Goal: Task Accomplishment & Management: Use online tool/utility

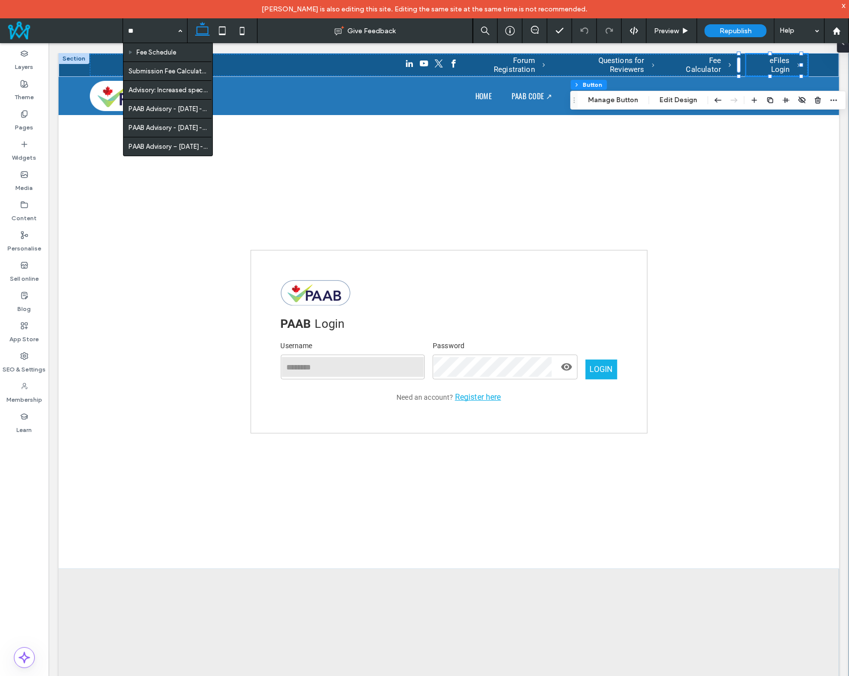
type input "***"
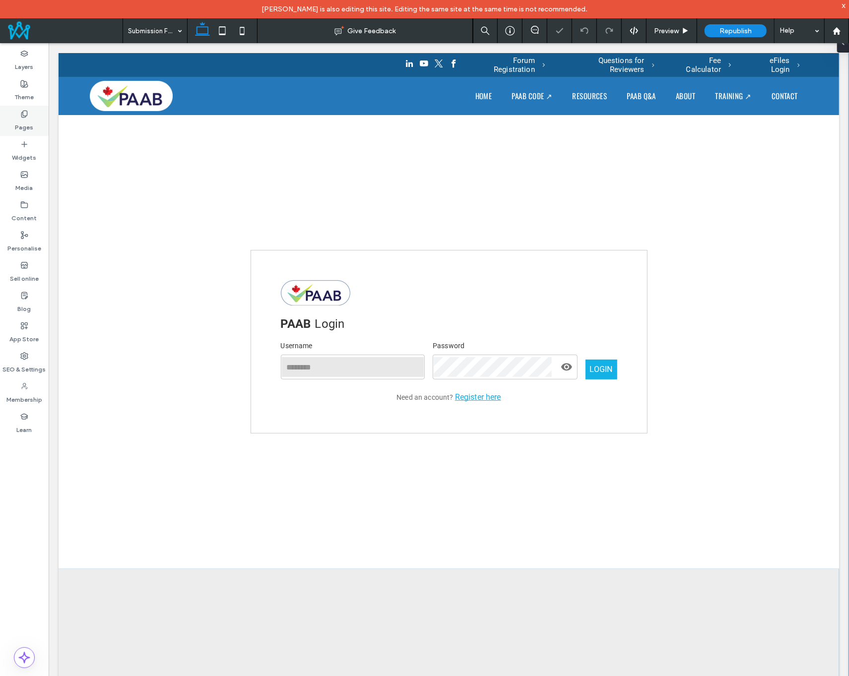
click at [24, 117] on use at bounding box center [23, 114] width 5 height 6
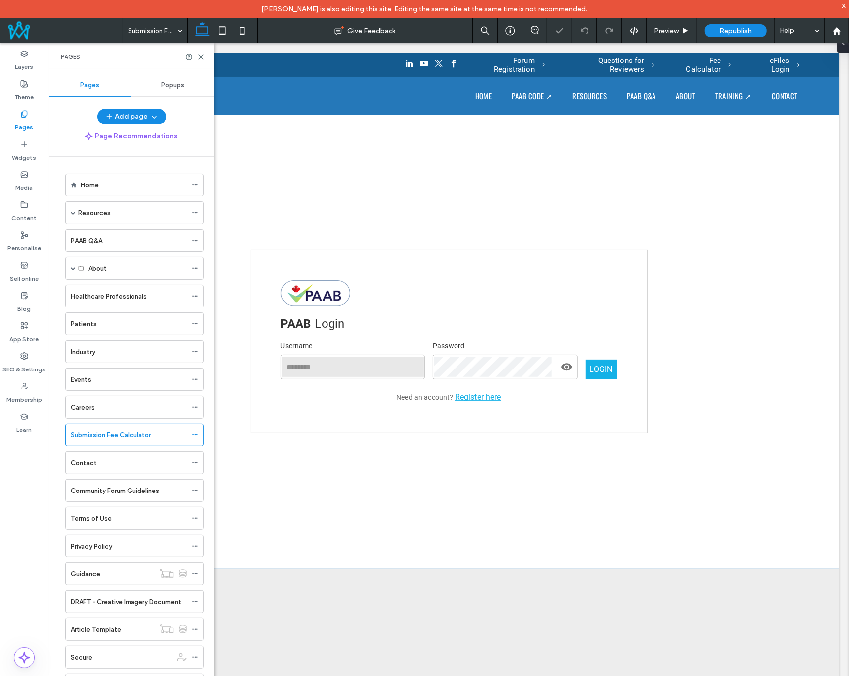
click at [25, 118] on icon at bounding box center [24, 114] width 8 height 8
click at [195, 432] on icon at bounding box center [194, 435] width 7 height 7
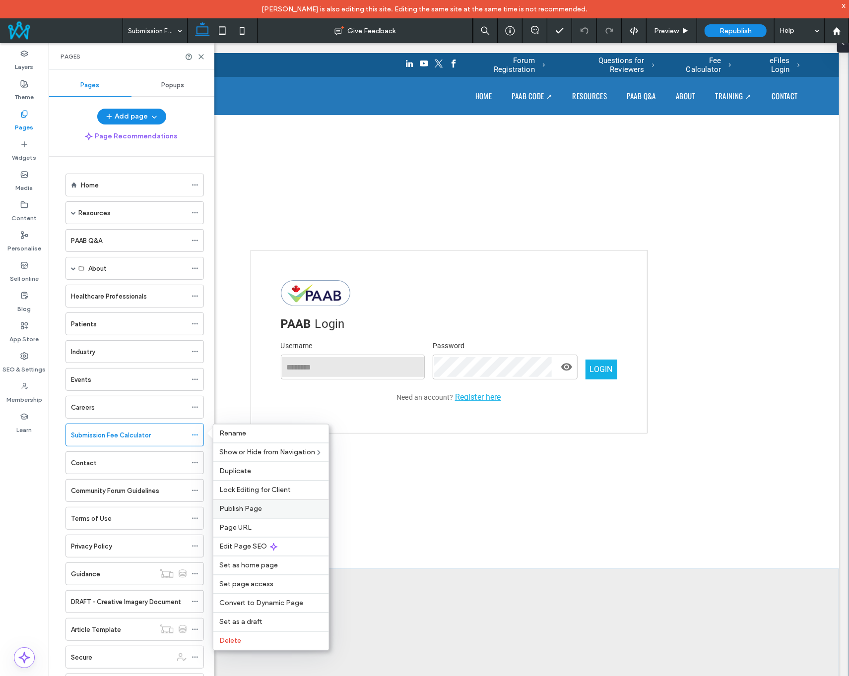
click at [252, 510] on span "Publish Page" at bounding box center [240, 509] width 43 height 8
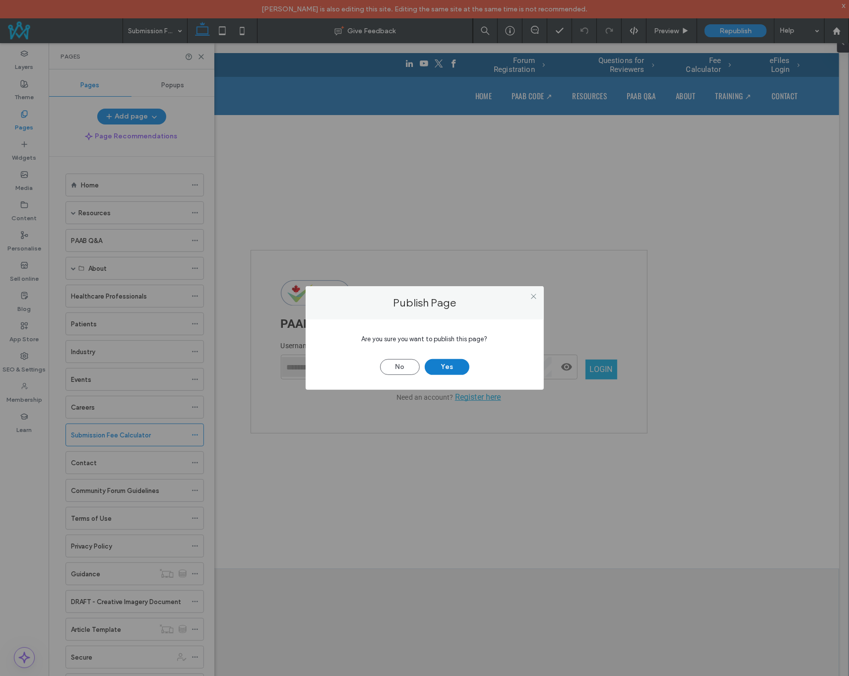
click at [444, 367] on button "Yes" at bounding box center [447, 367] width 45 height 16
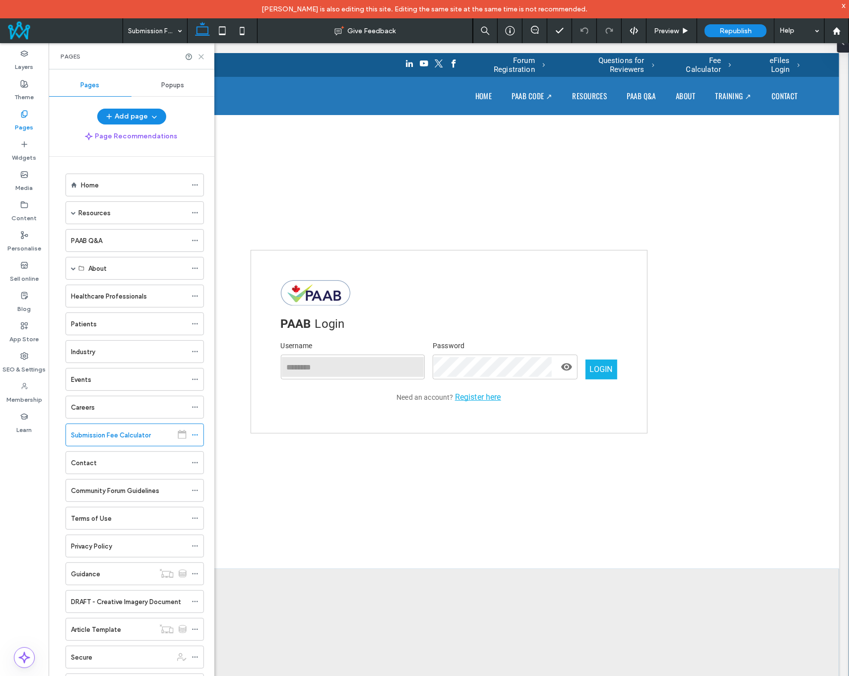
click at [199, 55] on use at bounding box center [201, 57] width 4 height 4
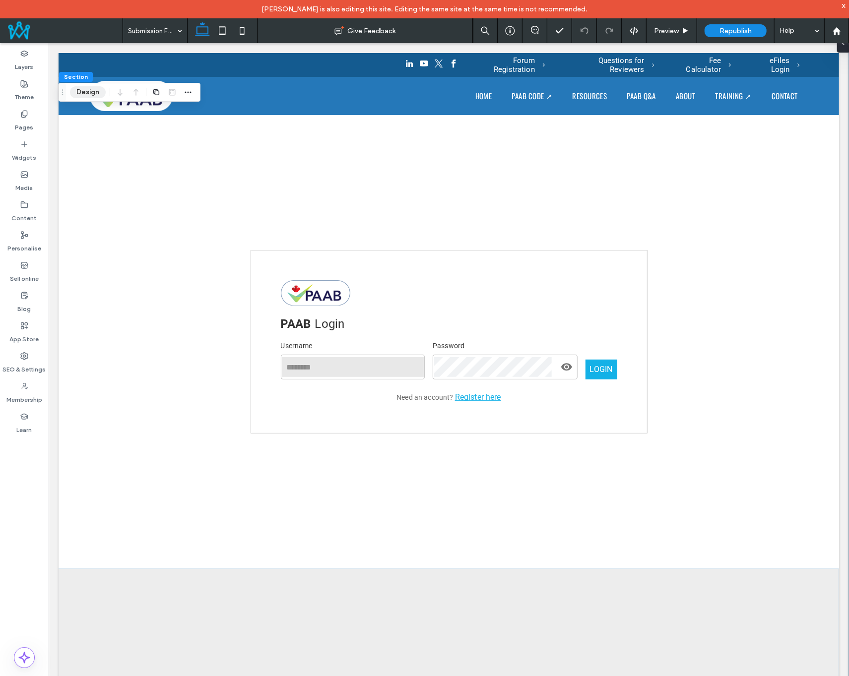
click at [87, 90] on button "Design" at bounding box center [88, 92] width 36 height 12
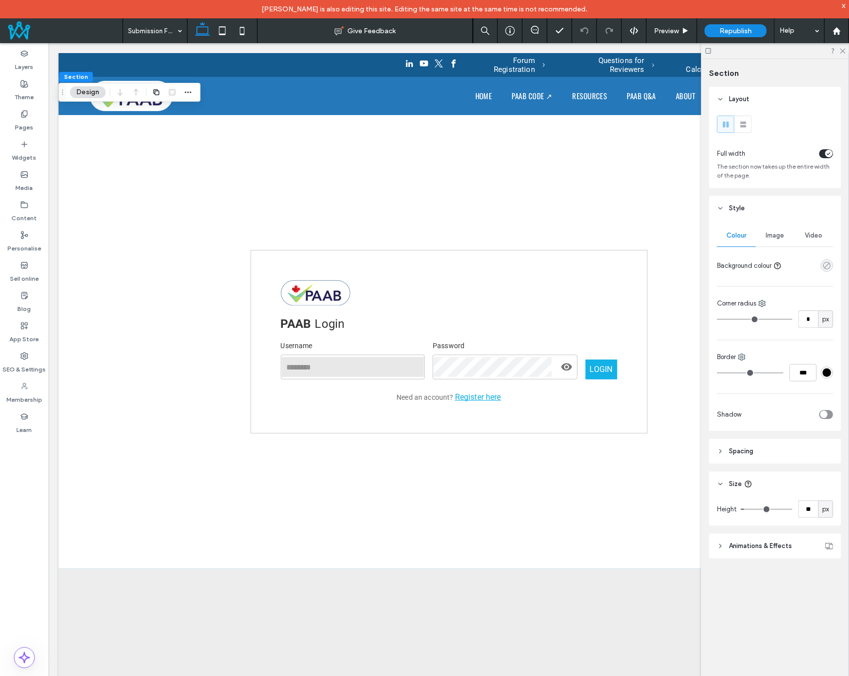
click at [826, 264] on icon "rgba(0, 0, 0, 0)" at bounding box center [827, 265] width 8 height 8
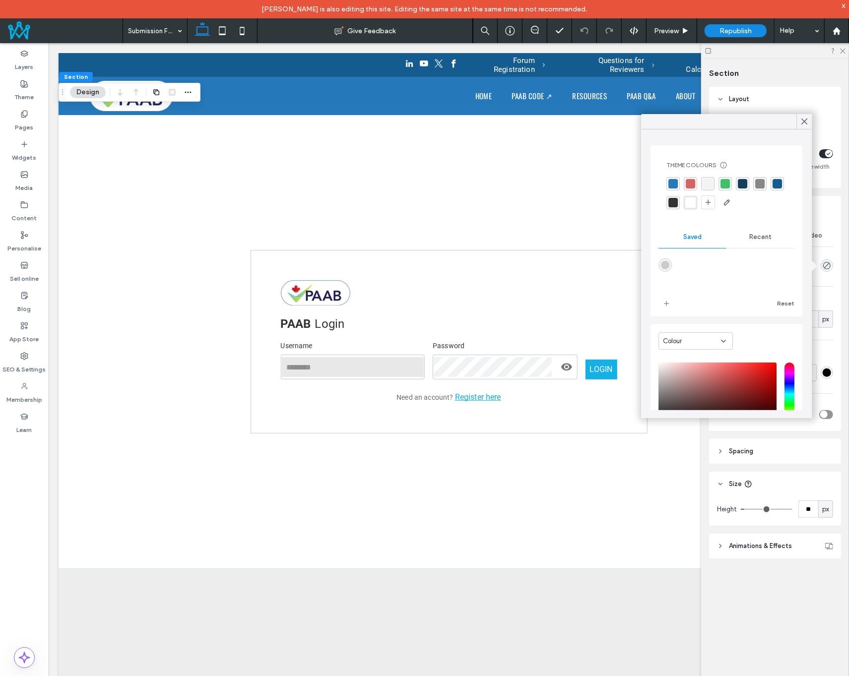
click at [672, 185] on div "rgba(37, 120, 185, 1)" at bounding box center [672, 183] width 9 height 9
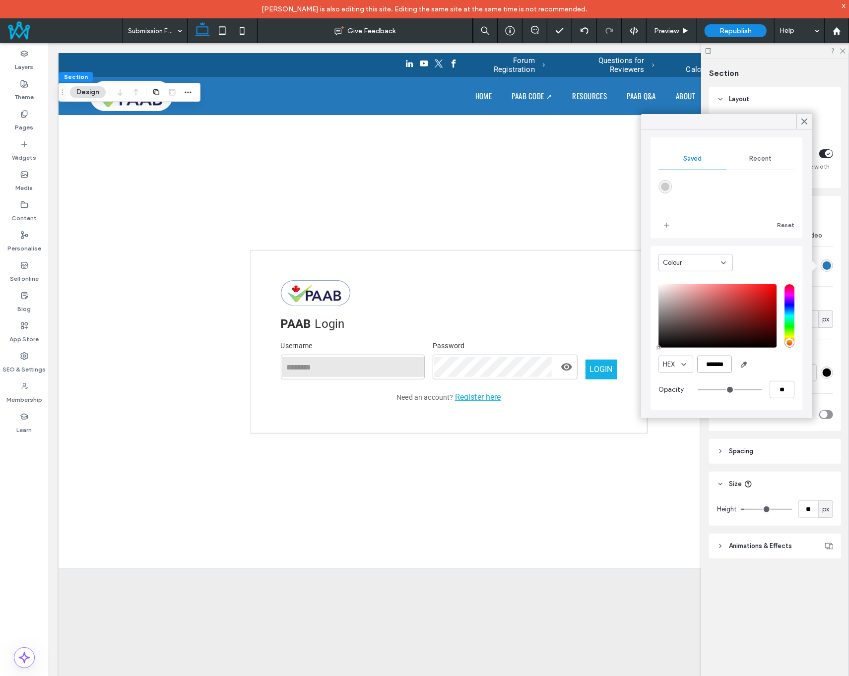
click at [717, 365] on input "*******" at bounding box center [714, 364] width 35 height 17
paste input "color picker textbox"
type input "*******"
type input "***"
type input "****"
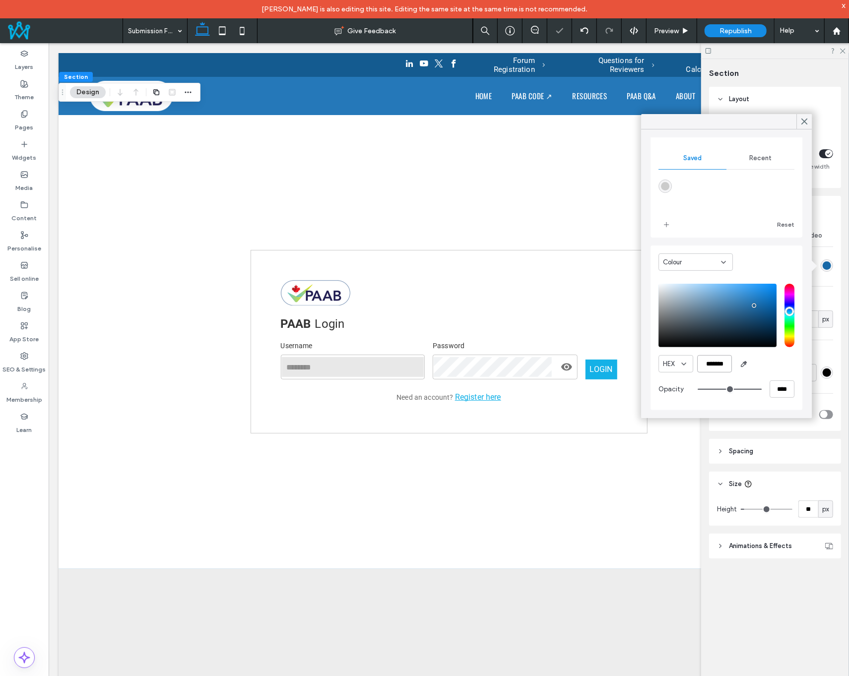
scroll to position [78, 0]
type input "*******"
click at [808, 122] on icon at bounding box center [804, 121] width 9 height 9
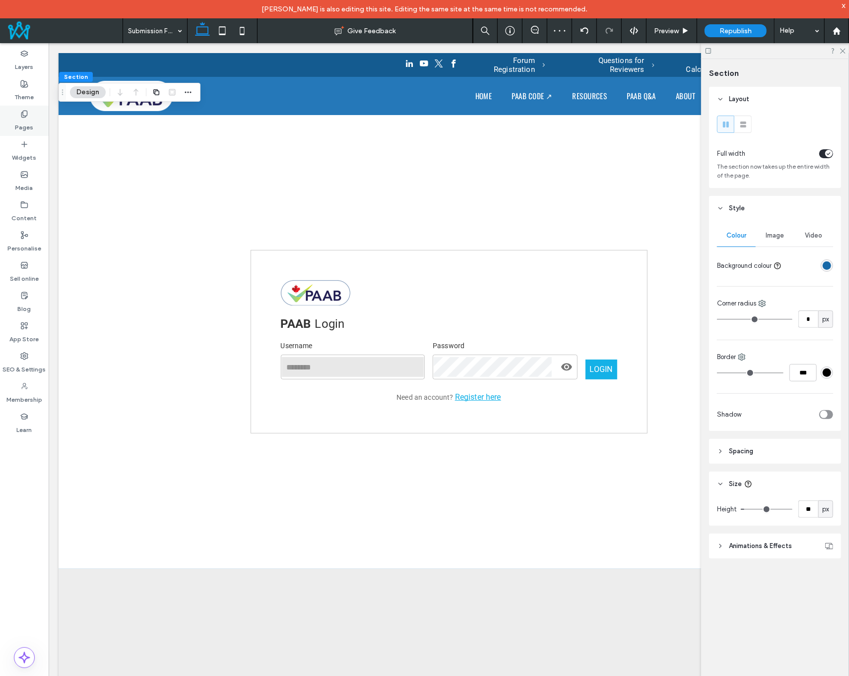
click at [24, 125] on label "Pages" at bounding box center [24, 125] width 18 height 14
click at [25, 125] on label "Pages" at bounding box center [24, 125] width 18 height 14
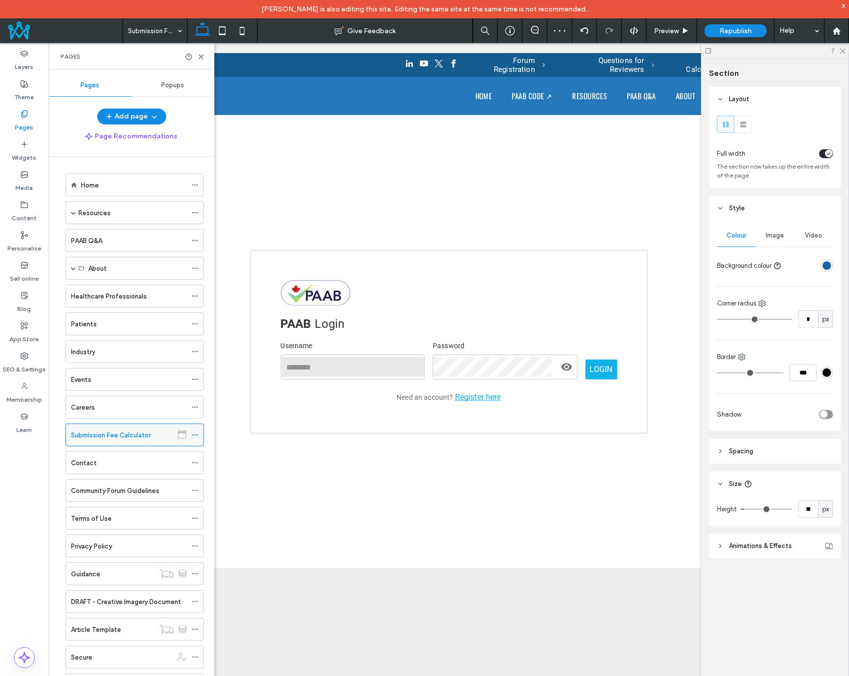
click at [194, 432] on icon at bounding box center [194, 435] width 7 height 7
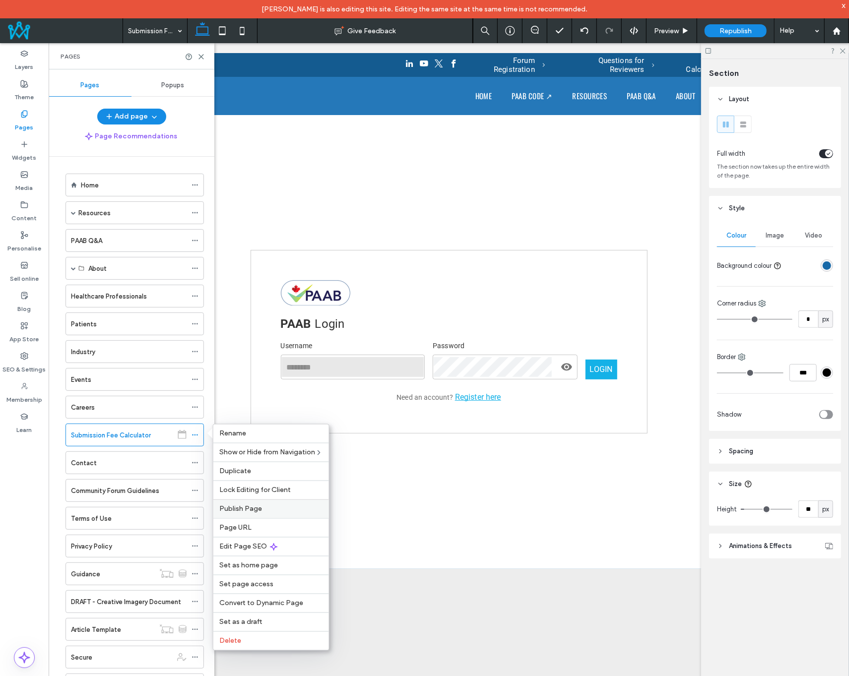
click at [248, 511] on span "Publish Page" at bounding box center [240, 509] width 43 height 8
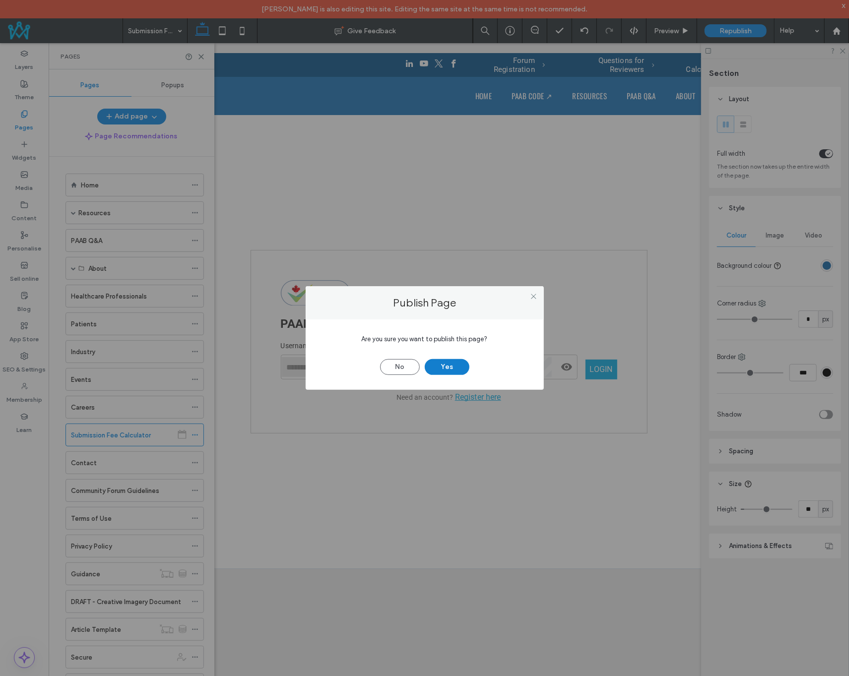
click at [441, 363] on button "Yes" at bounding box center [447, 367] width 45 height 16
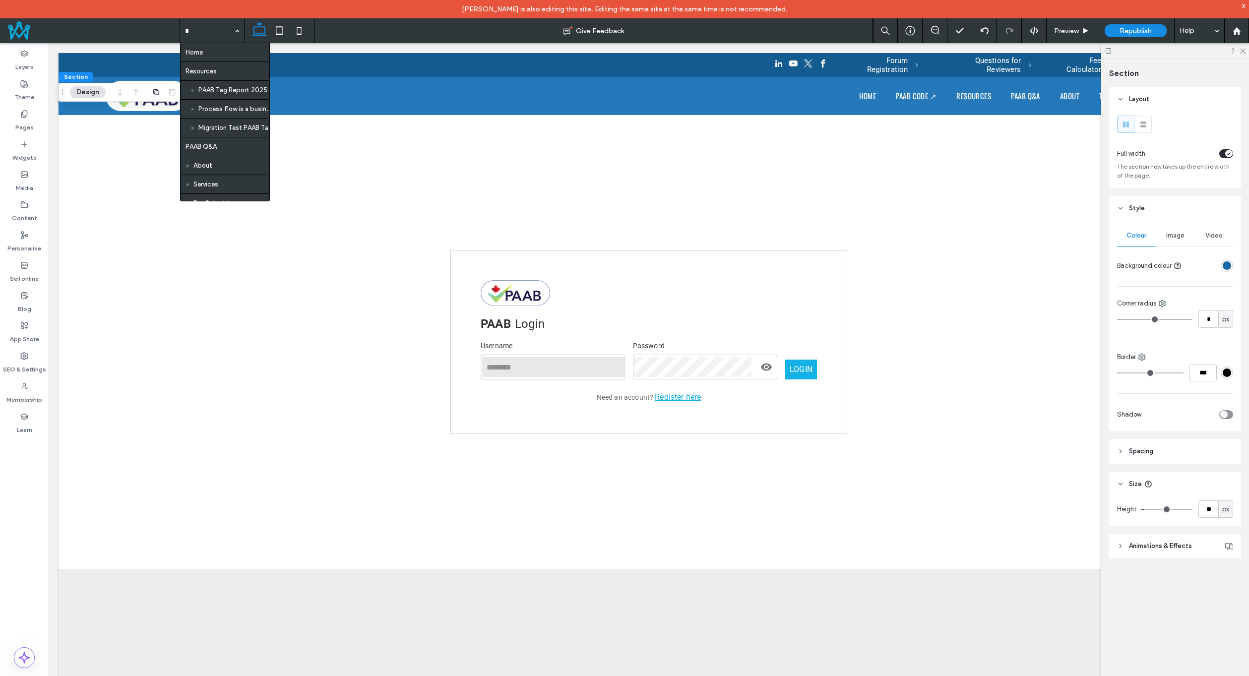
type input "**"
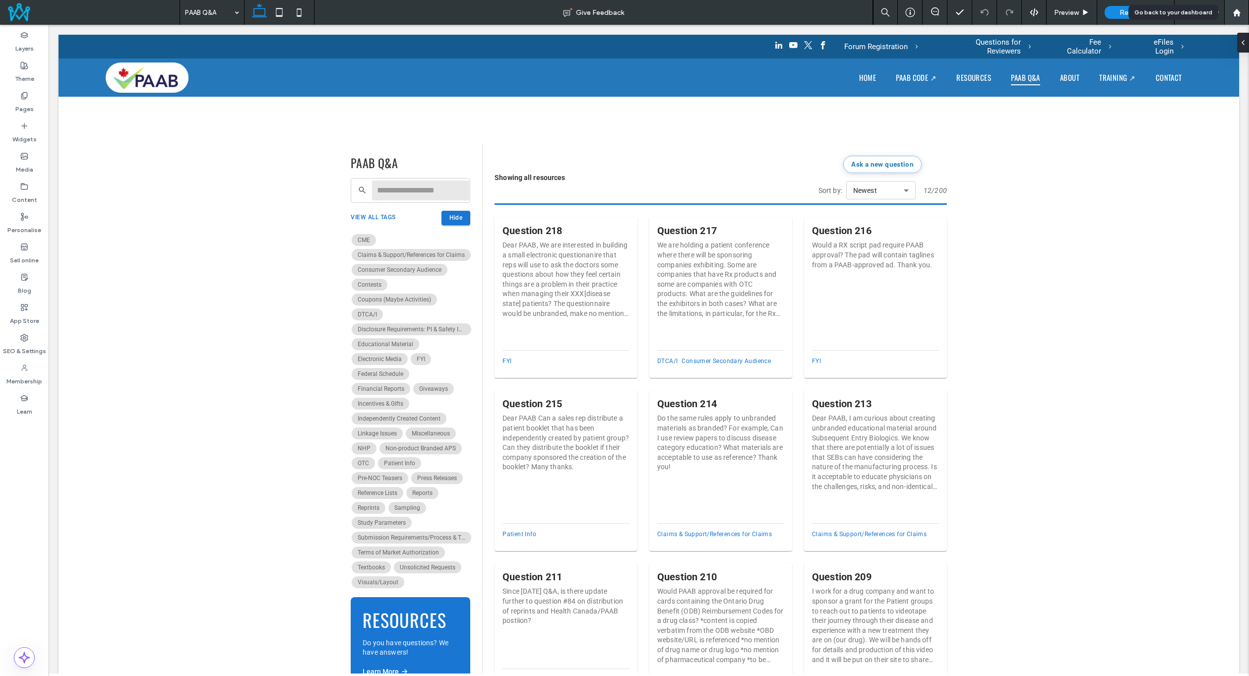
click at [848, 10] on div at bounding box center [1236, 12] width 25 height 25
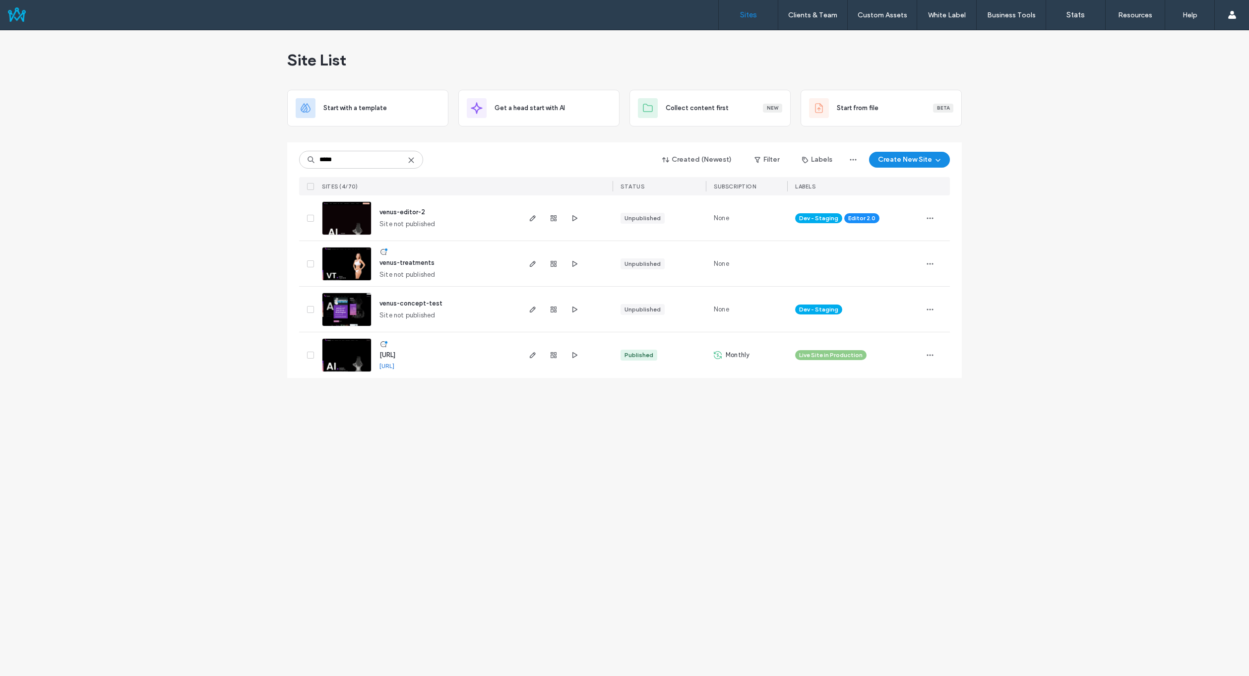
type input "*****"
click at [395, 355] on span "www.venus.ai" at bounding box center [388, 354] width 16 height 7
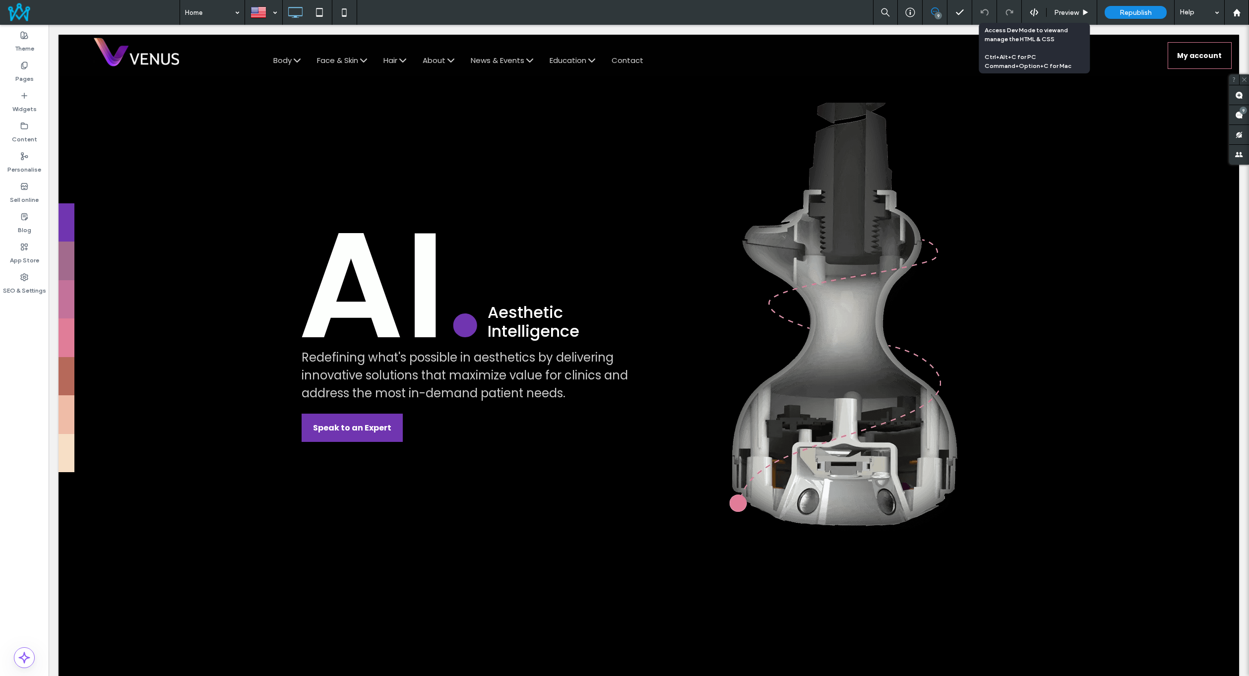
click at [1033, 10] on icon at bounding box center [1034, 12] width 9 height 9
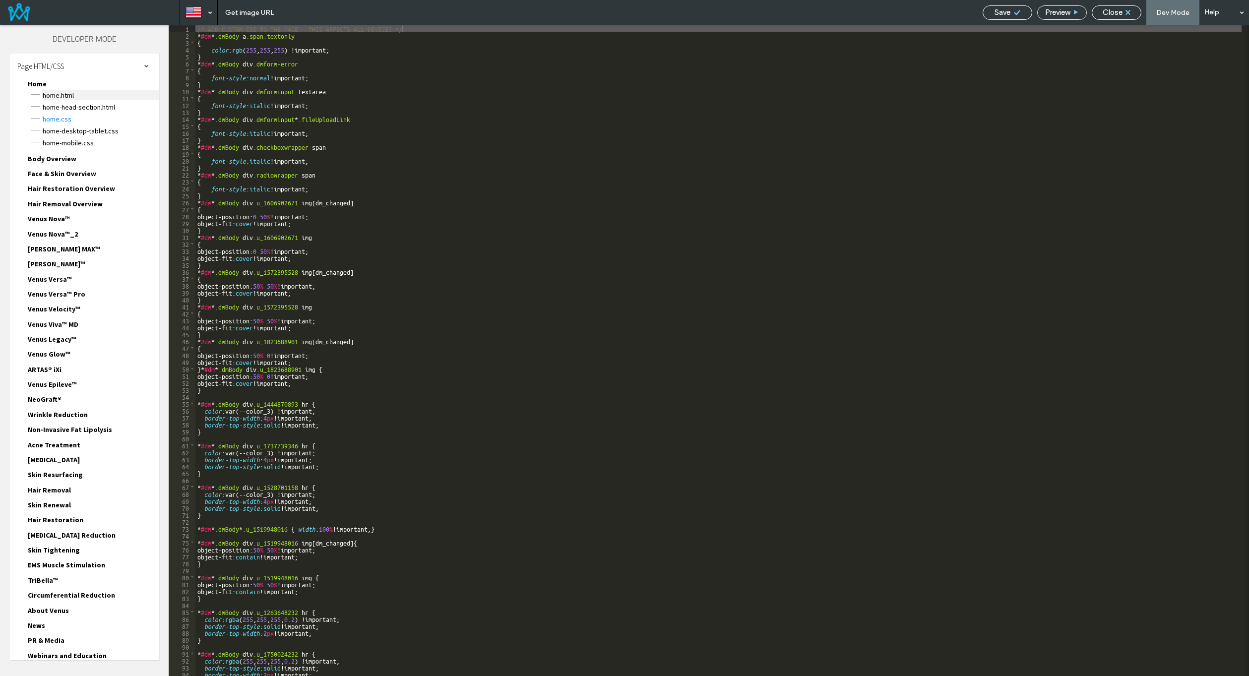
click at [56, 95] on span "Home.HTML" at bounding box center [100, 95] width 117 height 10
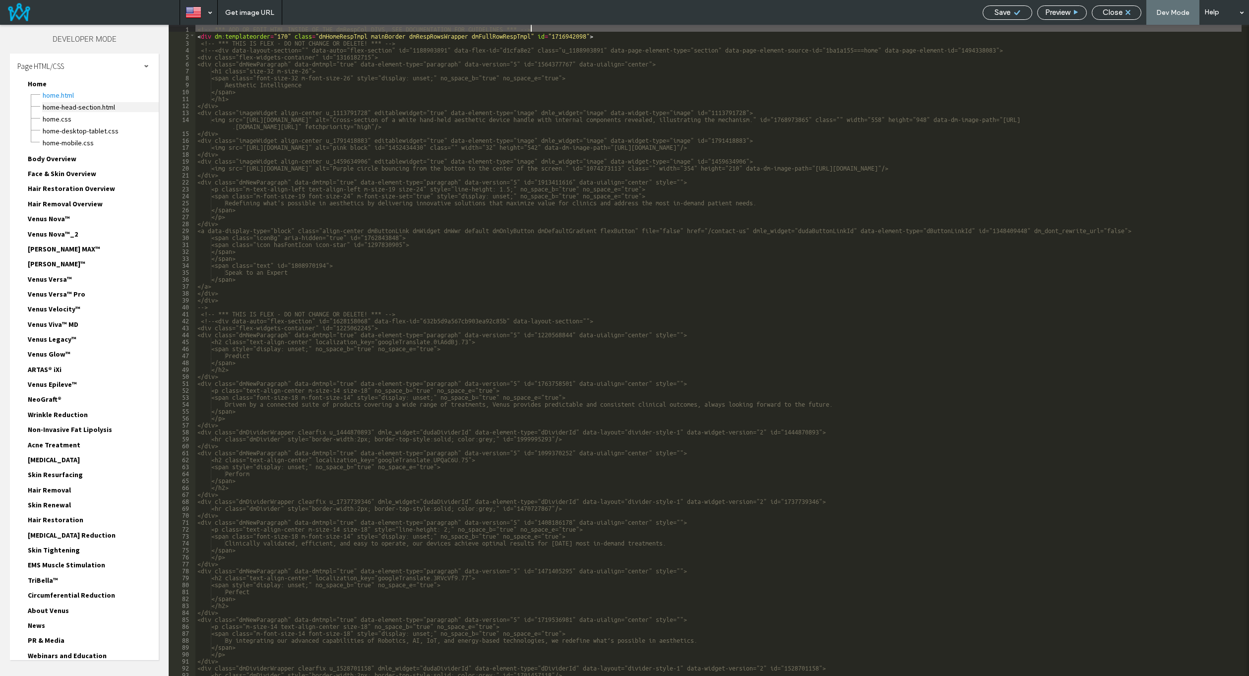
click at [75, 109] on span "Home-head-section.html" at bounding box center [100, 107] width 117 height 10
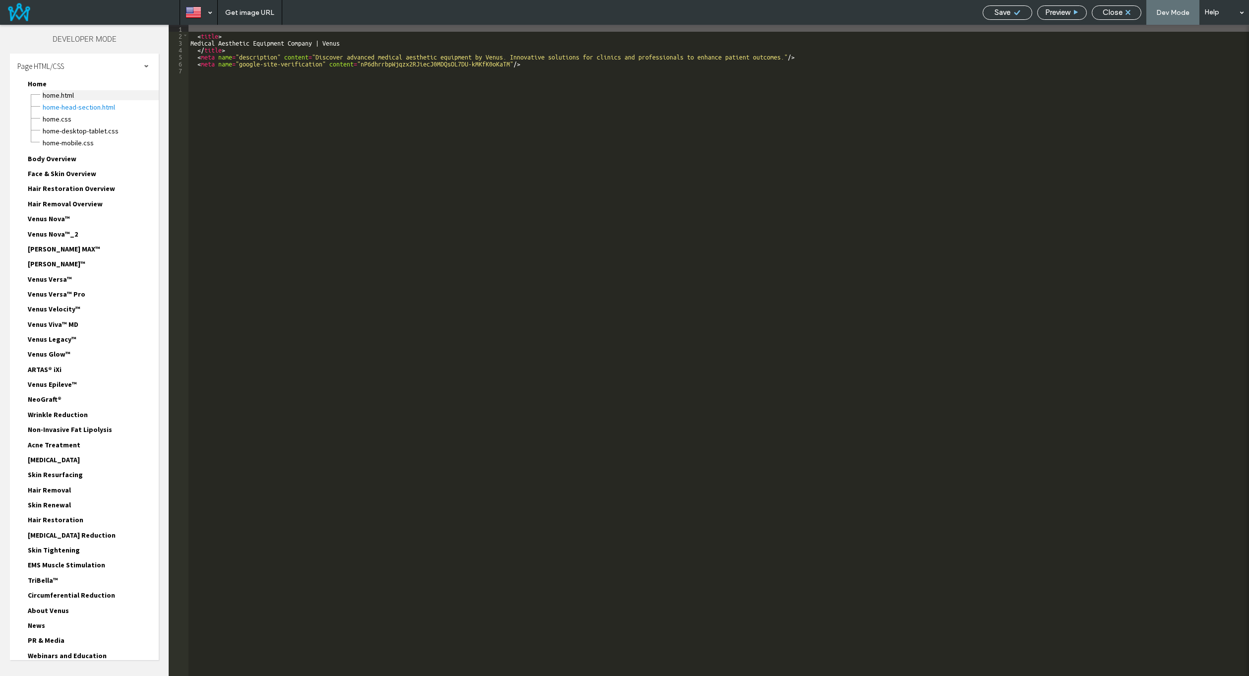
click at [77, 95] on span "Home.HTML" at bounding box center [100, 95] width 117 height 10
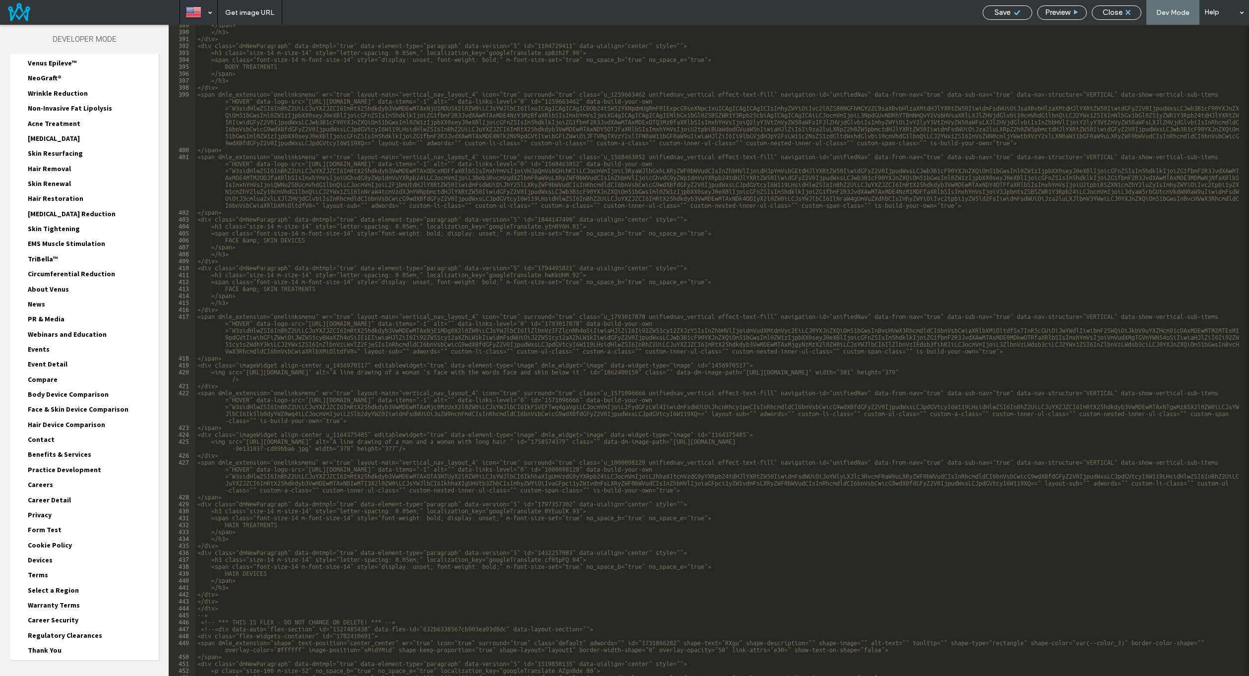
scroll to position [677, 0]
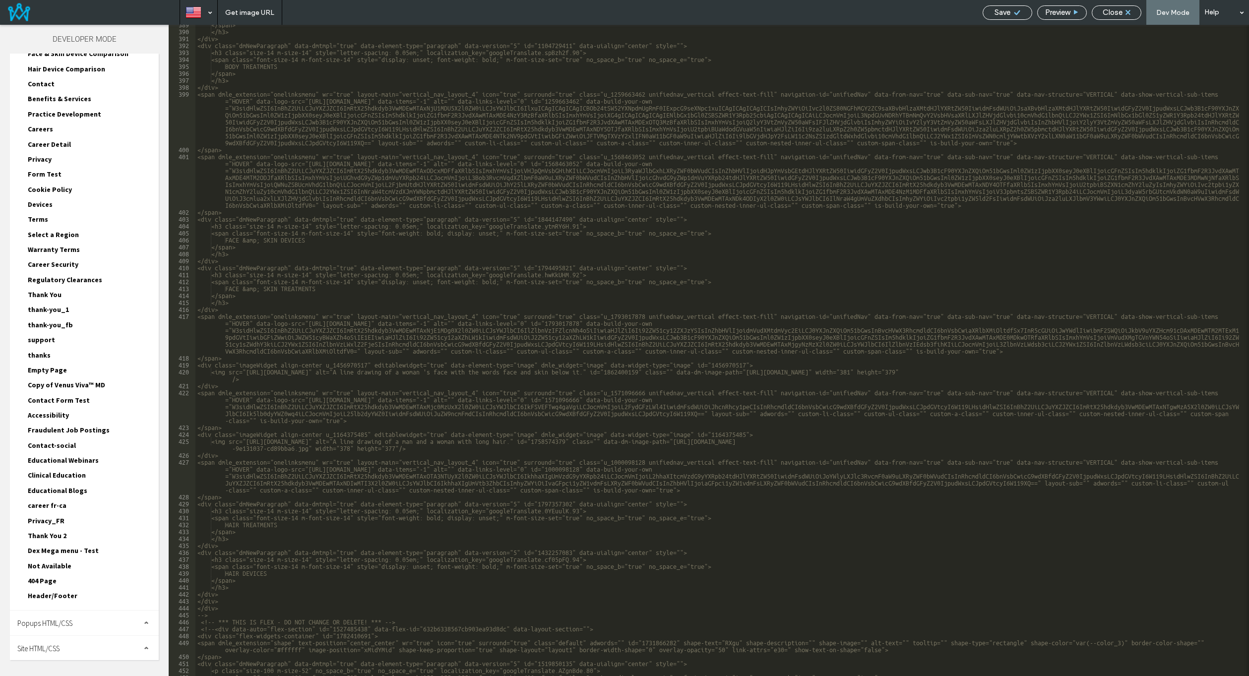
click at [70, 624] on span "Popups HTML/CSS" at bounding box center [44, 623] width 55 height 9
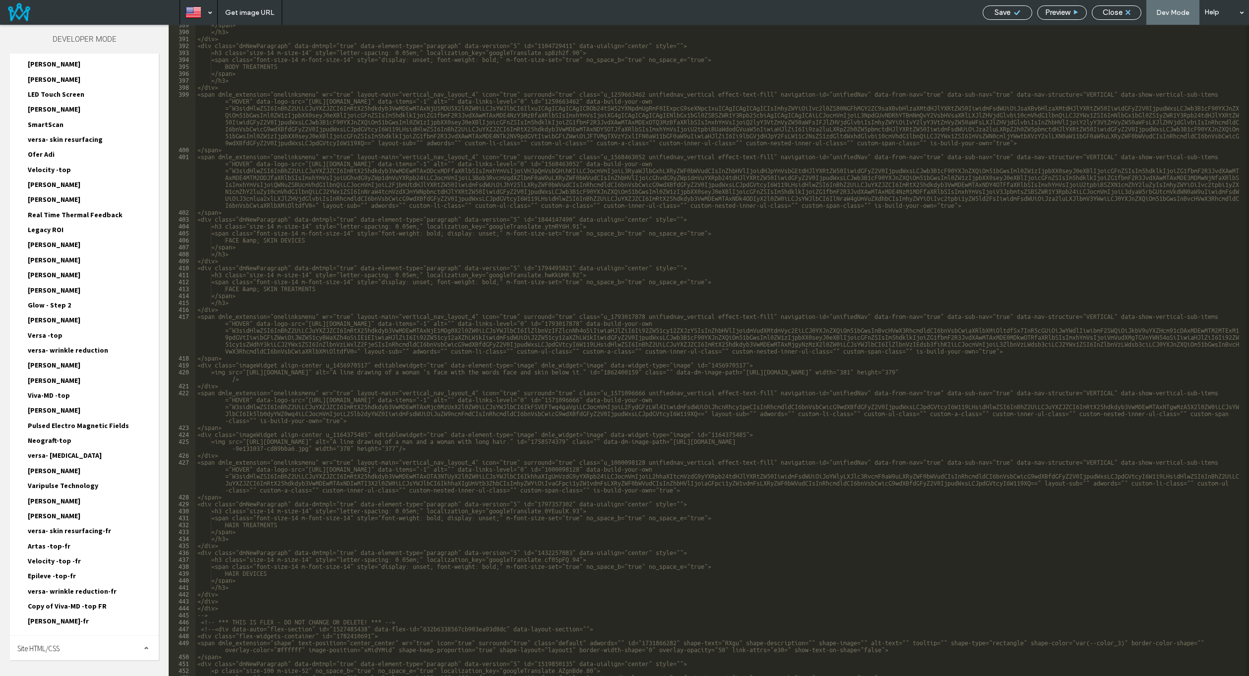
click at [44, 645] on span "Site HTML/CSS" at bounding box center [38, 648] width 42 height 9
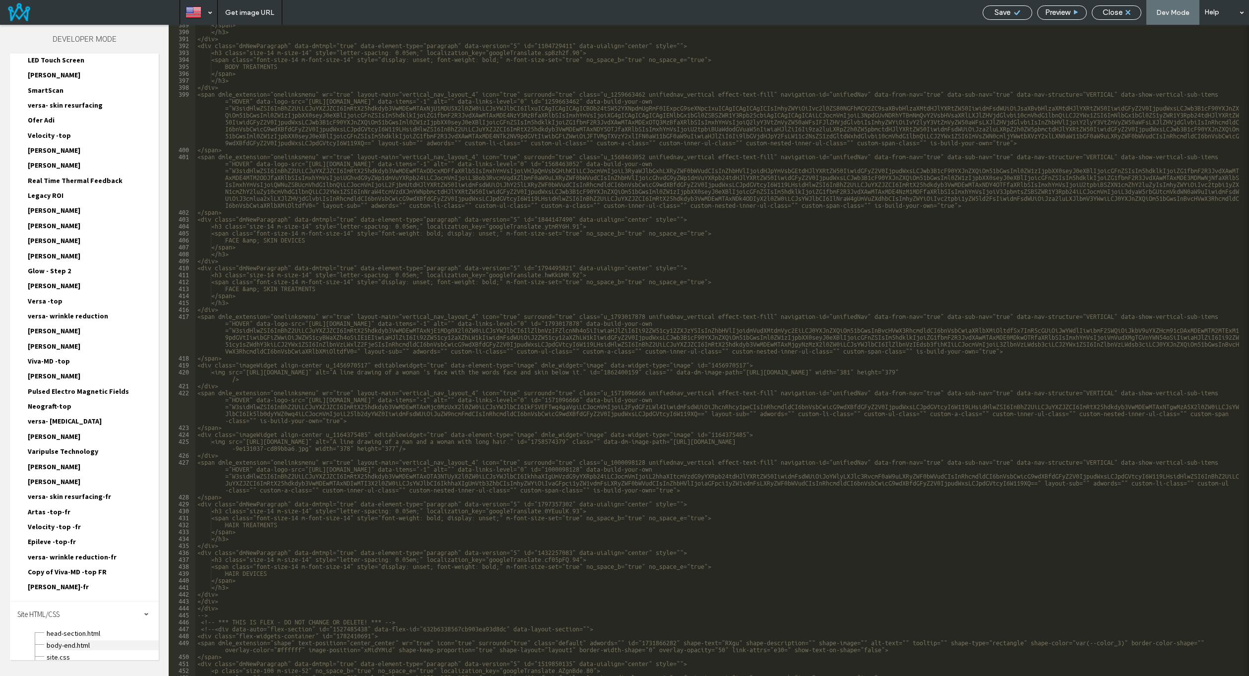
scroll to position [1603, 0]
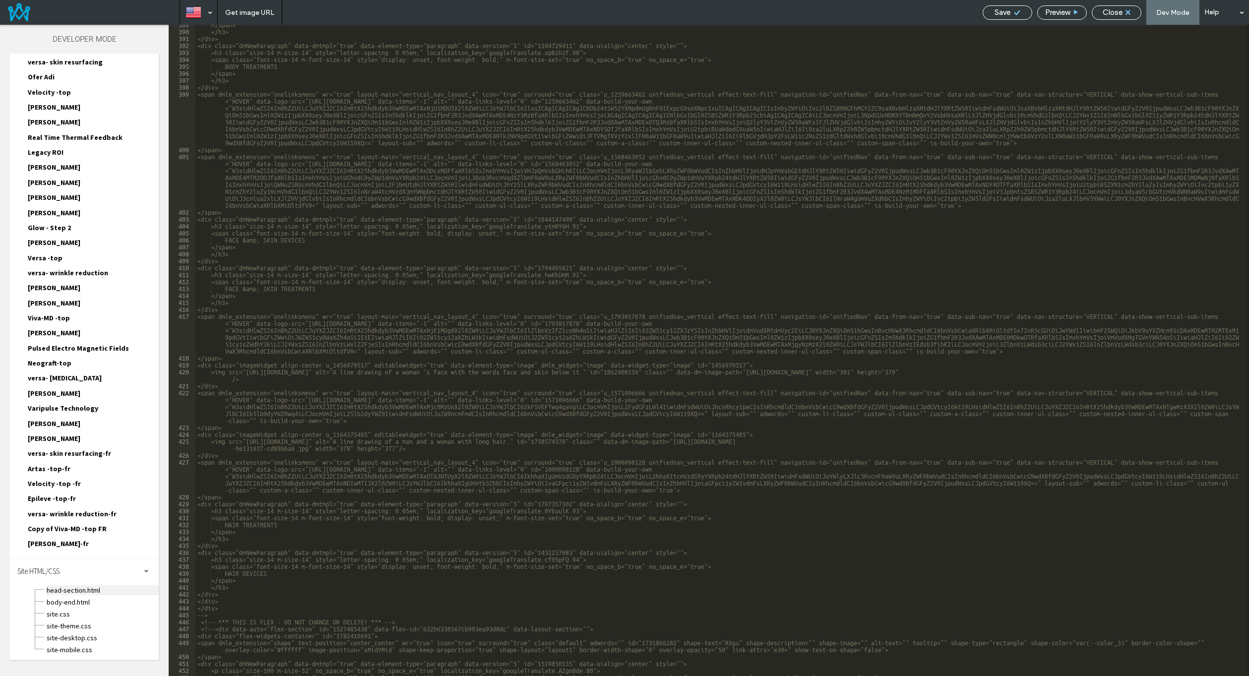
click at [81, 592] on span "head-section.html" at bounding box center [102, 590] width 113 height 10
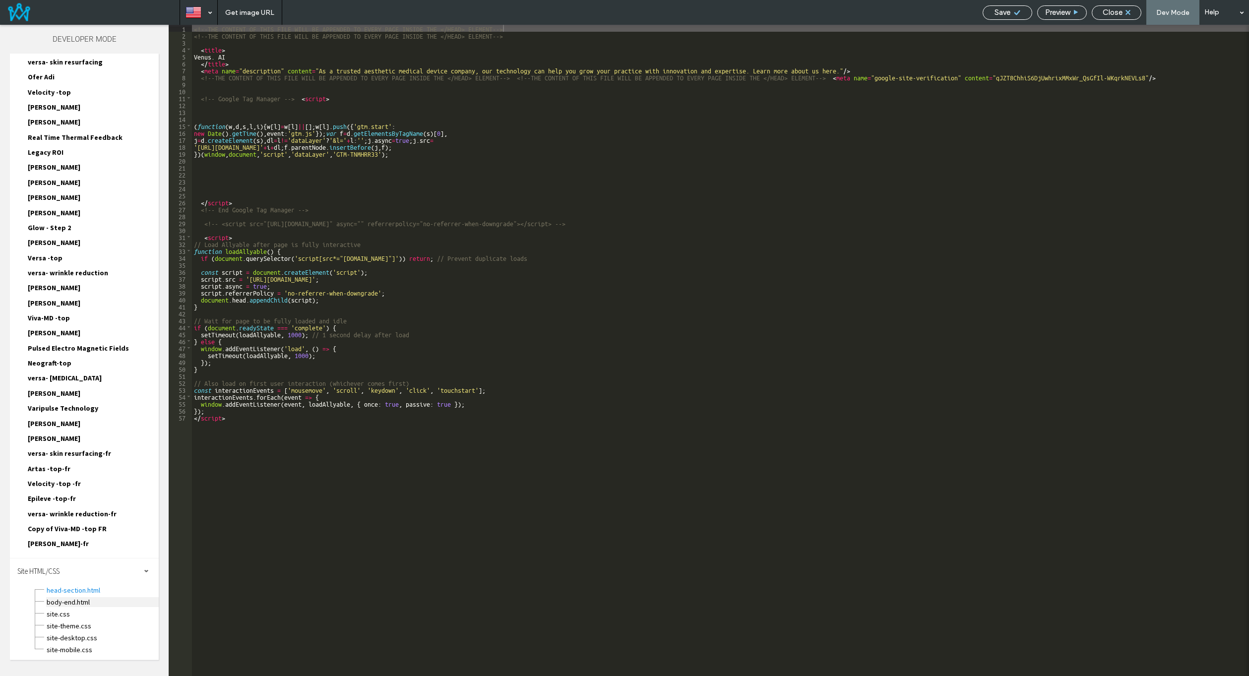
click at [79, 602] on span "body-end.html" at bounding box center [102, 602] width 113 height 10
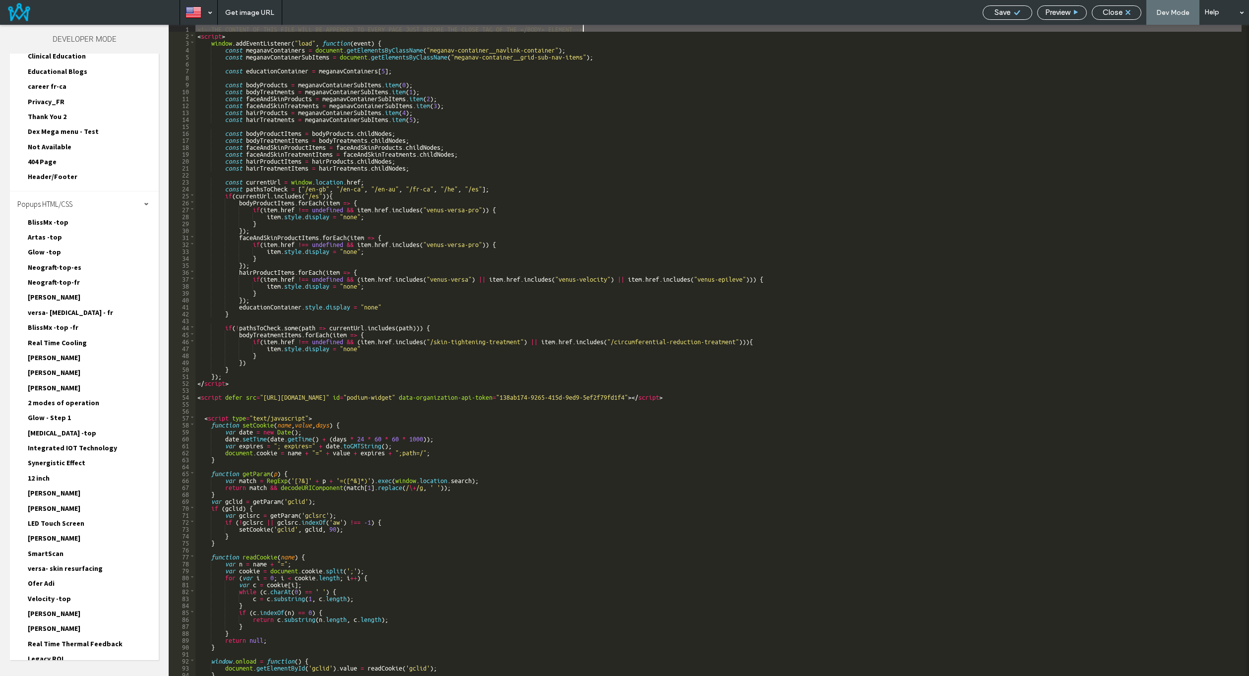
scroll to position [0, 0]
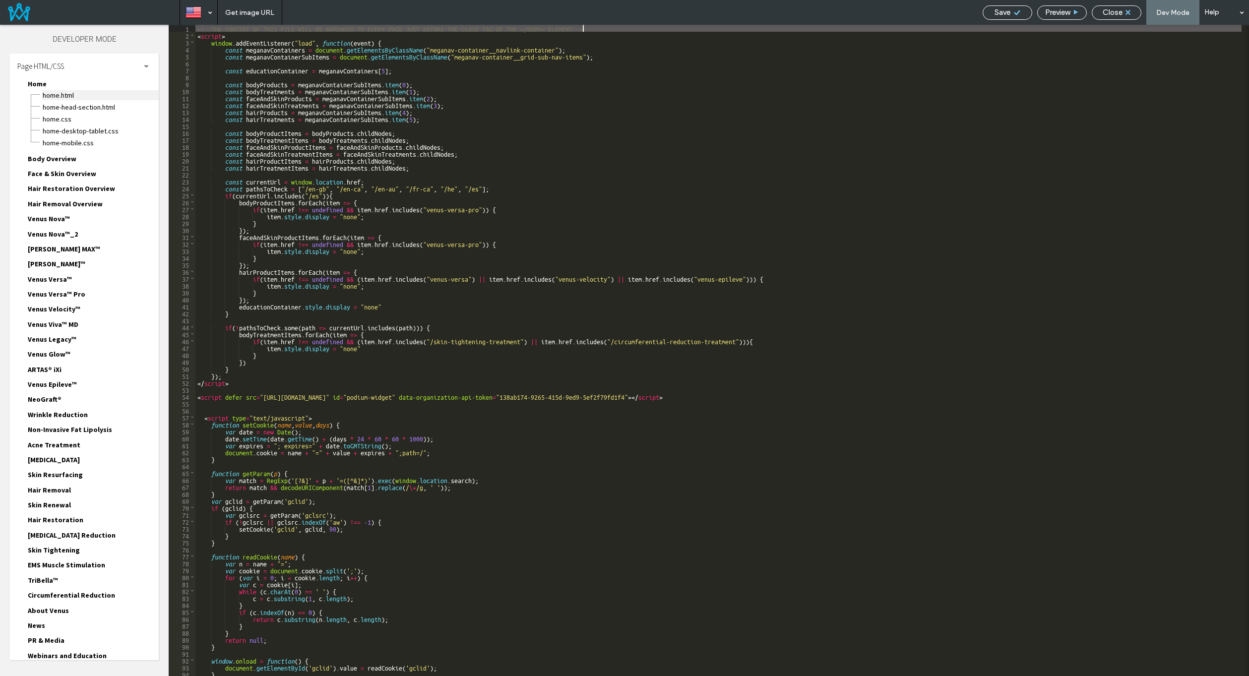
click at [63, 90] on span "Home.HTML" at bounding box center [100, 95] width 117 height 10
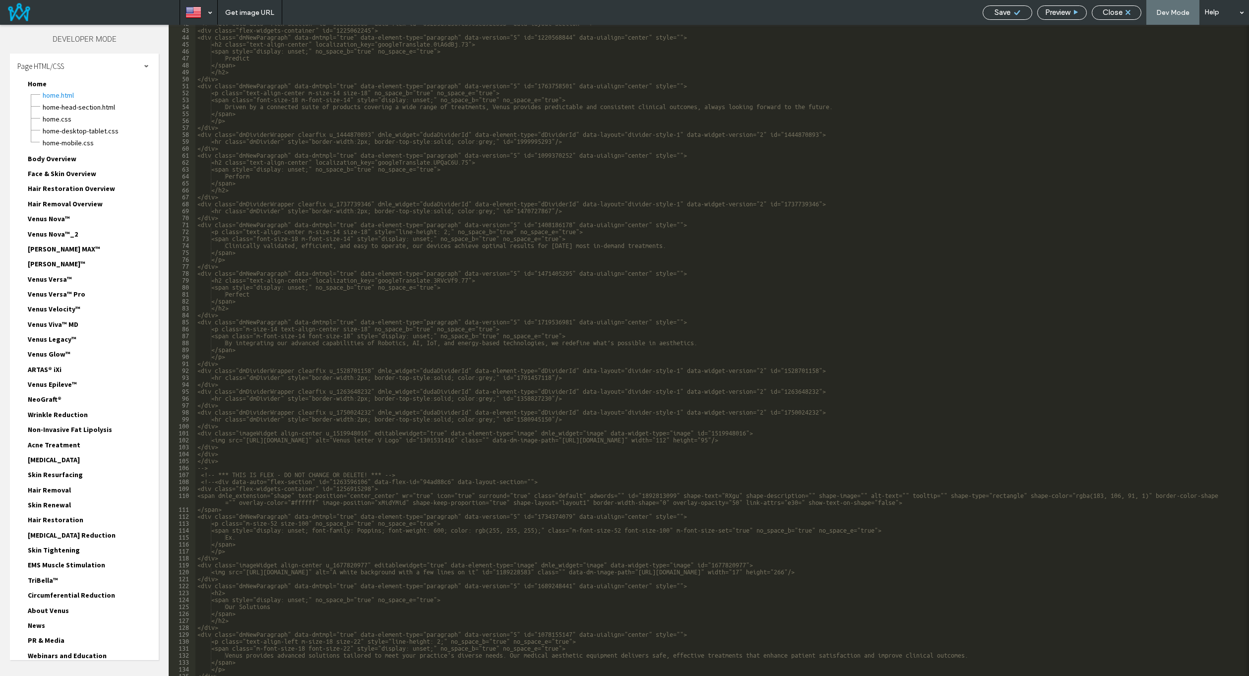
scroll to position [327, 0]
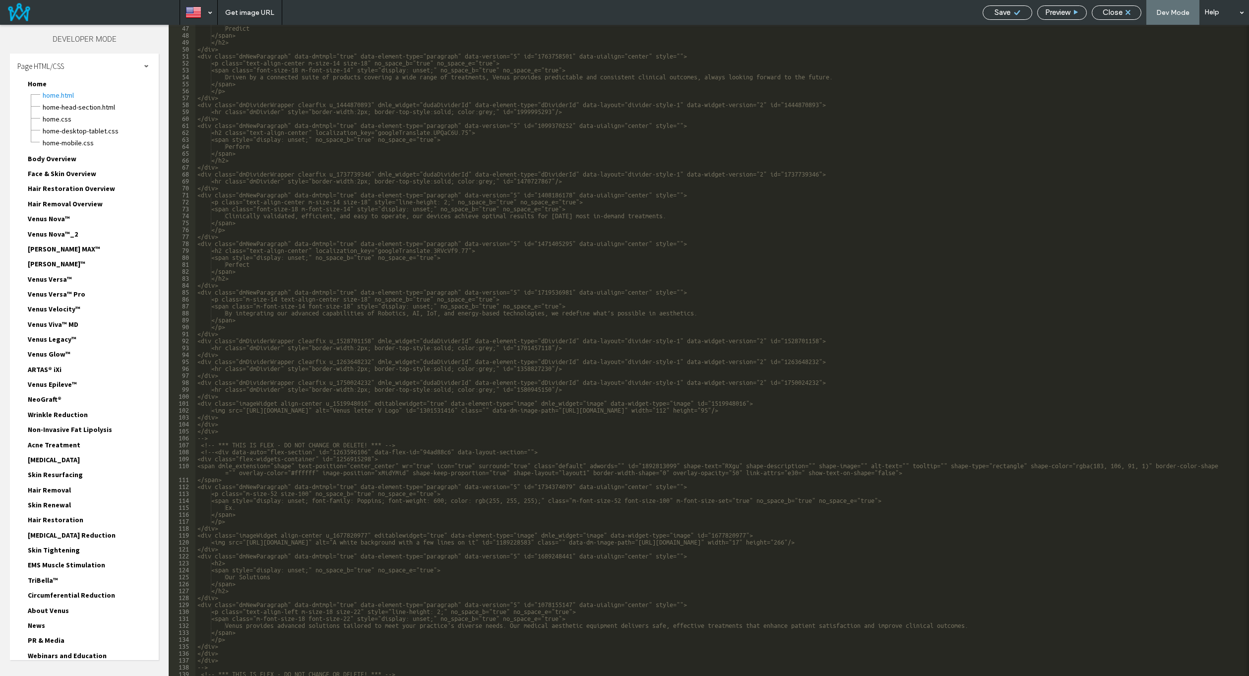
click at [1118, 12] on span "Close" at bounding box center [1113, 12] width 20 height 9
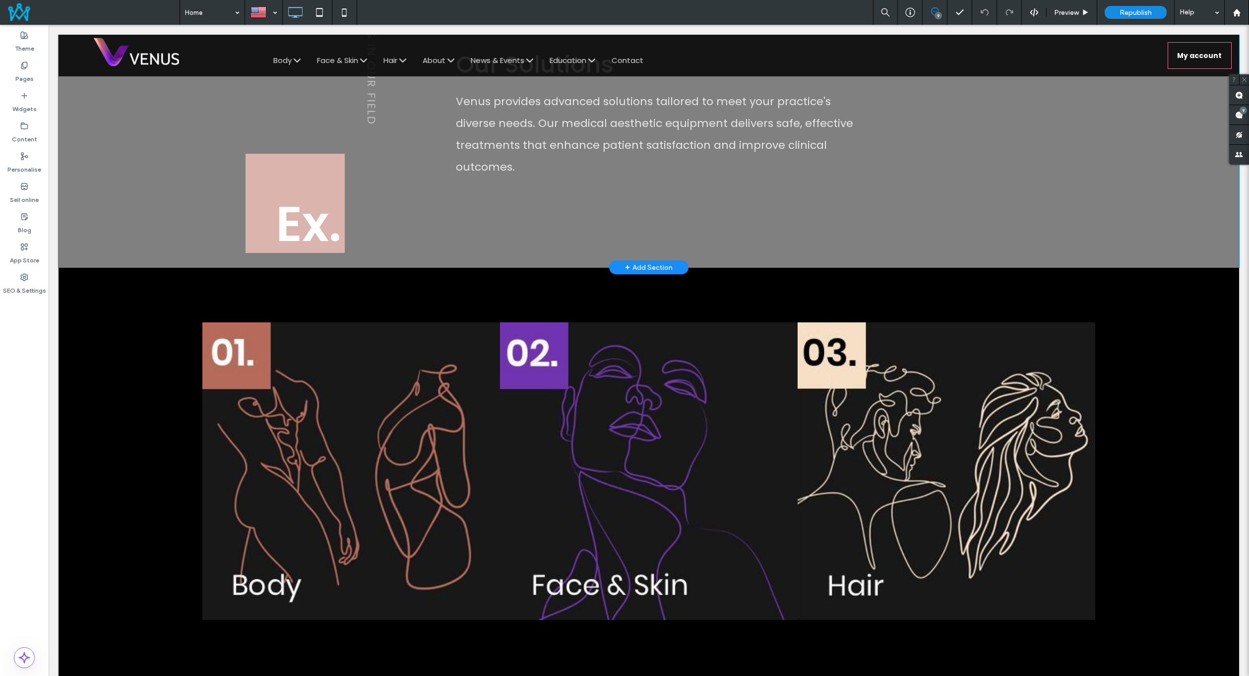
scroll to position [1091, 0]
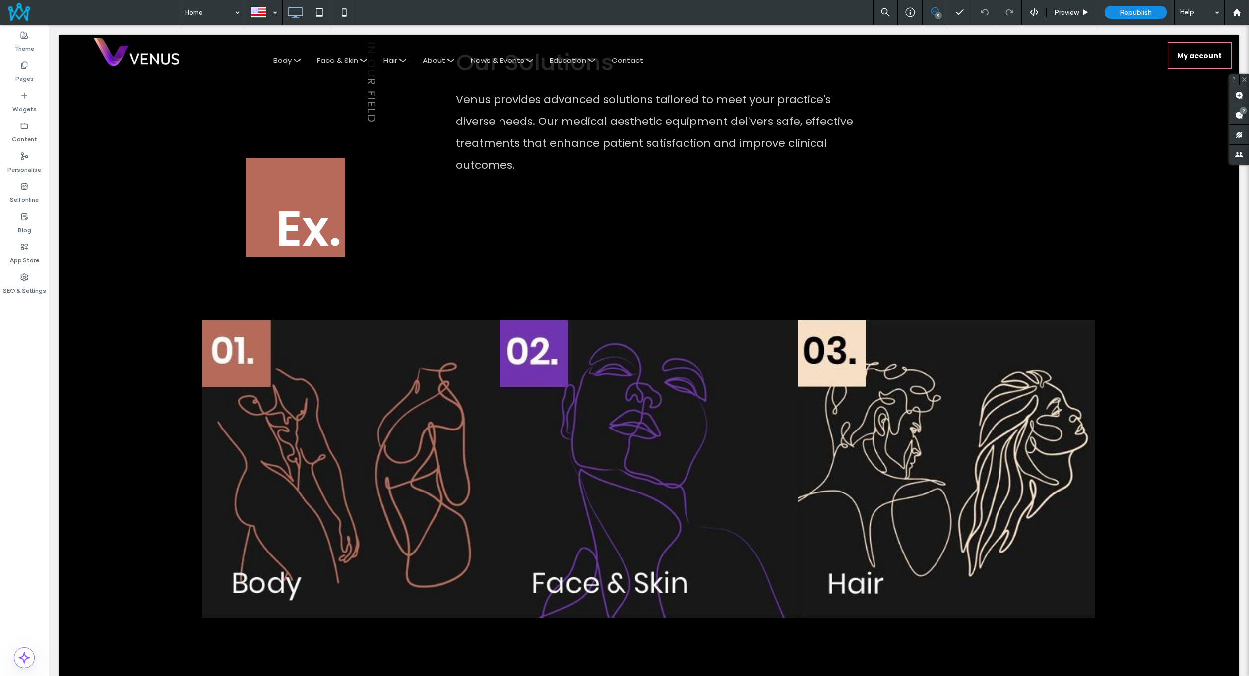
click at [1033, 7] on div "9 Preview Republish Help" at bounding box center [1061, 12] width 376 height 25
click at [1032, 16] on icon at bounding box center [1034, 12] width 9 height 9
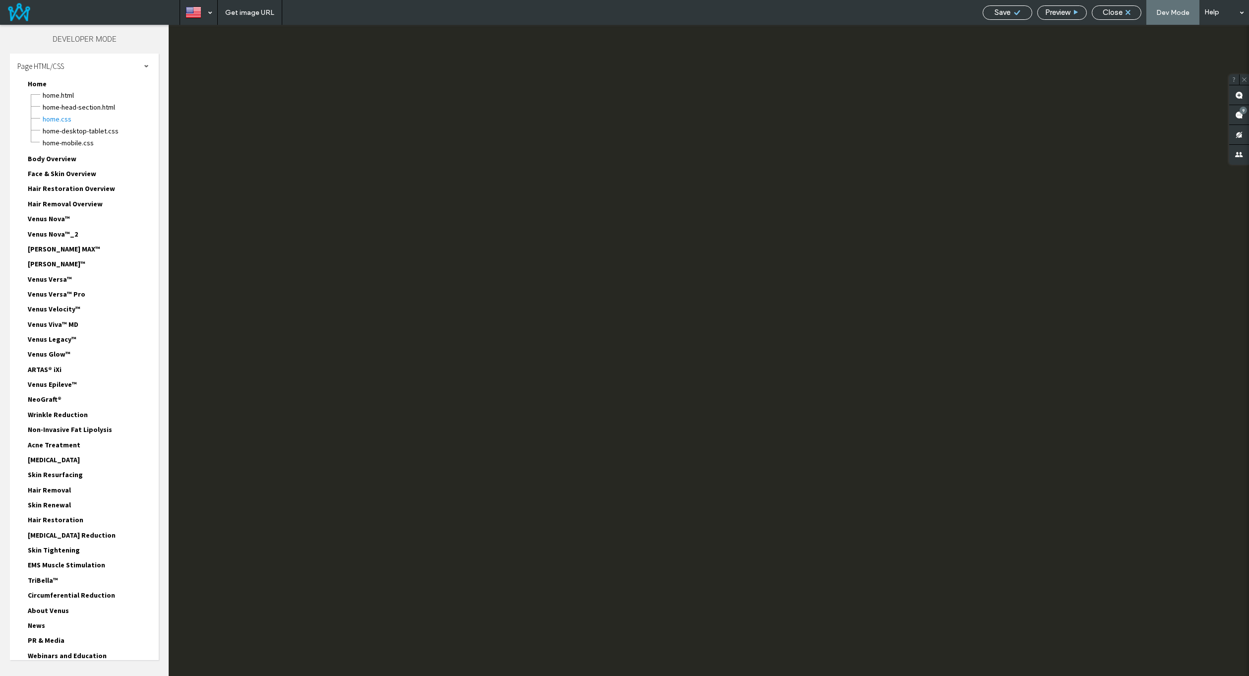
scroll to position [0, 0]
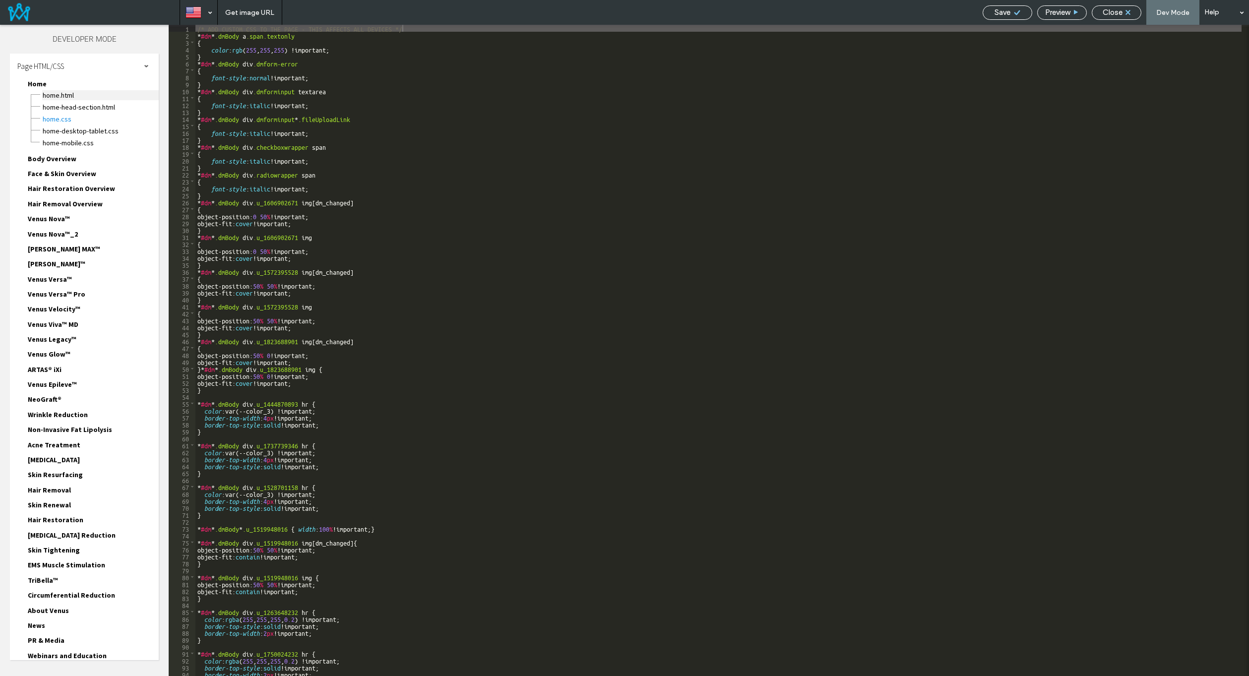
click at [66, 95] on span "Home.HTML" at bounding box center [100, 95] width 117 height 10
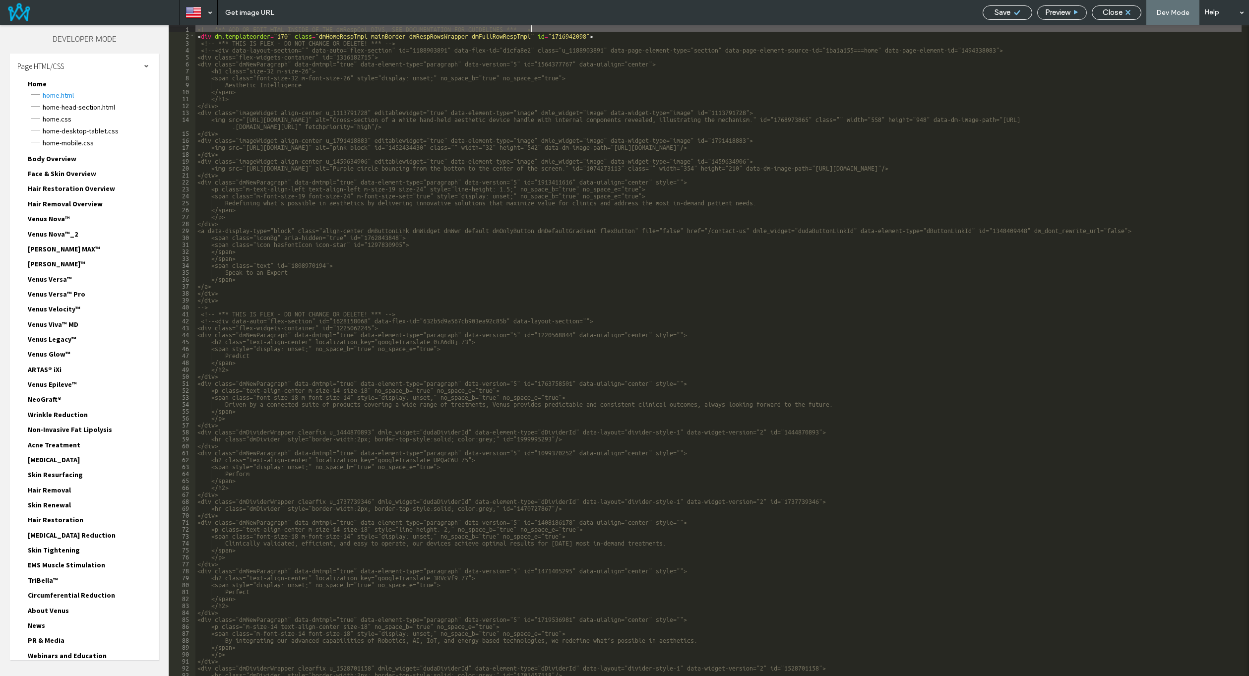
click at [666, 208] on div "<!-- *** ADD OR EDIT HTML INSIDE OF THE dmRespCol DIVS, SEE DOCUMENTATION FOR G…" at bounding box center [718, 357] width 1046 height 665
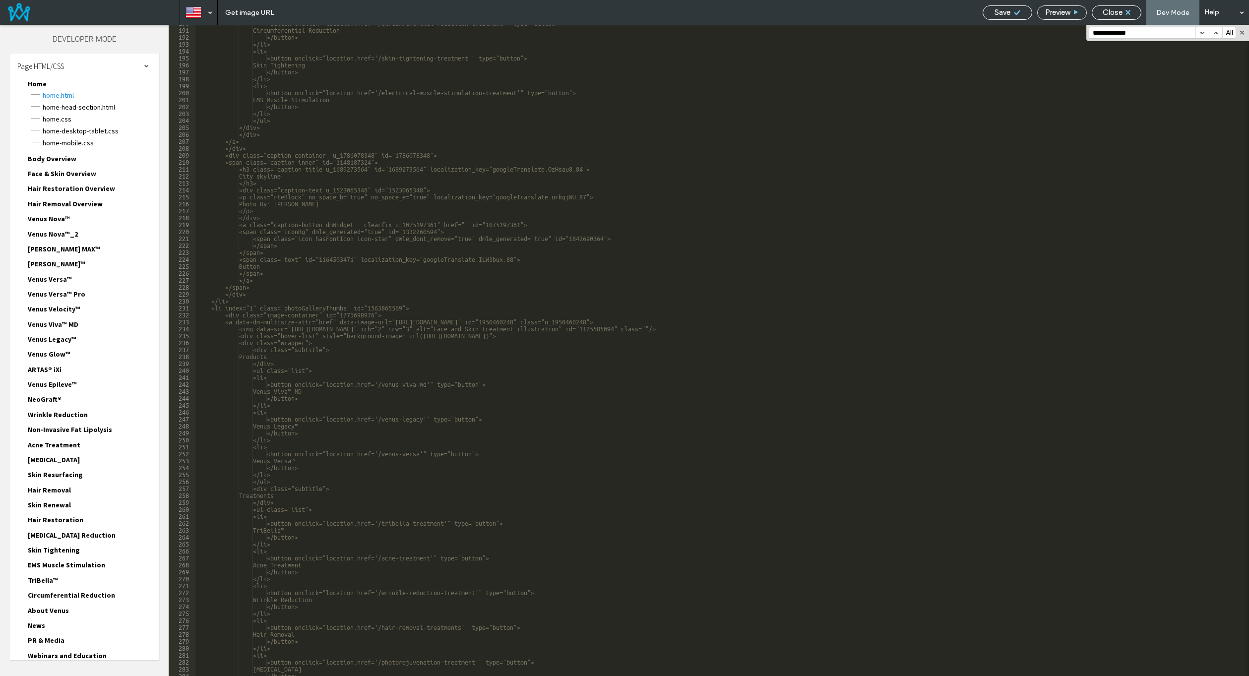
scroll to position [1339, 0]
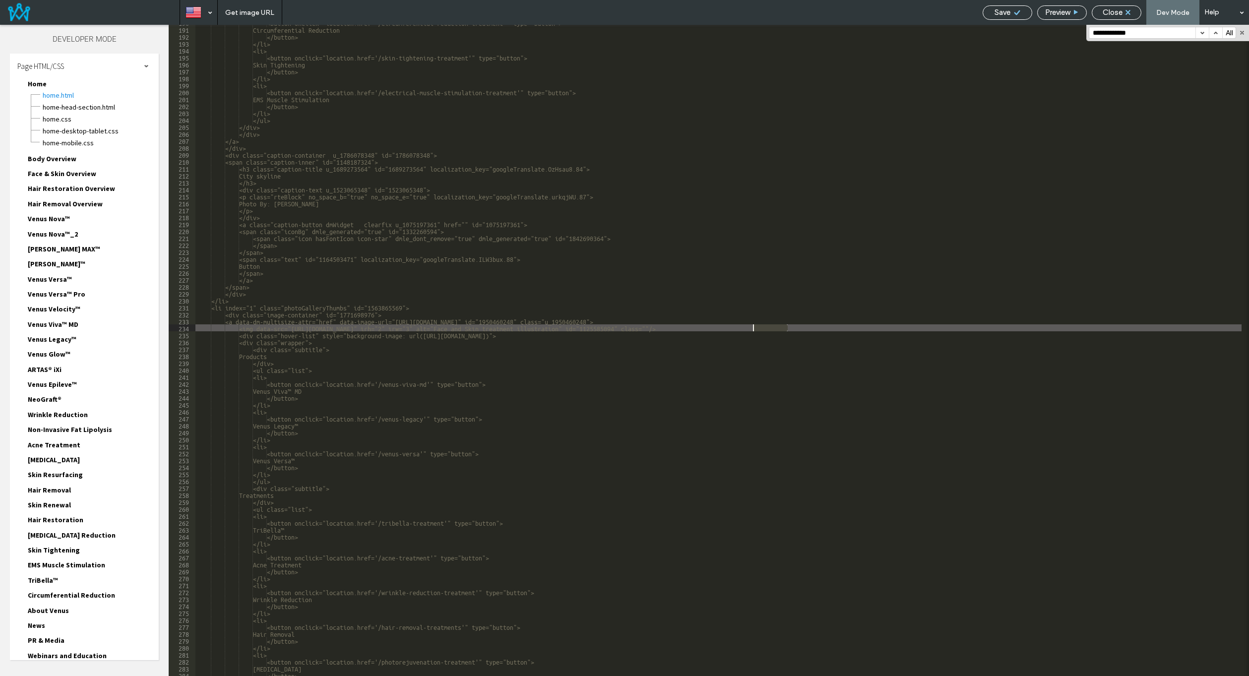
drag, startPoint x: 788, startPoint y: 328, endPoint x: 754, endPoint y: 329, distance: 33.7
click at [754, 329] on div "<button onclick="location.href='/circumferential-reduction-treatment'" type="bu…" at bounding box center [718, 351] width 1046 height 665
drag, startPoint x: 1158, startPoint y: 36, endPoint x: 889, endPoint y: 33, distance: 268.9
click at [906, 34] on div "** 190 191 192 193 194 195 196 197 198 199 200 201 202 203 204 205 206 207 208 …" at bounding box center [709, 350] width 1080 height 651
paste input
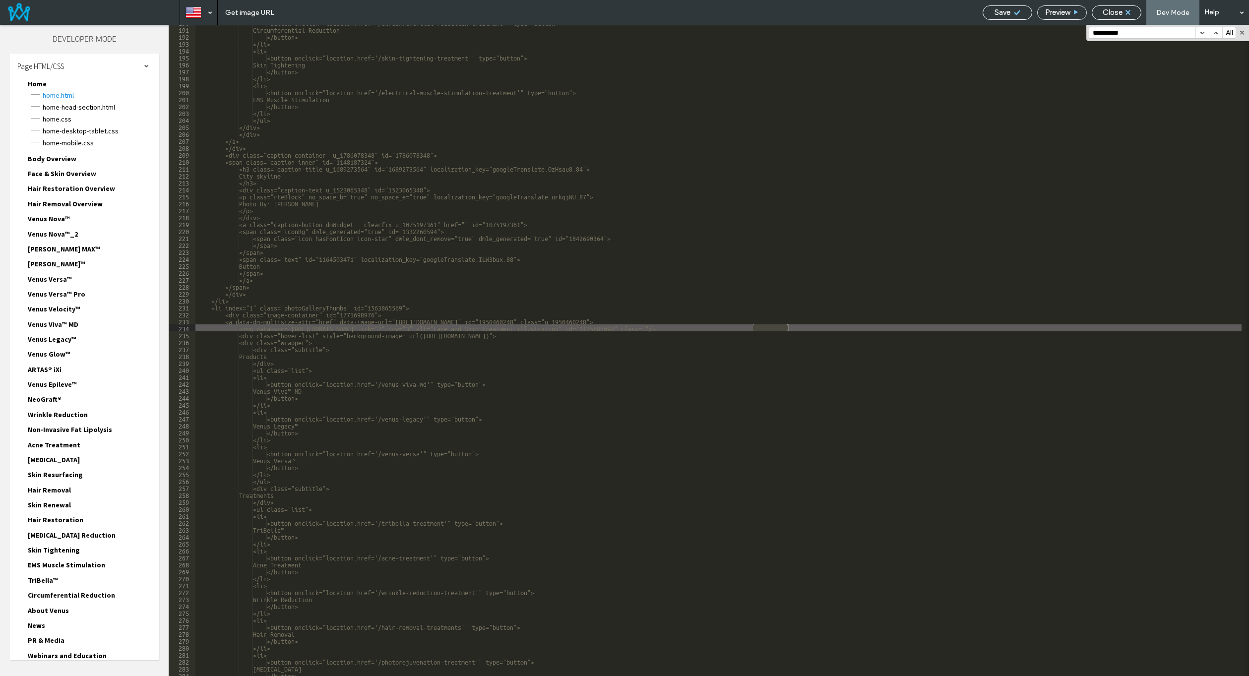
click at [1203, 33] on button "button" at bounding box center [1202, 32] width 13 height 11
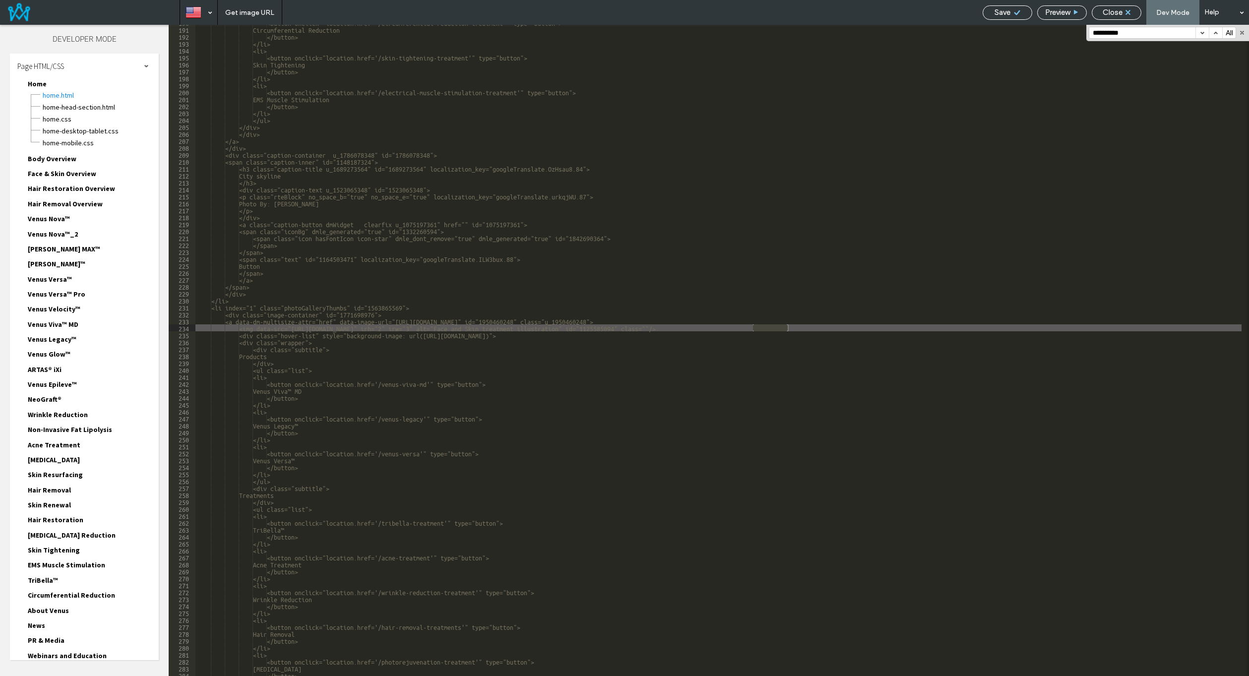
click at [1203, 33] on button "button" at bounding box center [1202, 32] width 13 height 11
click at [69, 107] on span "Home-head-section.html" at bounding box center [100, 107] width 117 height 10
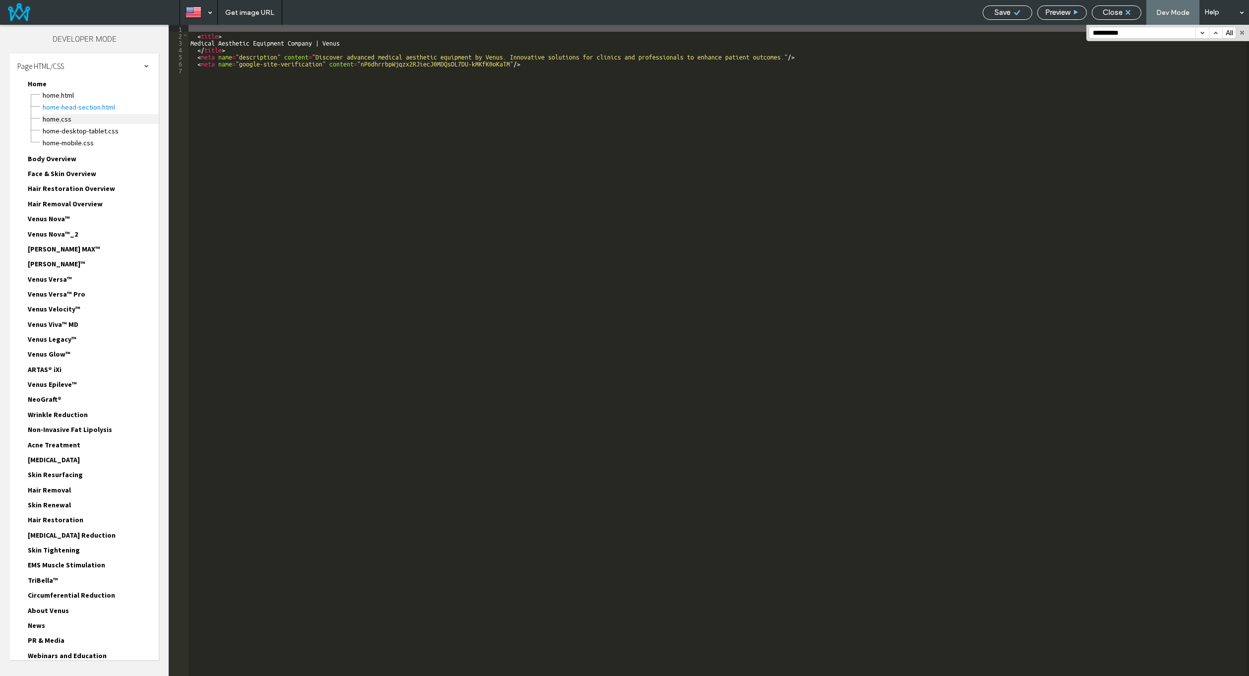
click at [82, 120] on span "Home.CSS" at bounding box center [100, 119] width 117 height 10
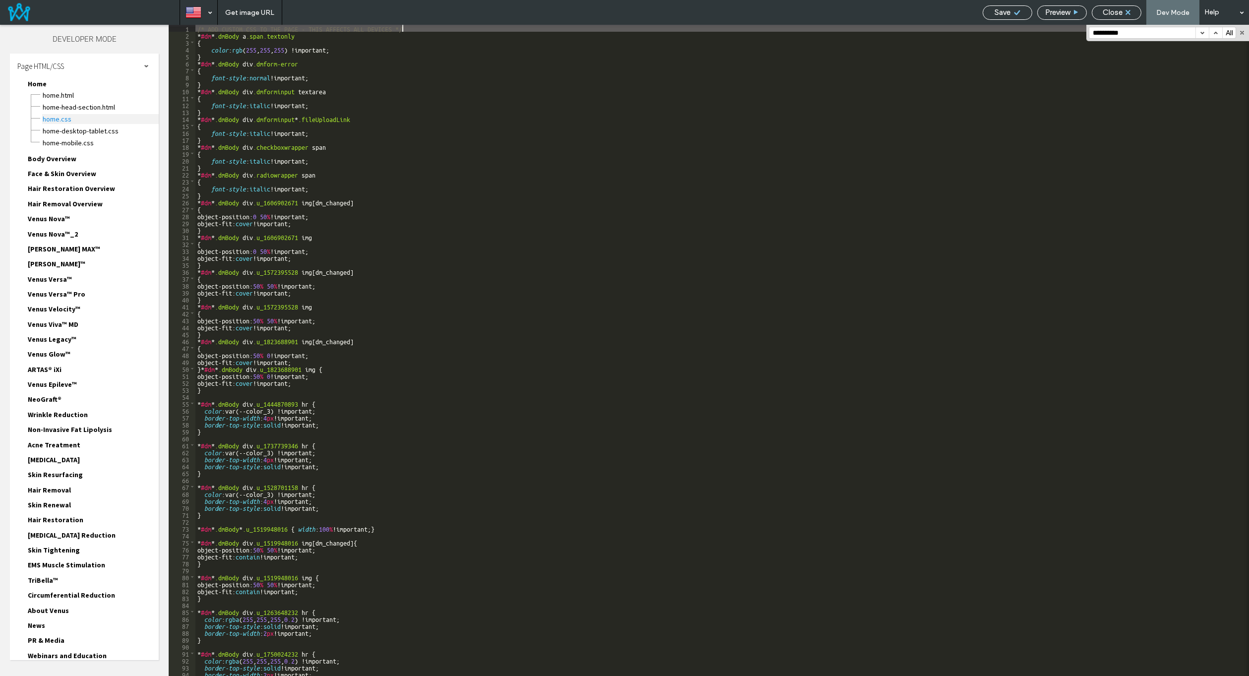
scroll to position [0, 0]
click at [1204, 28] on button "button" at bounding box center [1202, 32] width 13 height 11
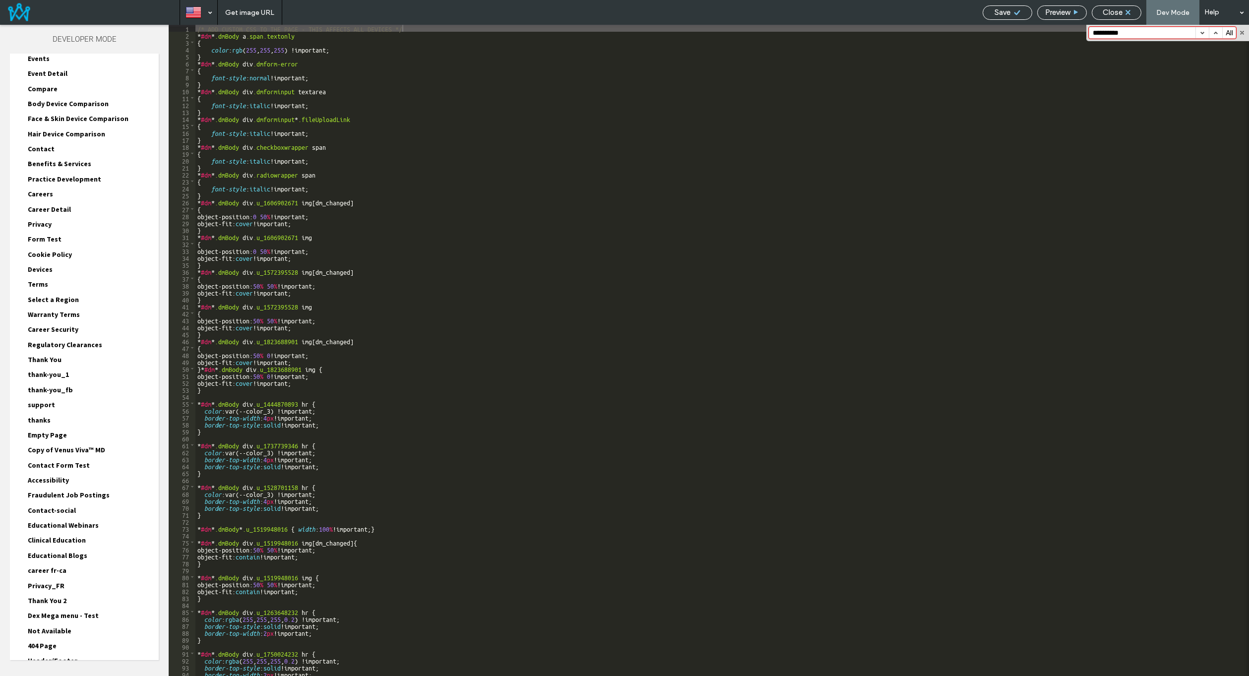
scroll to position [677, 0]
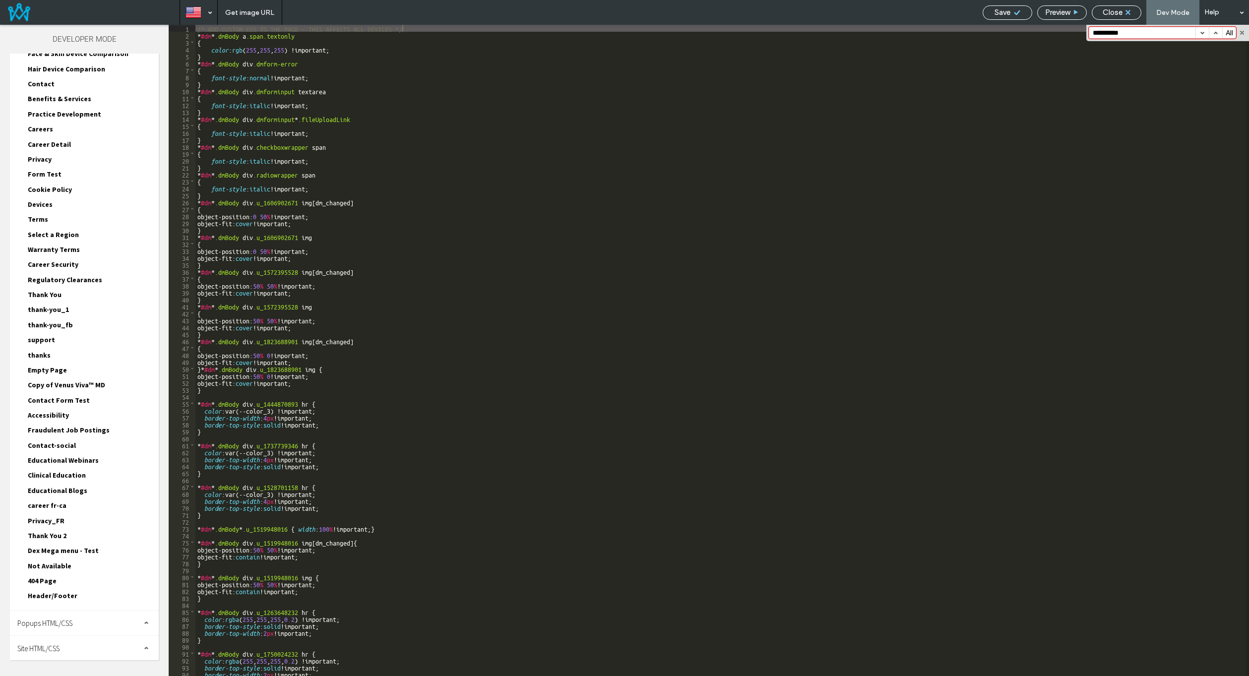
click at [53, 594] on span "Header/Footer" at bounding box center [53, 595] width 50 height 9
click at [64, 611] on span "header.html" at bounding box center [100, 607] width 117 height 10
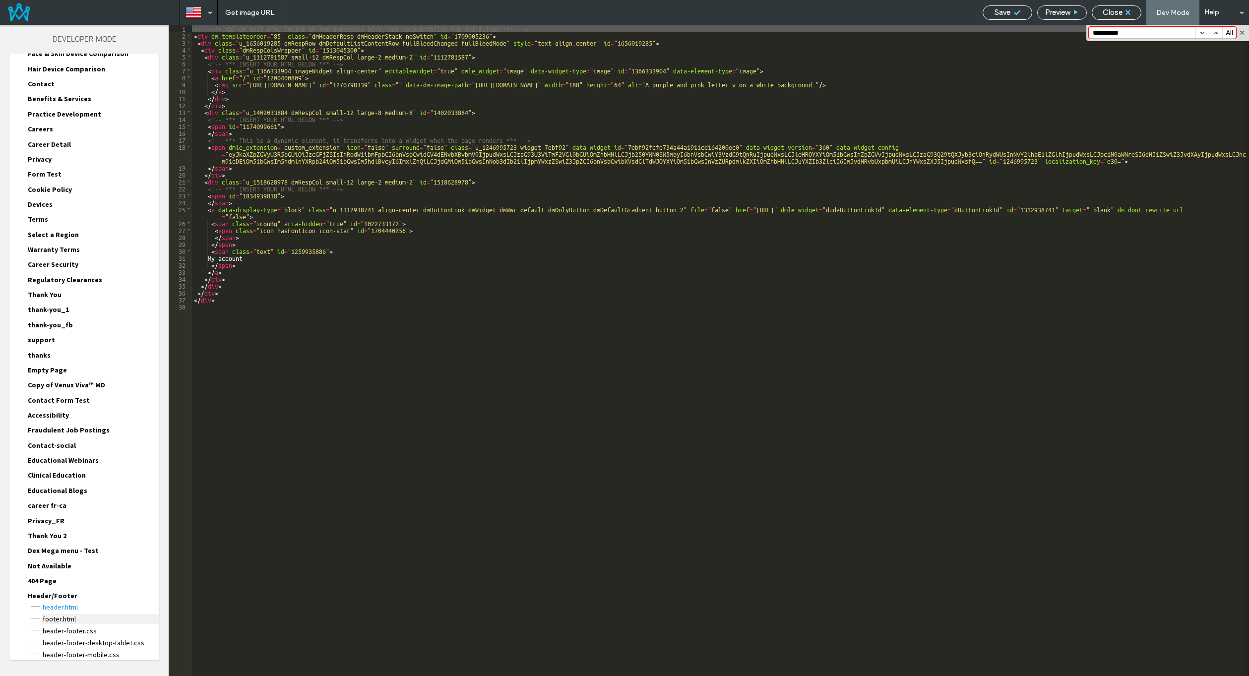
click at [62, 618] on span "footer.html" at bounding box center [100, 619] width 117 height 10
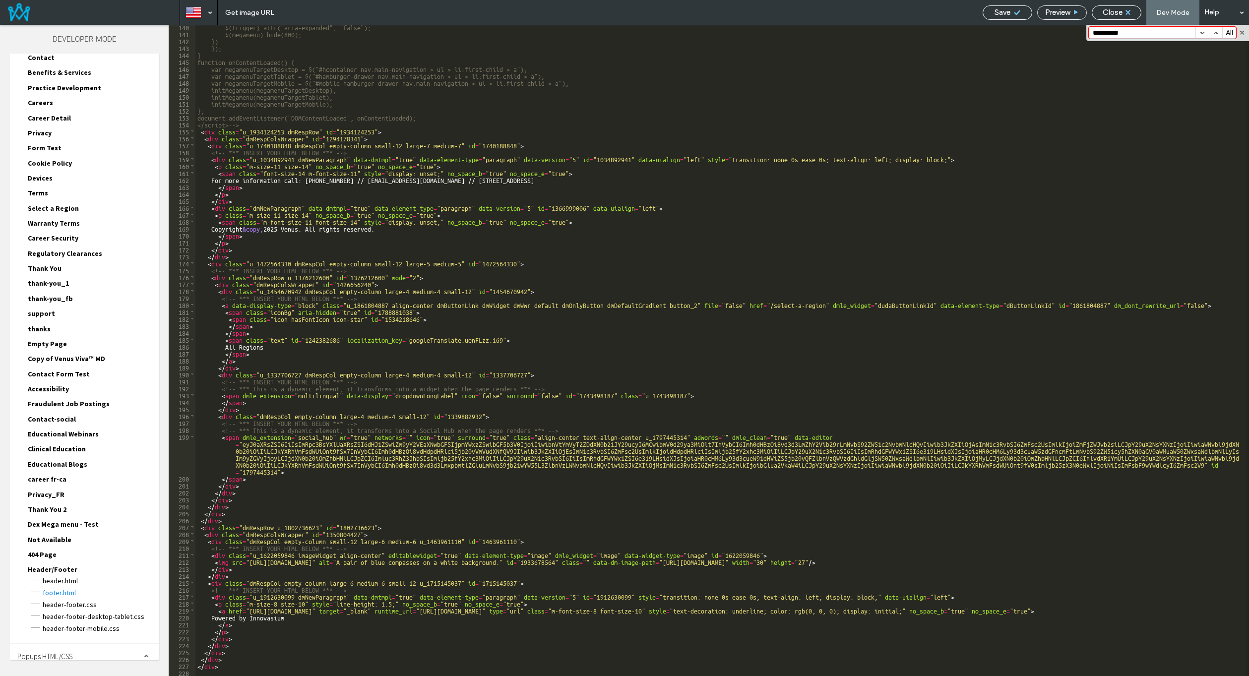
scroll to position [737, 0]
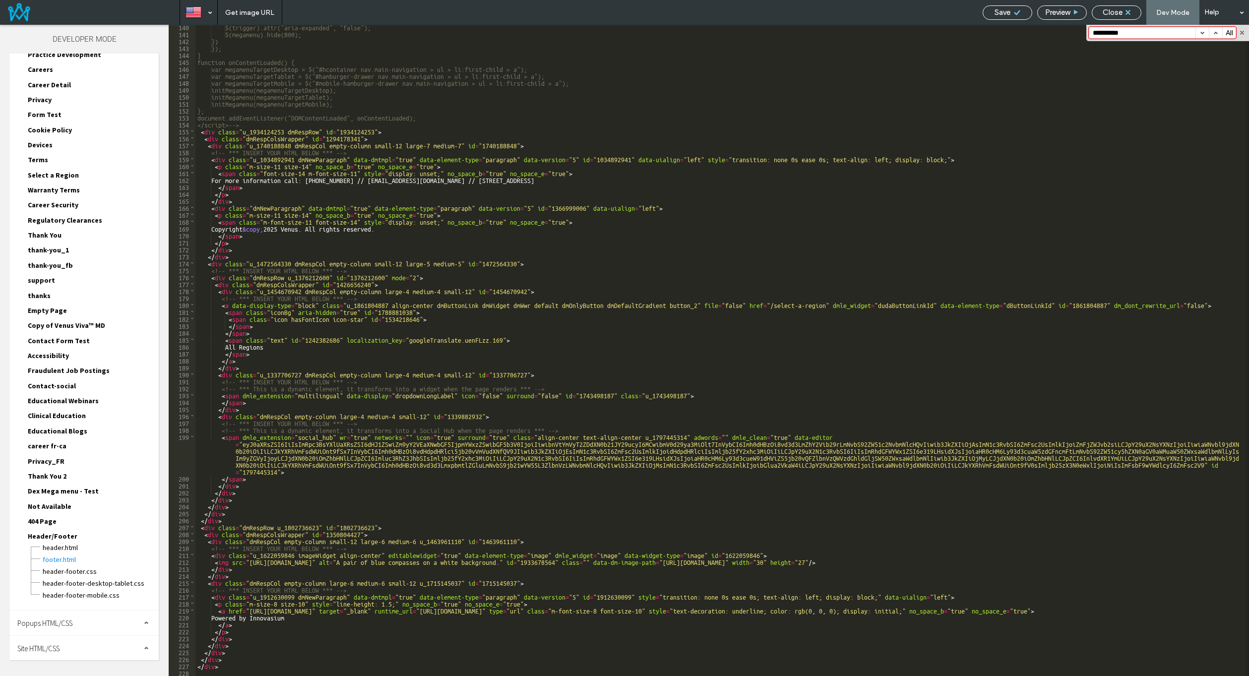
click at [54, 641] on div "Site HTML/CSS" at bounding box center [84, 648] width 149 height 25
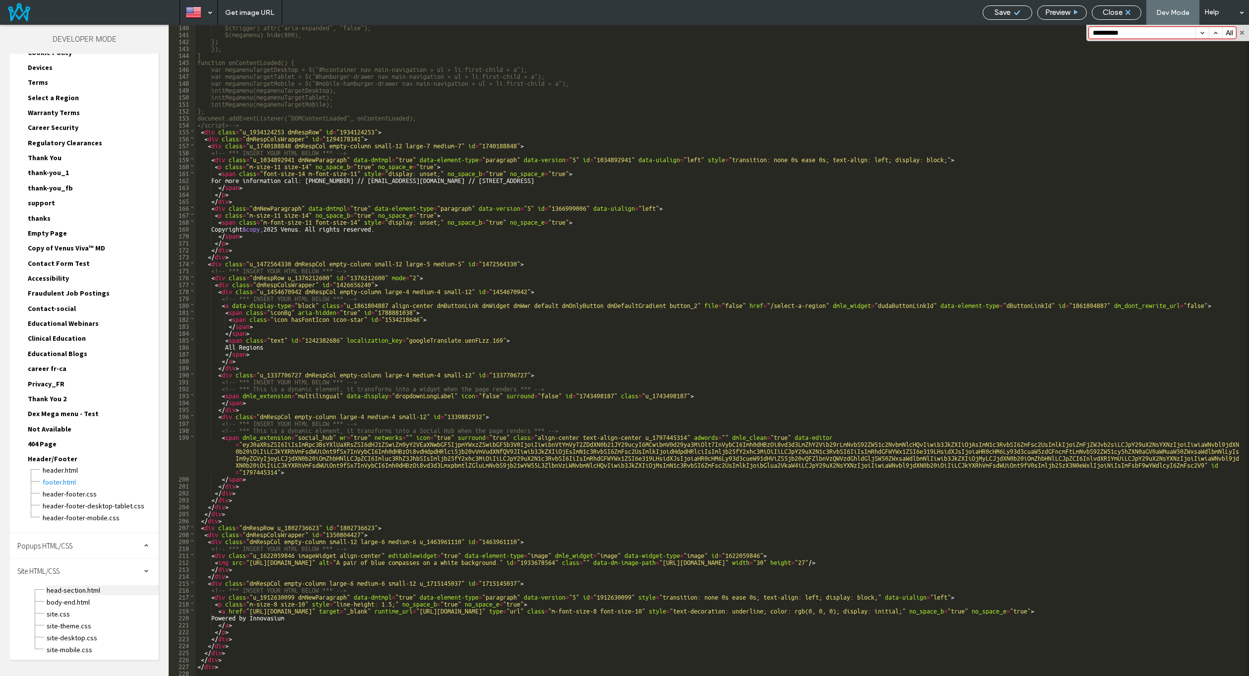
click at [77, 586] on span "head-section.html" at bounding box center [102, 590] width 113 height 10
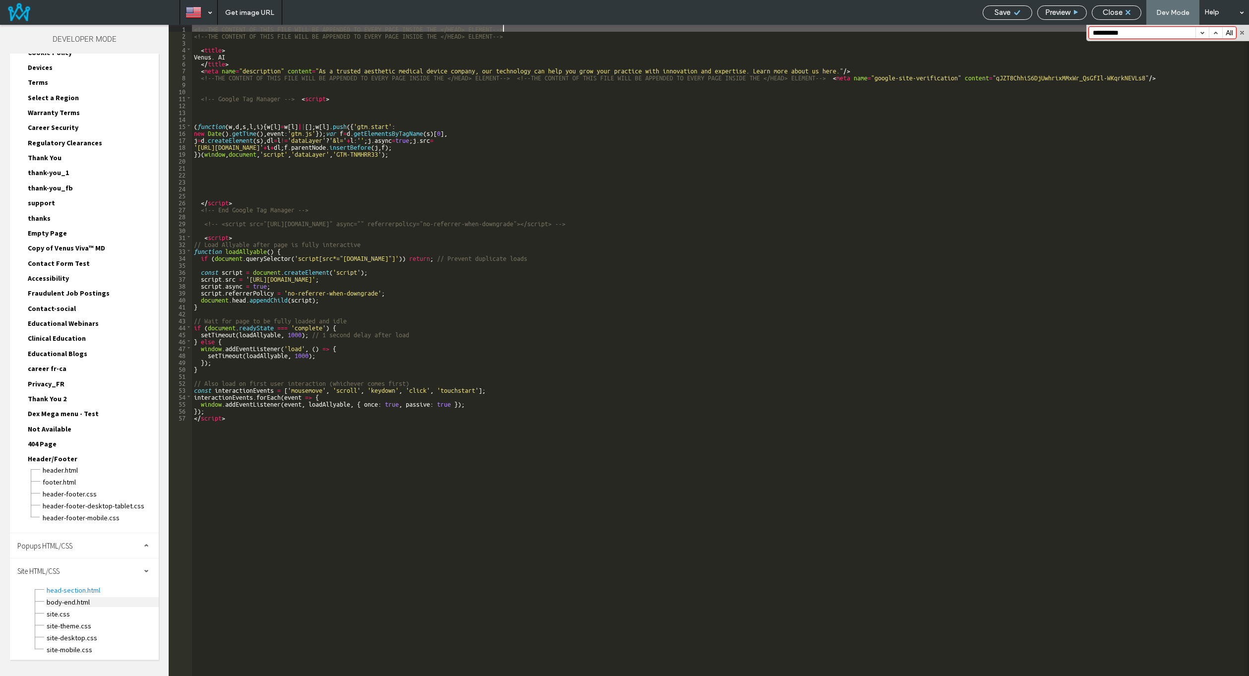
click at [66, 600] on span "body-end.html" at bounding box center [102, 602] width 113 height 10
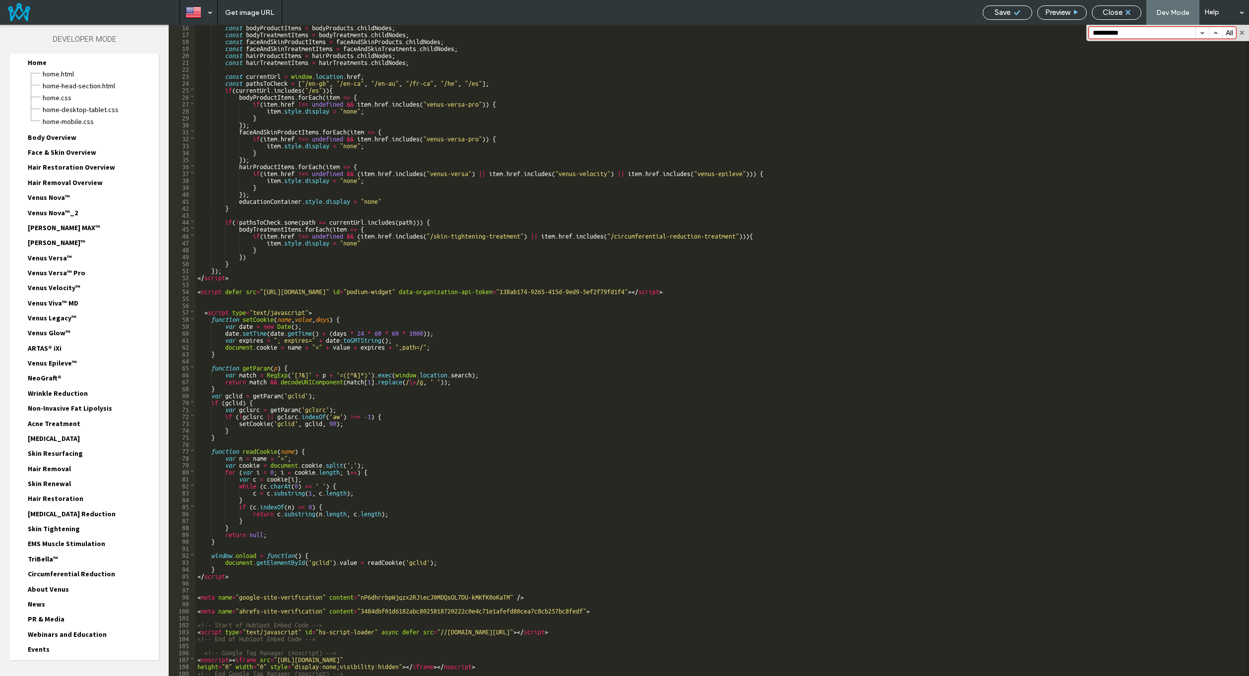
scroll to position [0, 0]
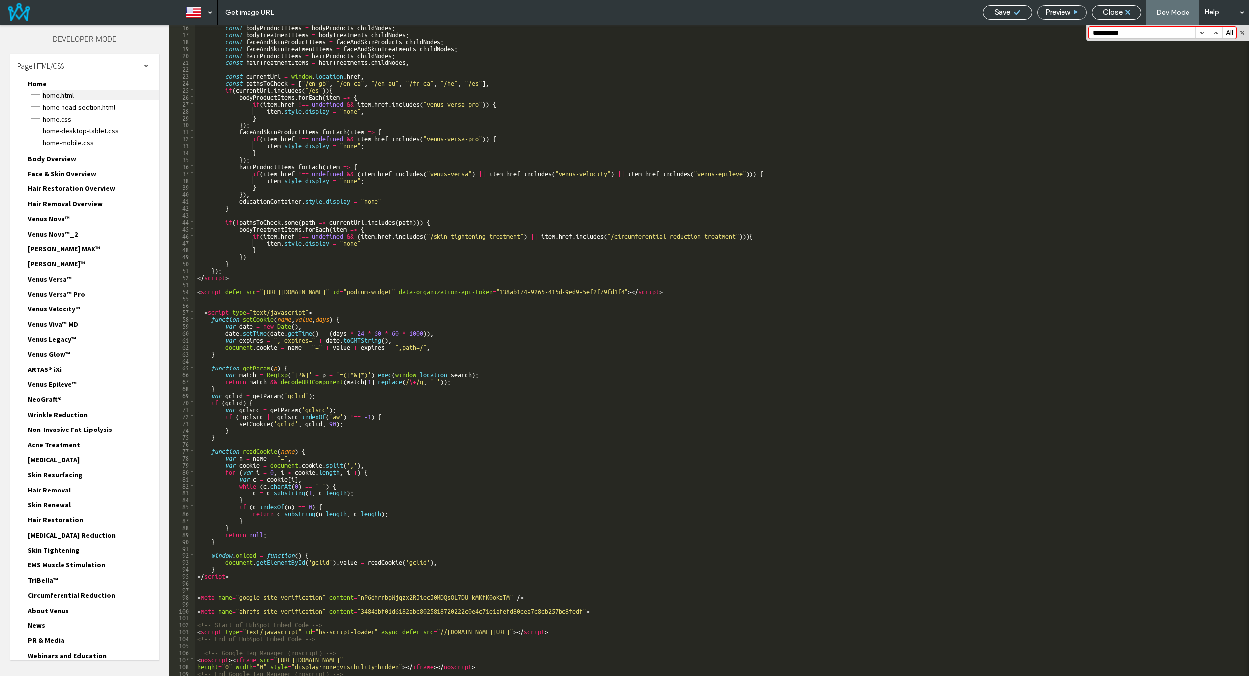
click at [75, 99] on span "Home.HTML" at bounding box center [100, 95] width 117 height 10
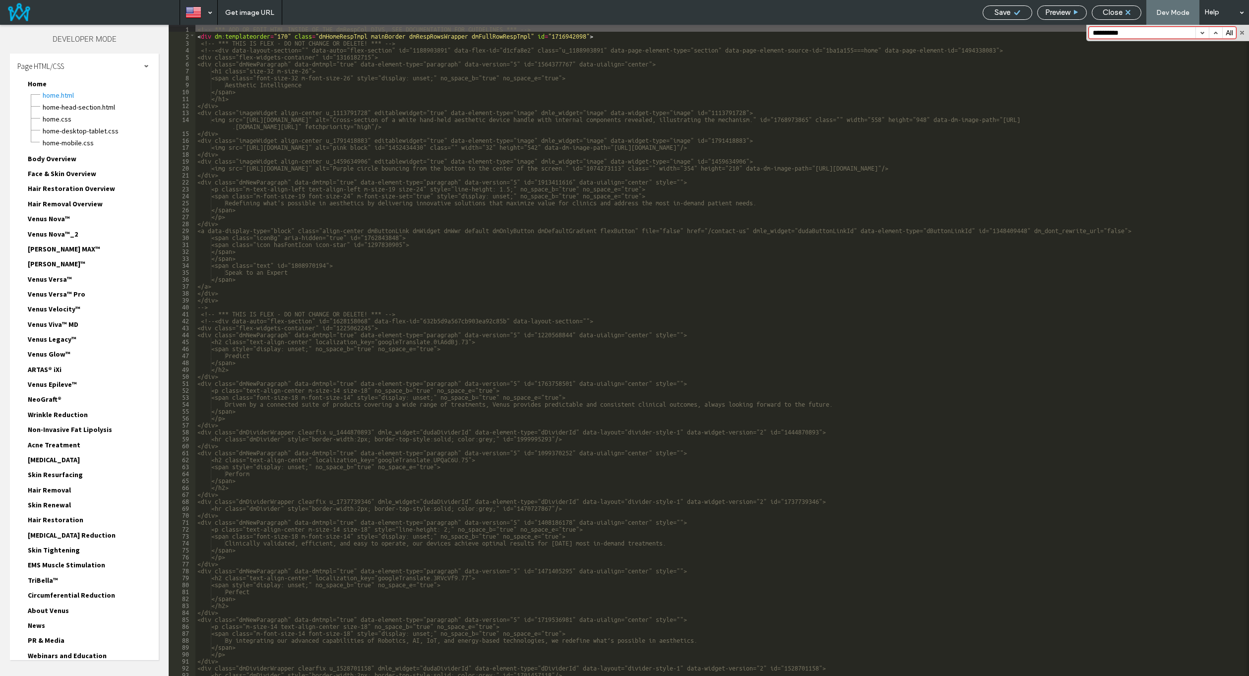
click at [1205, 29] on button "button" at bounding box center [1202, 32] width 13 height 11
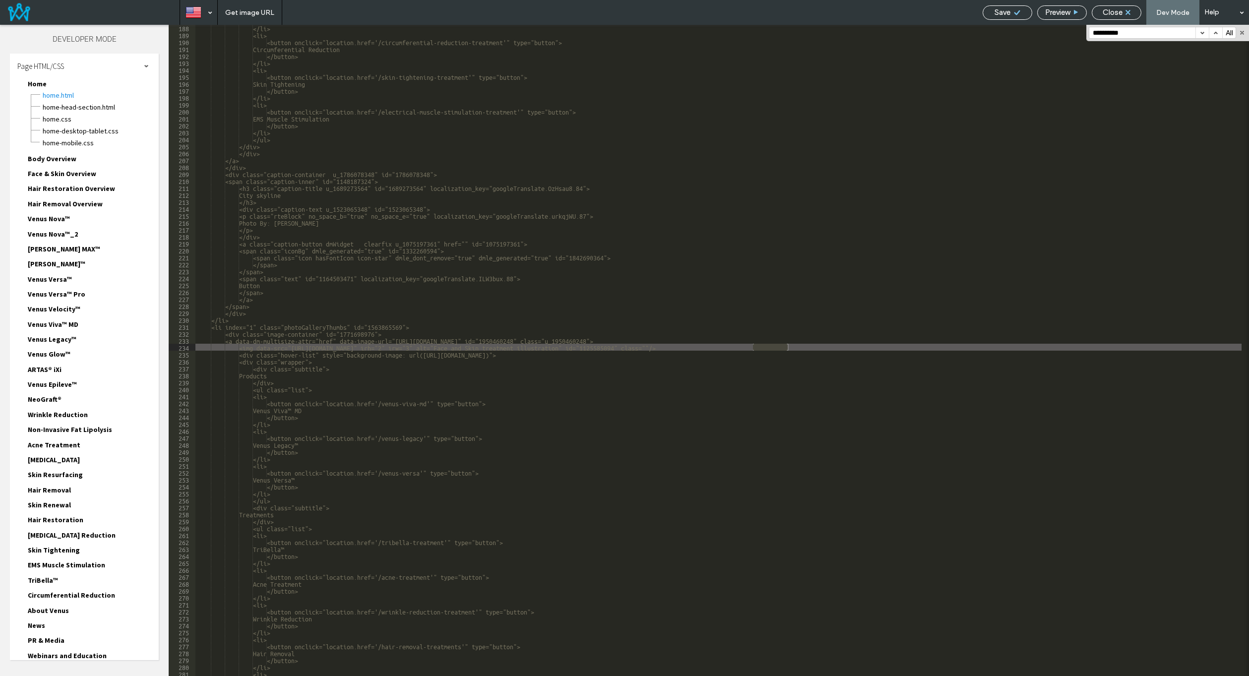
scroll to position [1320, 0]
click at [1205, 29] on button "button" at bounding box center [1202, 32] width 13 height 11
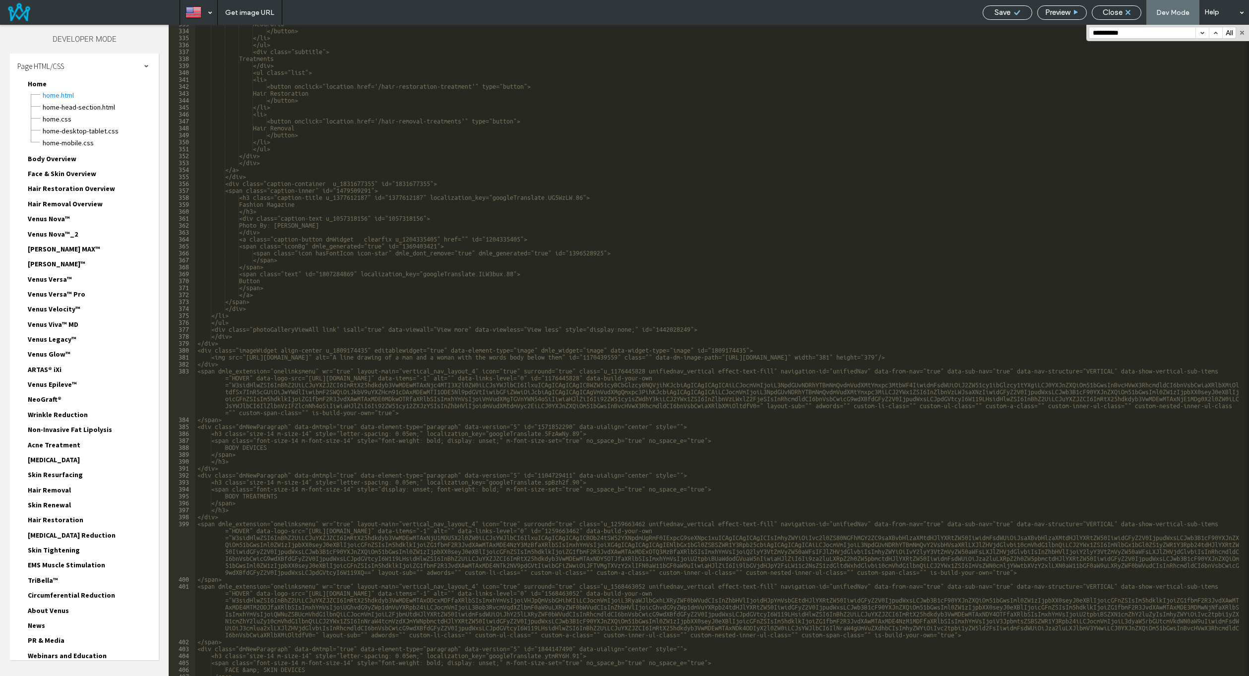
scroll to position [2273, 0]
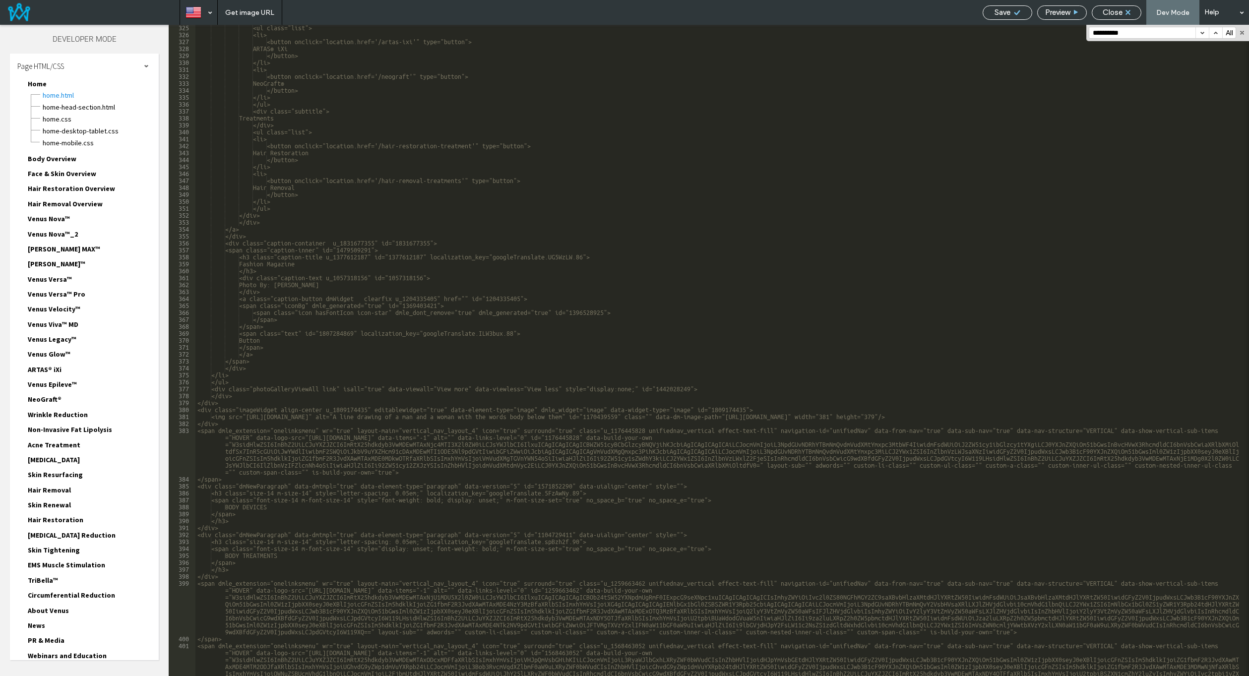
drag, startPoint x: 1141, startPoint y: 30, endPoint x: 1043, endPoint y: 41, distance: 98.8
click at [1043, 41] on div "** 325 326 327 328 329 330 331 332 333 334 335 336 337 338 339 340 341 342 343 …" at bounding box center [709, 350] width 1080 height 651
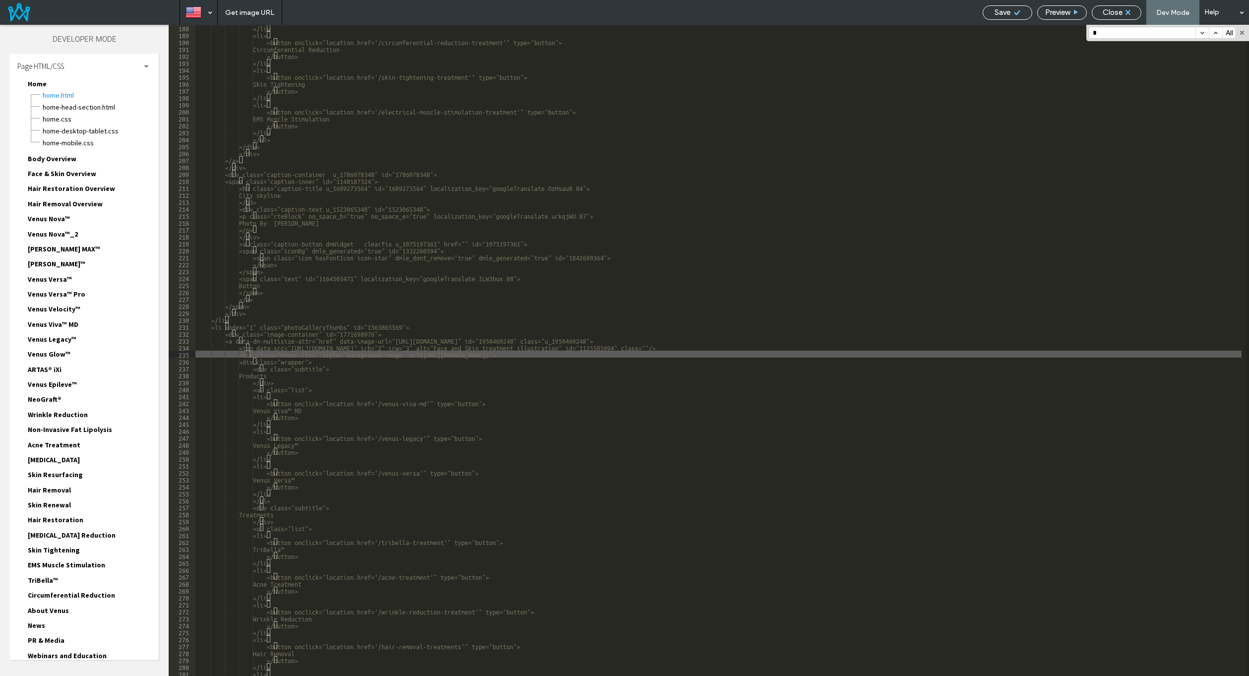
scroll to position [1320, 0]
click at [1150, 31] on input "*" at bounding box center [1142, 32] width 106 height 11
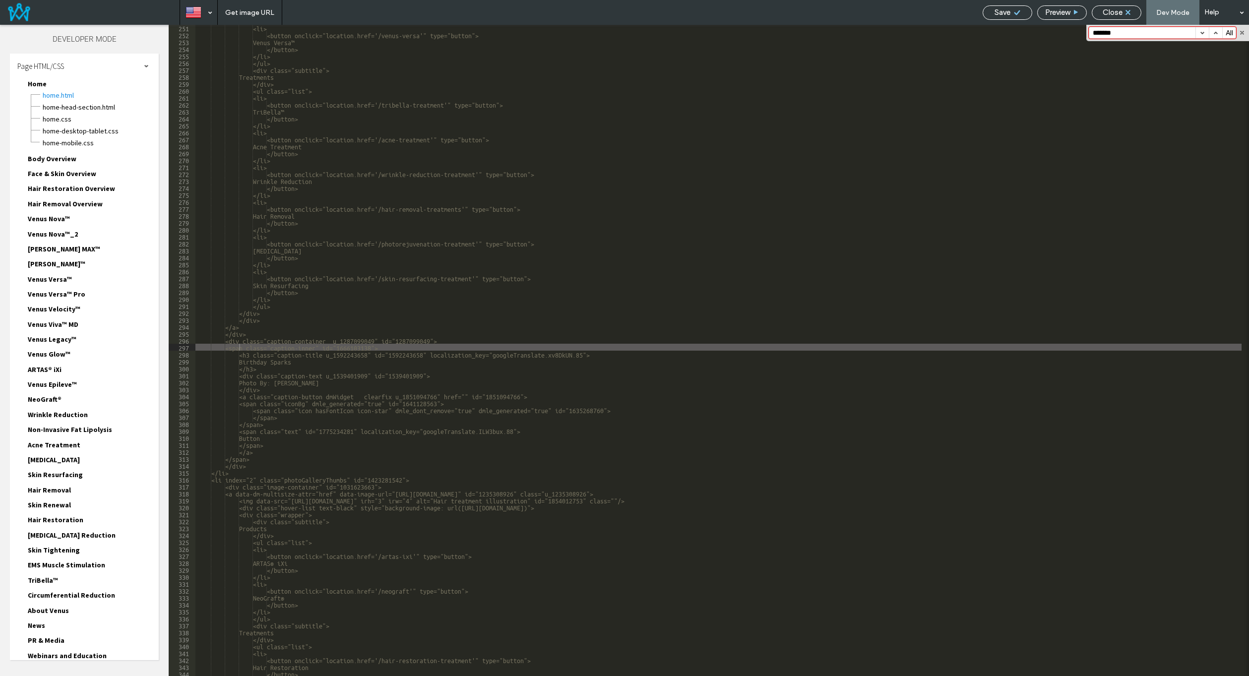
type input "*******"
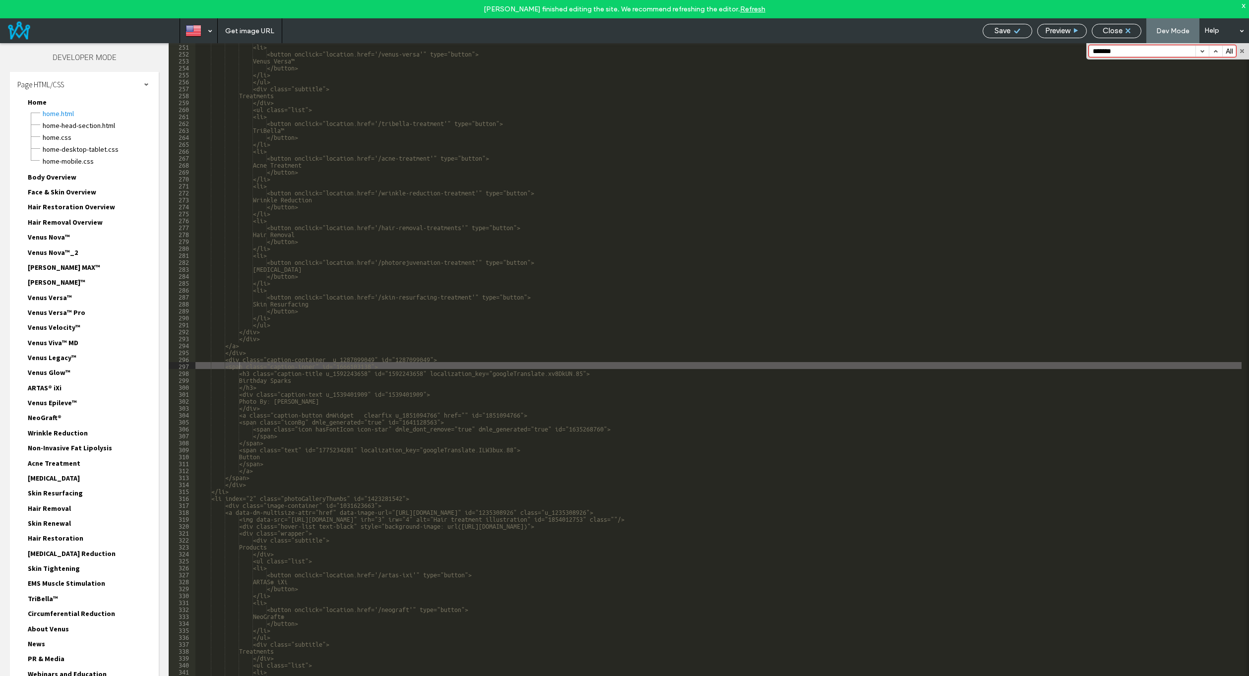
click at [1133, 29] on div "Close" at bounding box center [1116, 30] width 49 height 9
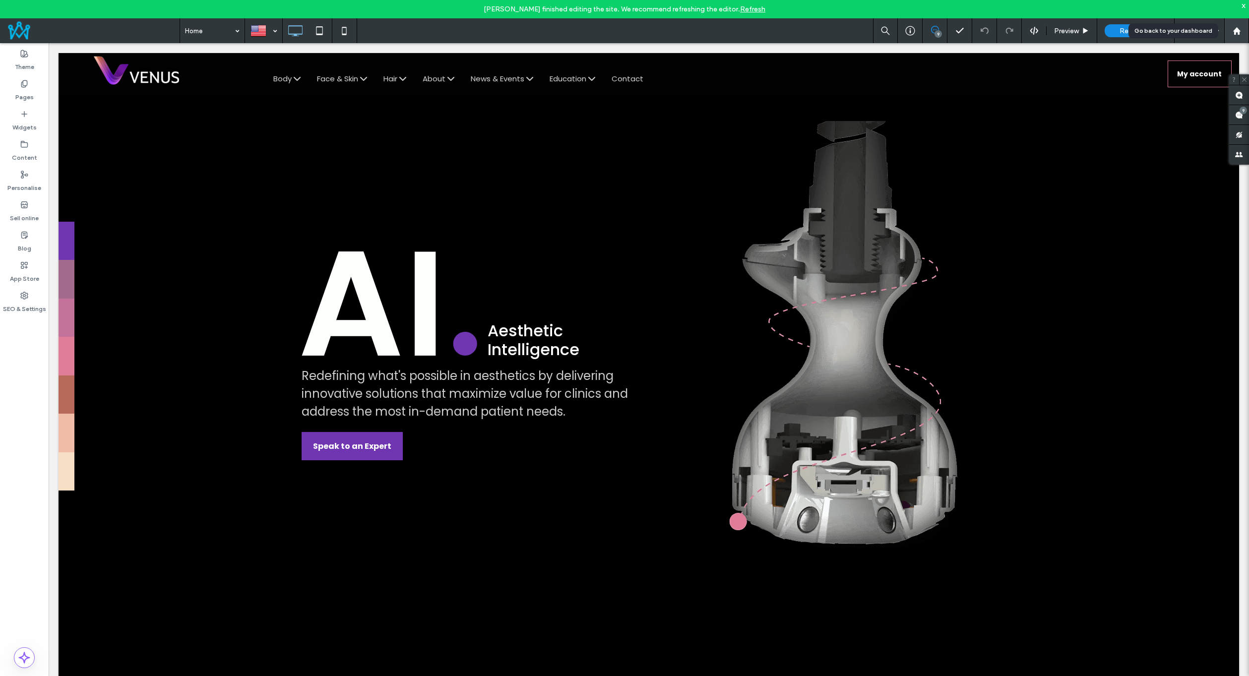
click at [1231, 30] on div at bounding box center [1237, 31] width 24 height 8
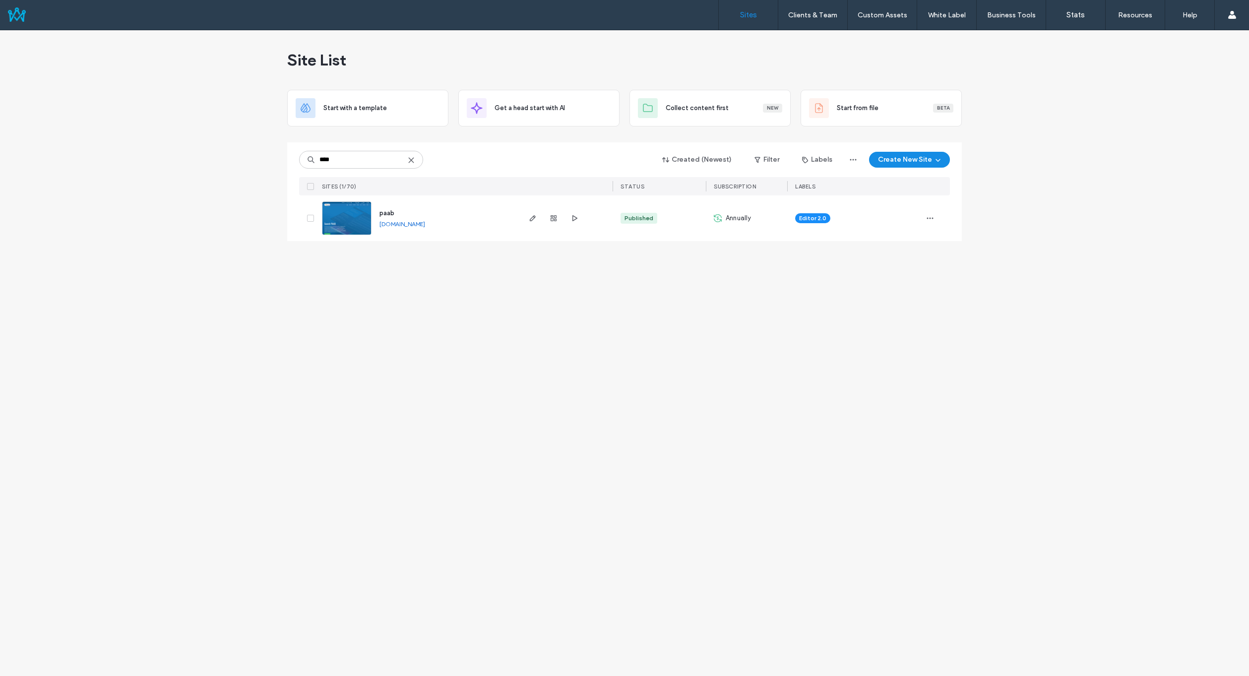
type input "****"
click at [395, 212] on div "paab paab.multiscreensite.com" at bounding box center [445, 218] width 147 height 46
click at [392, 212] on span "paab" at bounding box center [387, 212] width 15 height 7
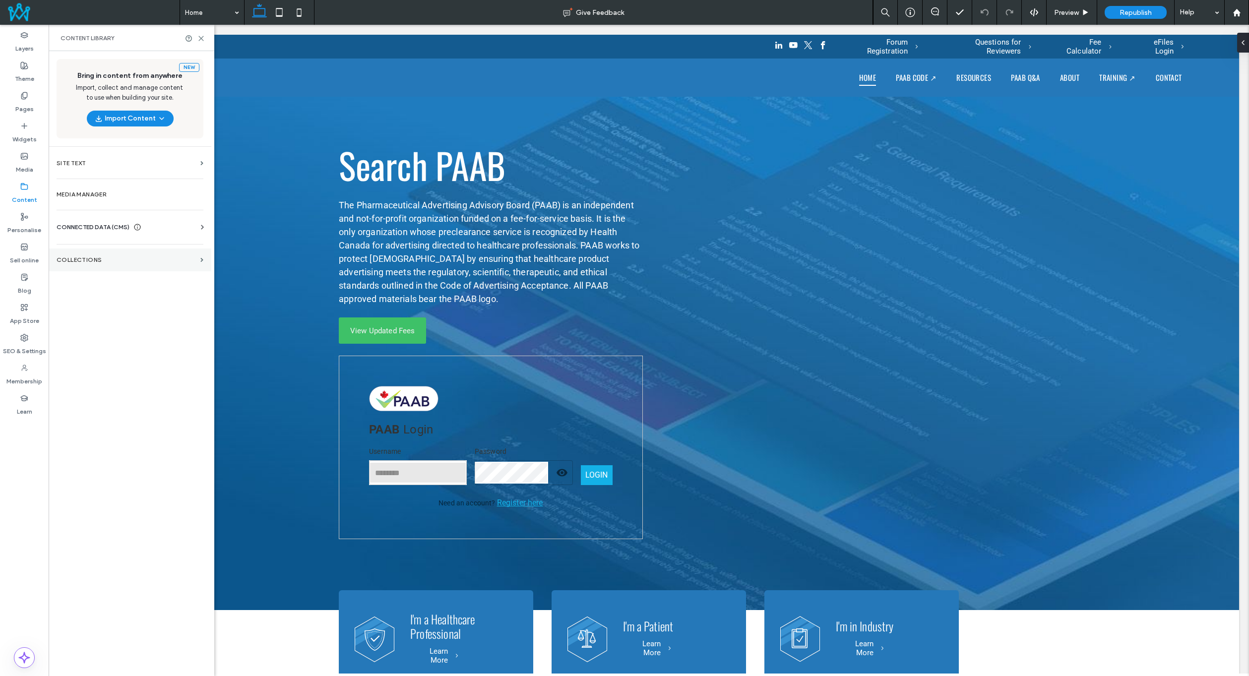
click at [130, 258] on label "COLLECTIONS" at bounding box center [127, 259] width 140 height 7
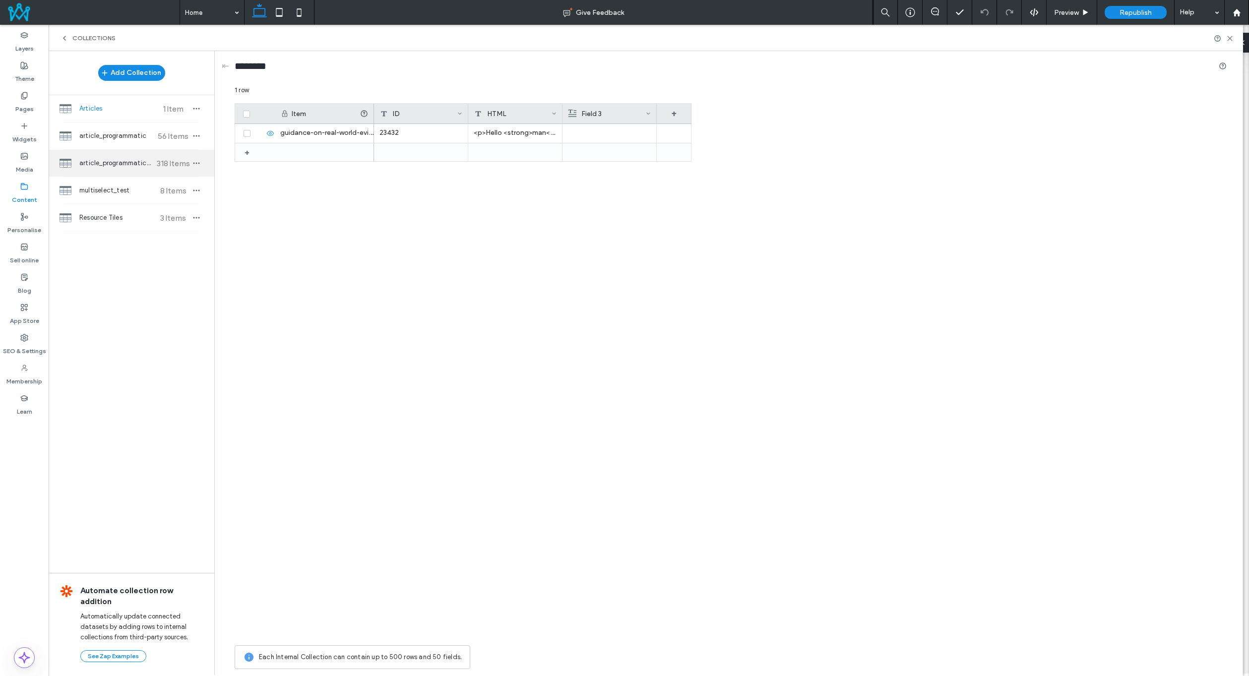
click at [130, 155] on div "article_programmatic_2 318 Items" at bounding box center [132, 163] width 166 height 27
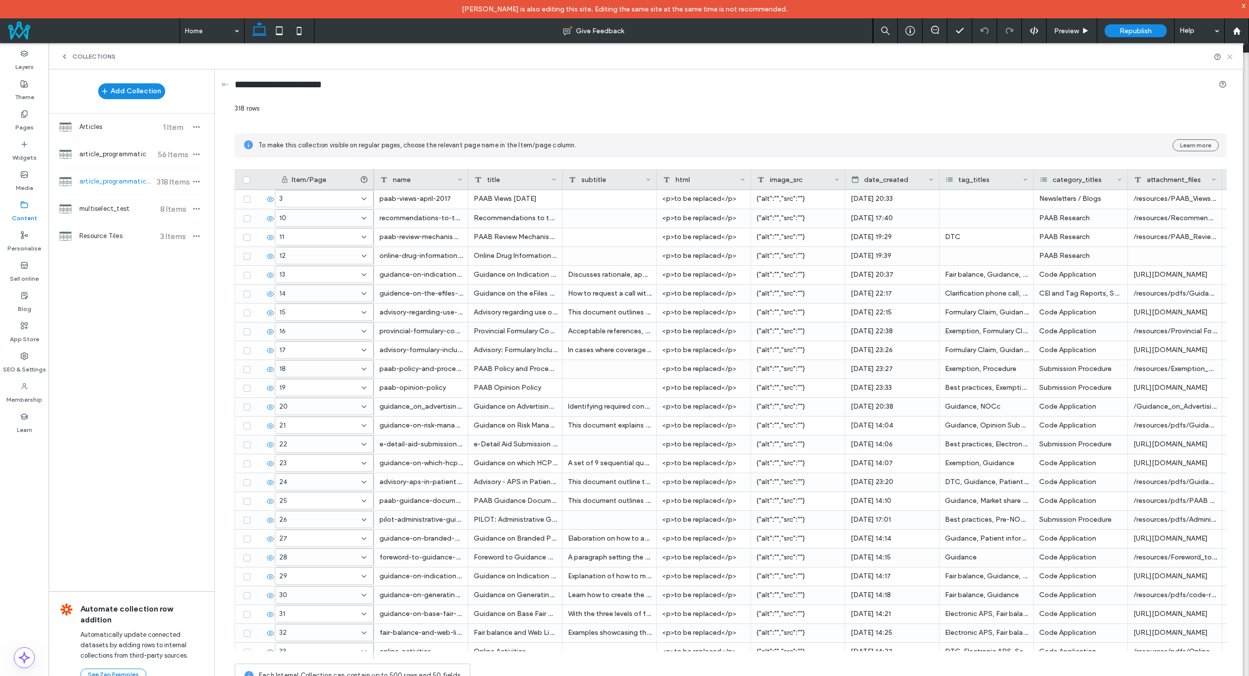
drag, startPoint x: 1231, startPoint y: 57, endPoint x: 1170, endPoint y: 25, distance: 68.3
click at [1231, 57] on use at bounding box center [1230, 57] width 4 height 4
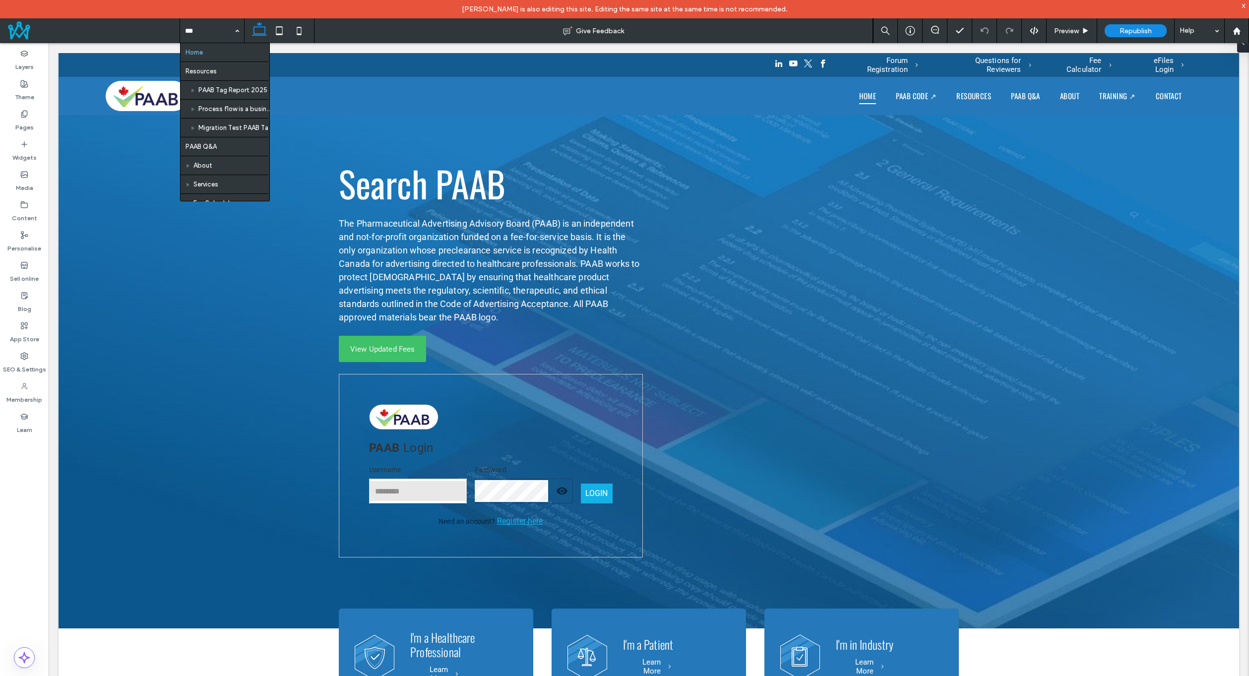
type input "****"
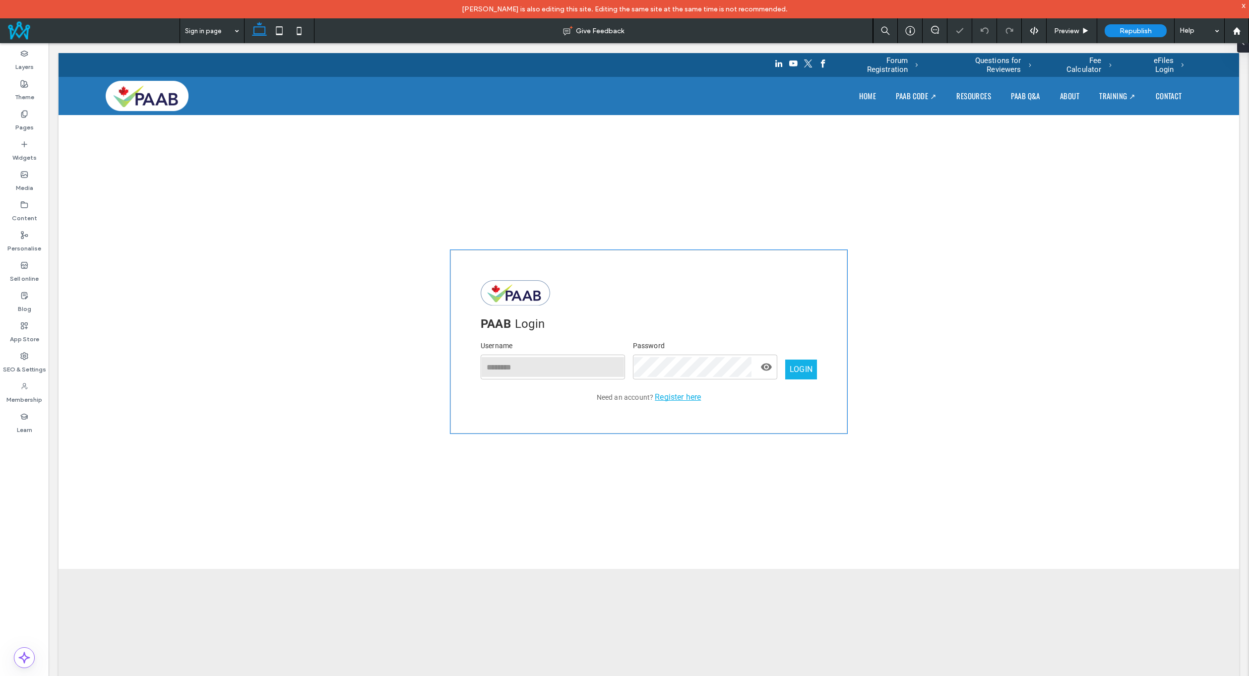
click at [743, 281] on div "PAAB Login Username ​ Password ​ LOGIN Need an account? Register here" at bounding box center [648, 342] width 397 height 184
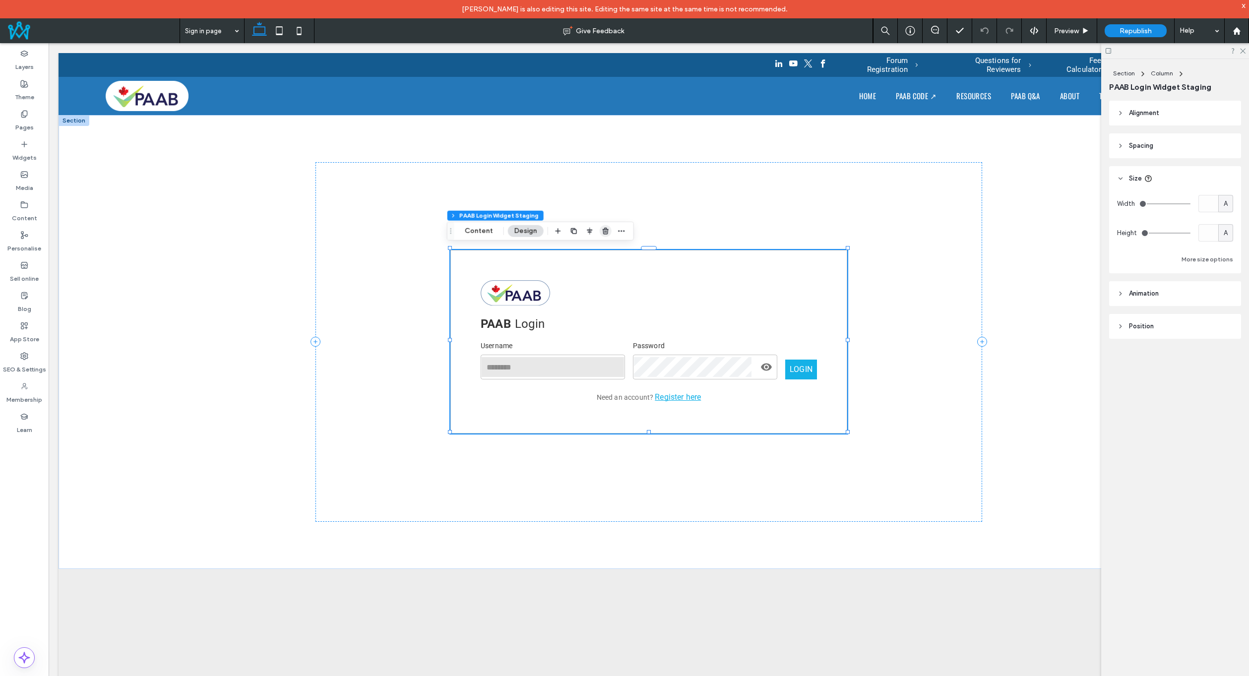
click at [607, 229] on use "button" at bounding box center [606, 231] width 6 height 6
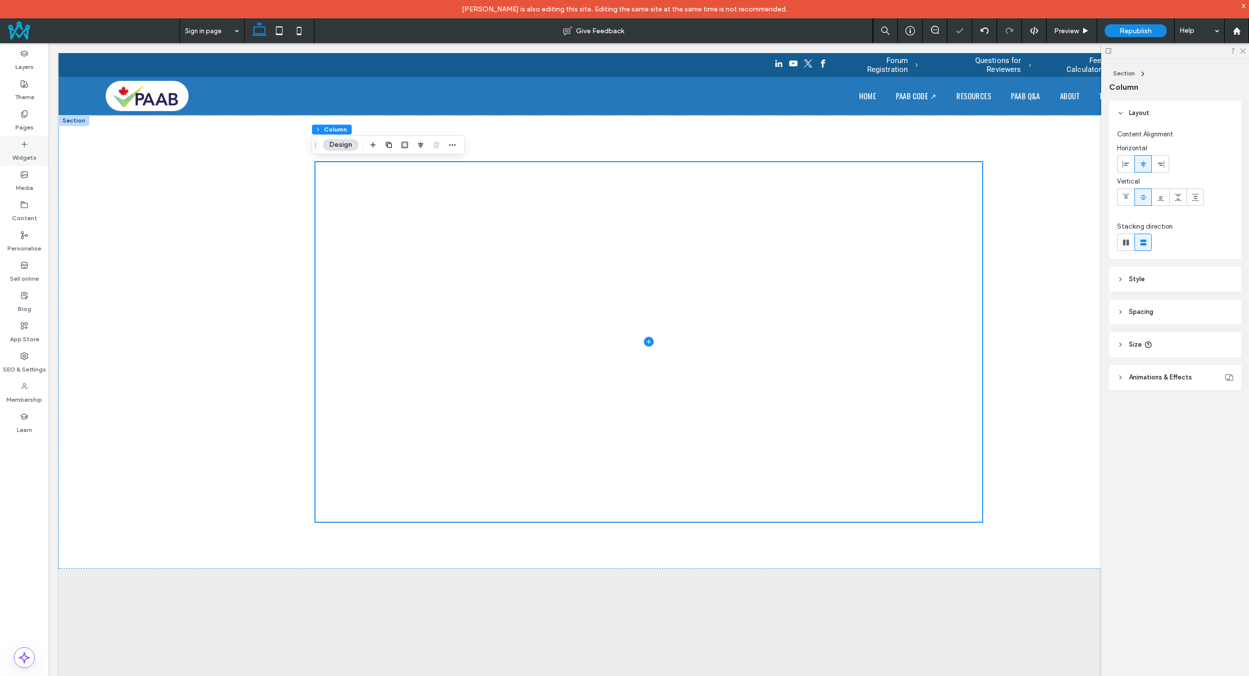
click at [18, 139] on div "Widgets" at bounding box center [24, 151] width 49 height 30
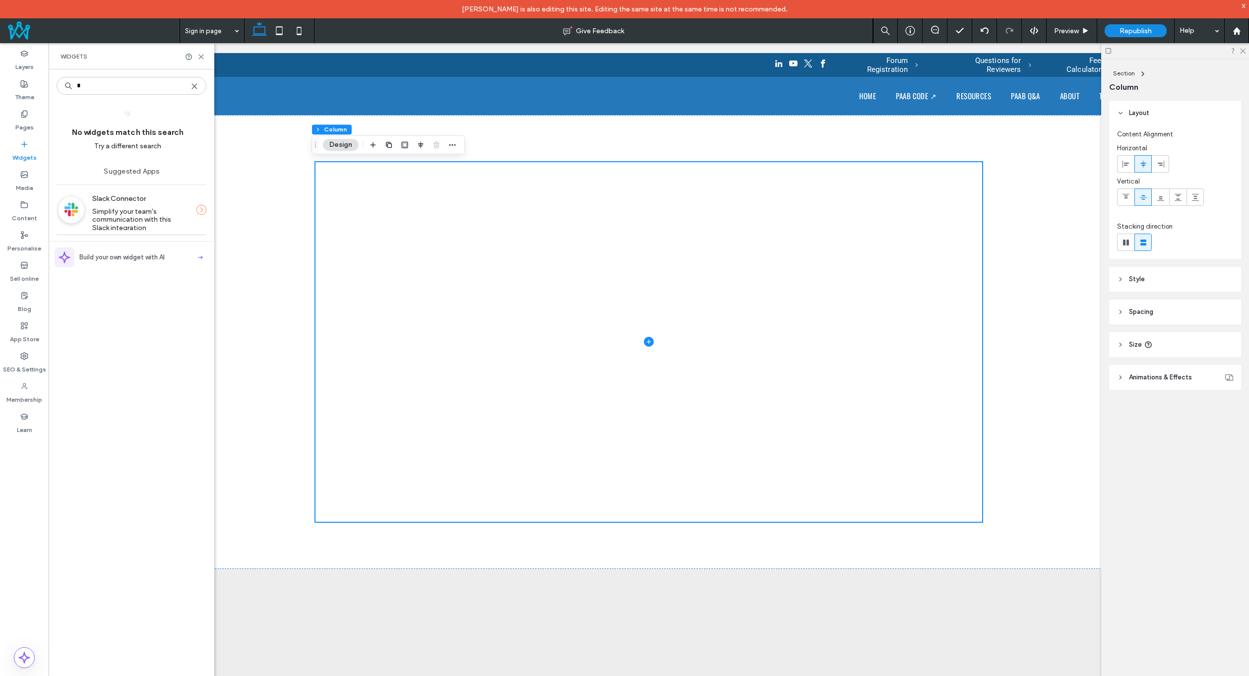
type input "*"
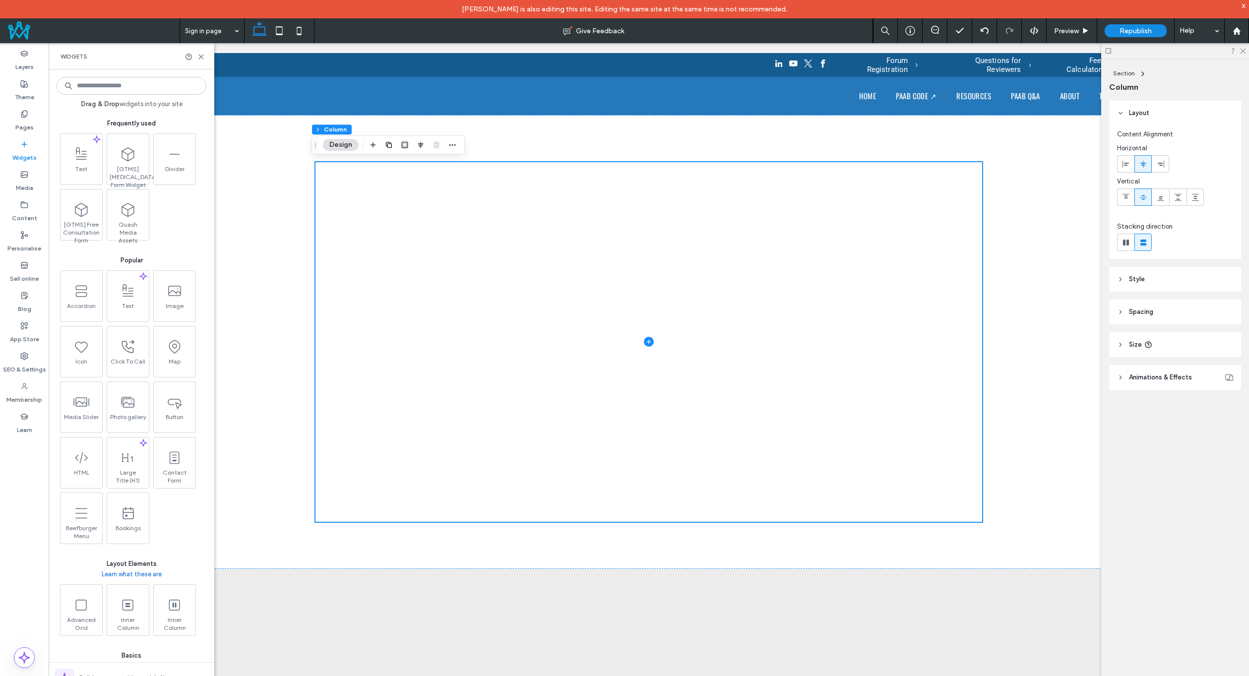
click at [102, 90] on input at bounding box center [132, 86] width 150 height 18
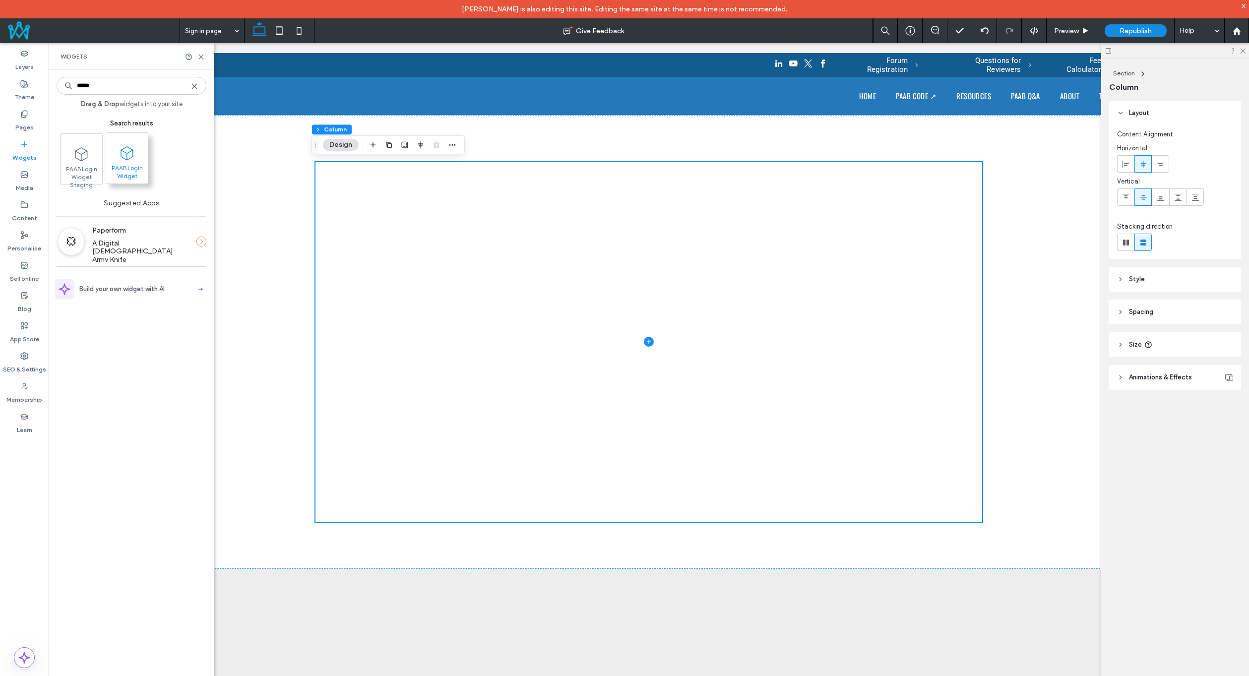
type input "*****"
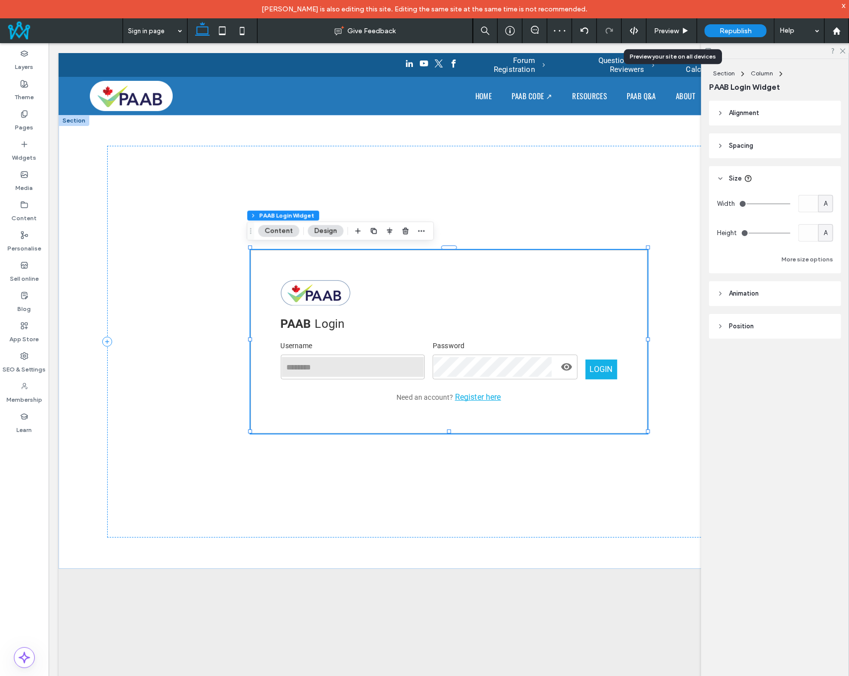
click at [667, 29] on span "Preview" at bounding box center [666, 31] width 25 height 8
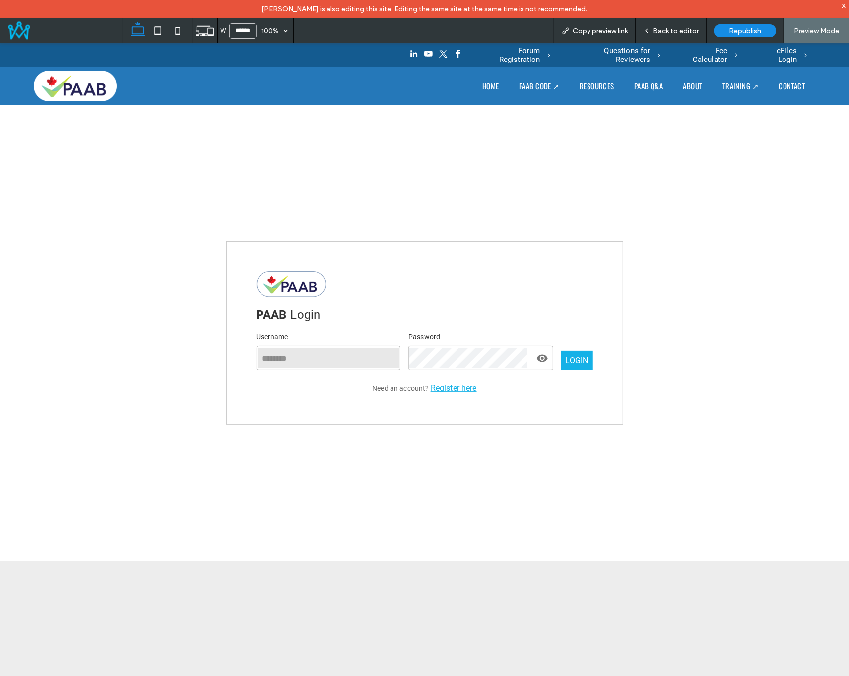
click at [307, 357] on input "text" at bounding box center [328, 358] width 144 height 22
click at [334, 361] on input "text" at bounding box center [328, 358] width 144 height 22
type input "*****"
click at [567, 360] on p "LOGIN" at bounding box center [577, 360] width 23 height 12
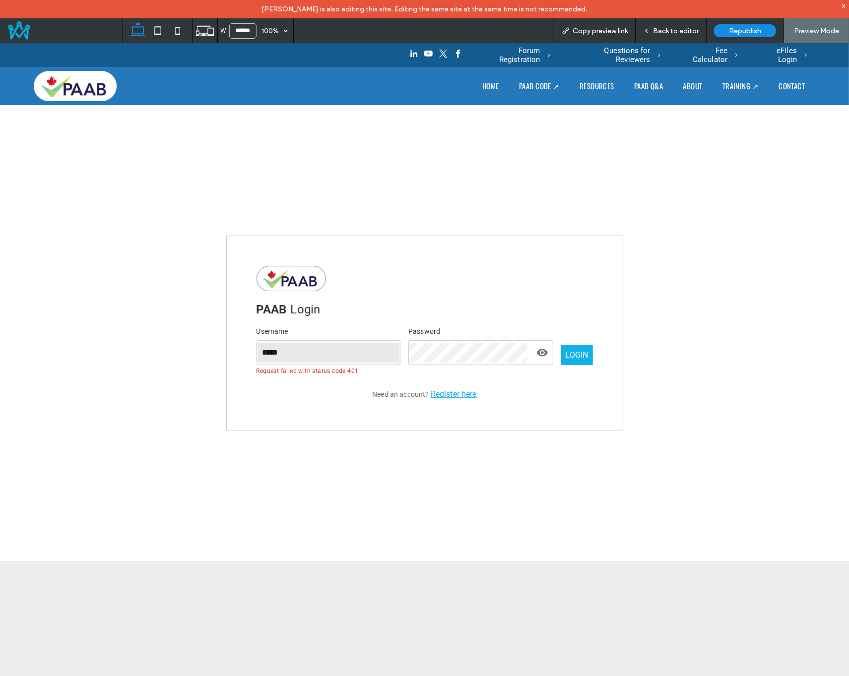
click at [673, 32] on span "Back to editor" at bounding box center [676, 31] width 46 height 8
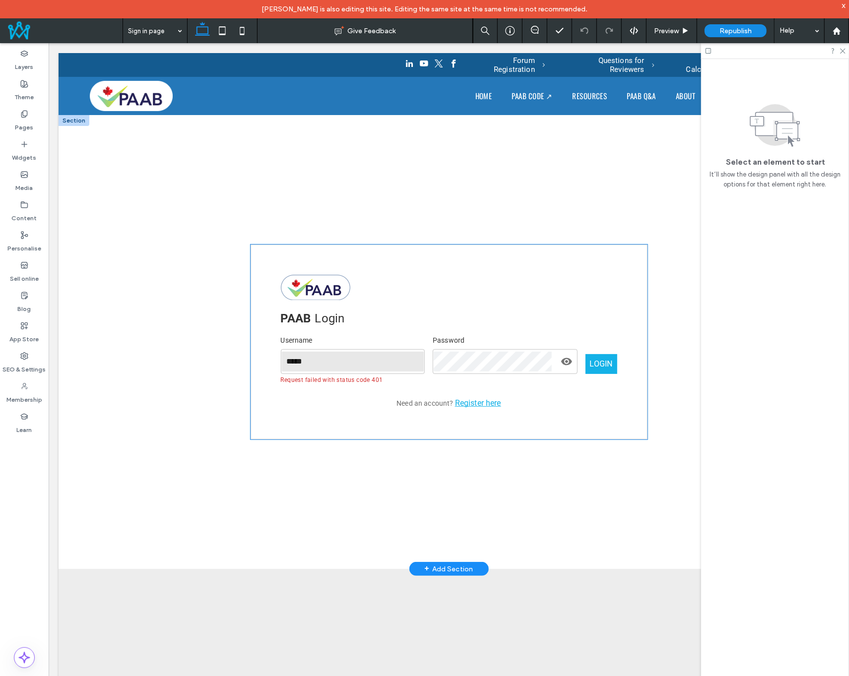
click at [404, 283] on div "PAAB Login Username ***** ​ Password ​ LOGIN Request failed with status code 40…" at bounding box center [448, 341] width 397 height 195
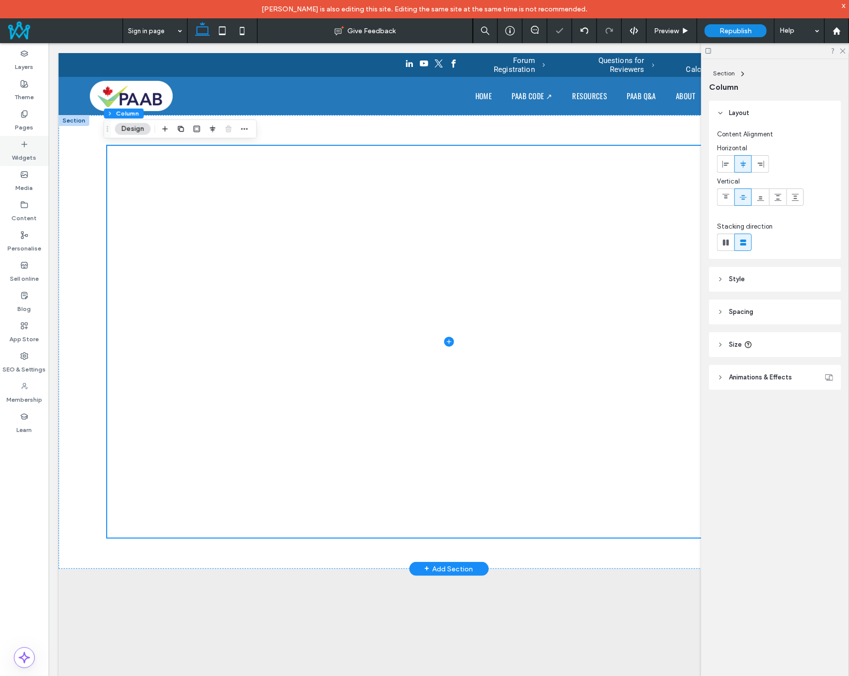
click at [22, 142] on icon at bounding box center [24, 144] width 8 height 8
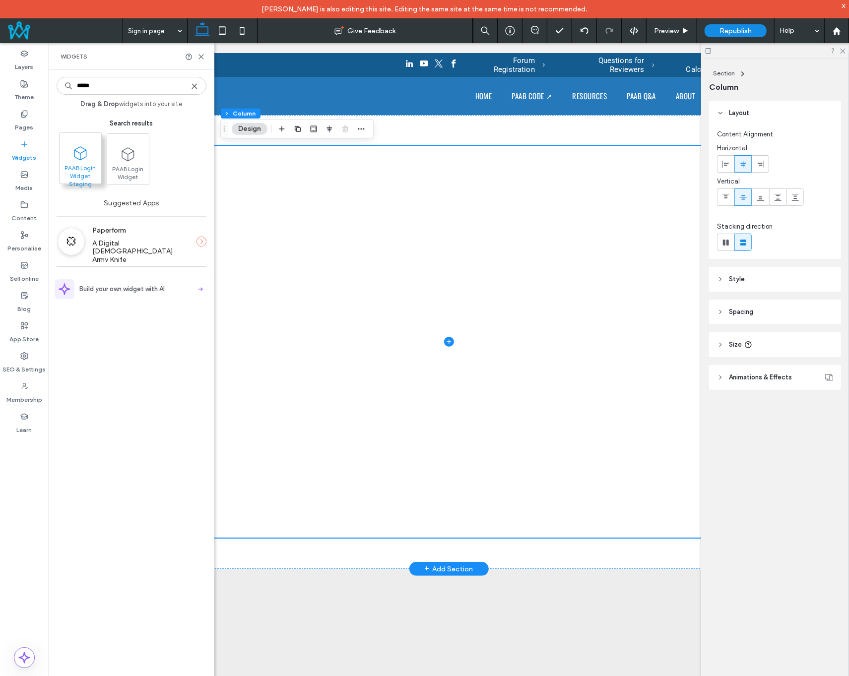
type input "*****"
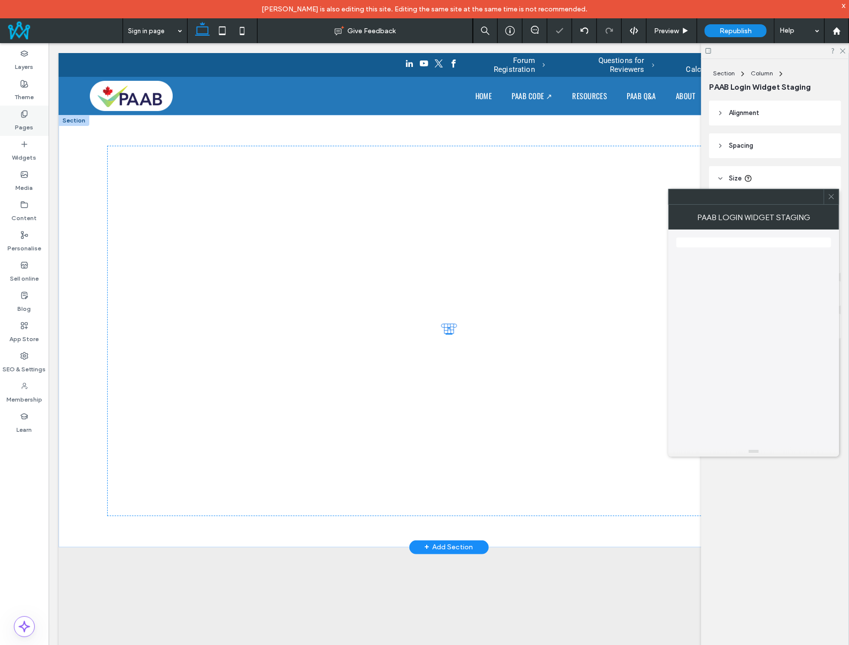
click at [22, 116] on icon at bounding box center [24, 114] width 8 height 8
click at [828, 196] on icon at bounding box center [830, 196] width 7 height 7
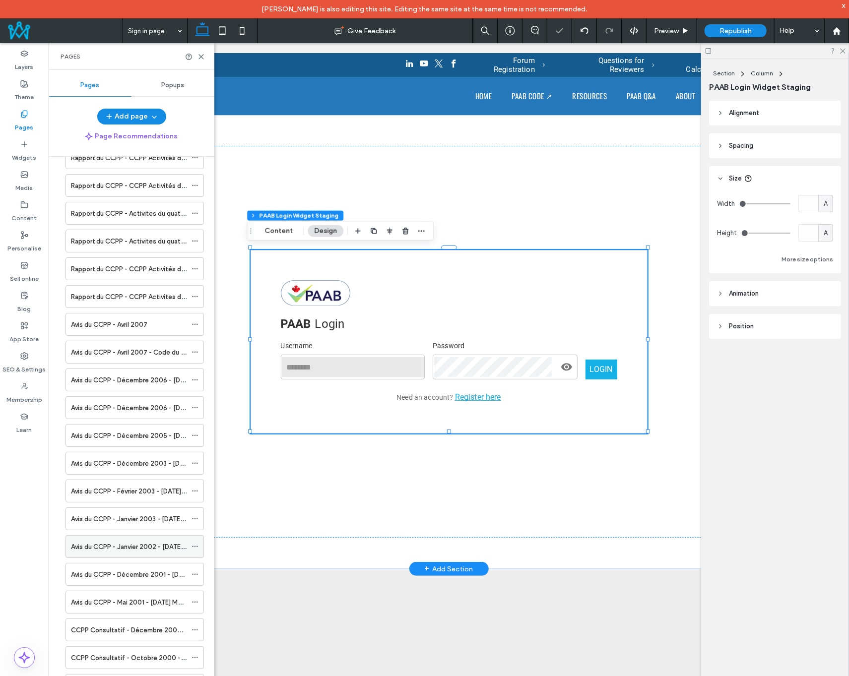
scroll to position [13551, 0]
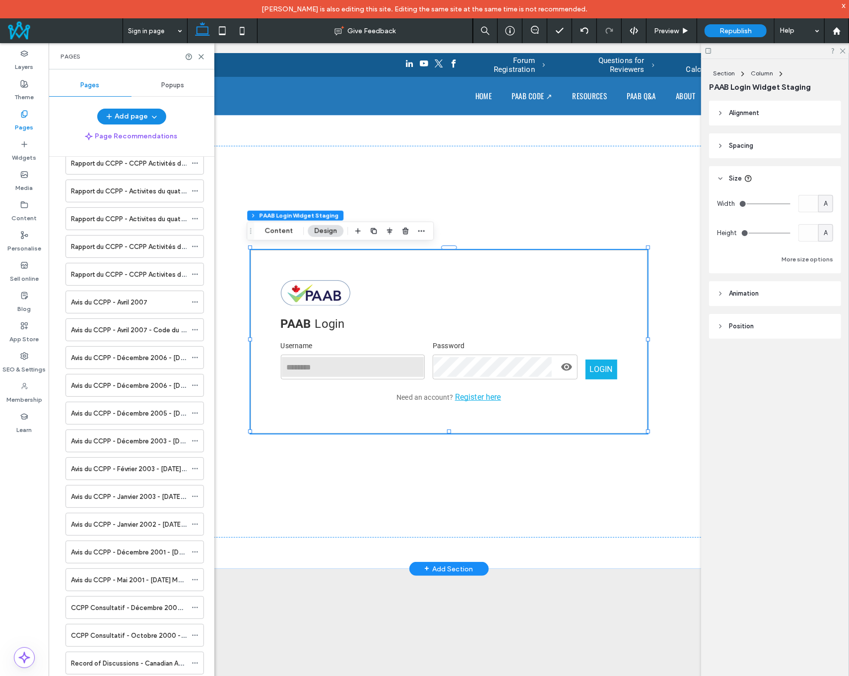
click at [121, 118] on button "Add page" at bounding box center [131, 117] width 69 height 16
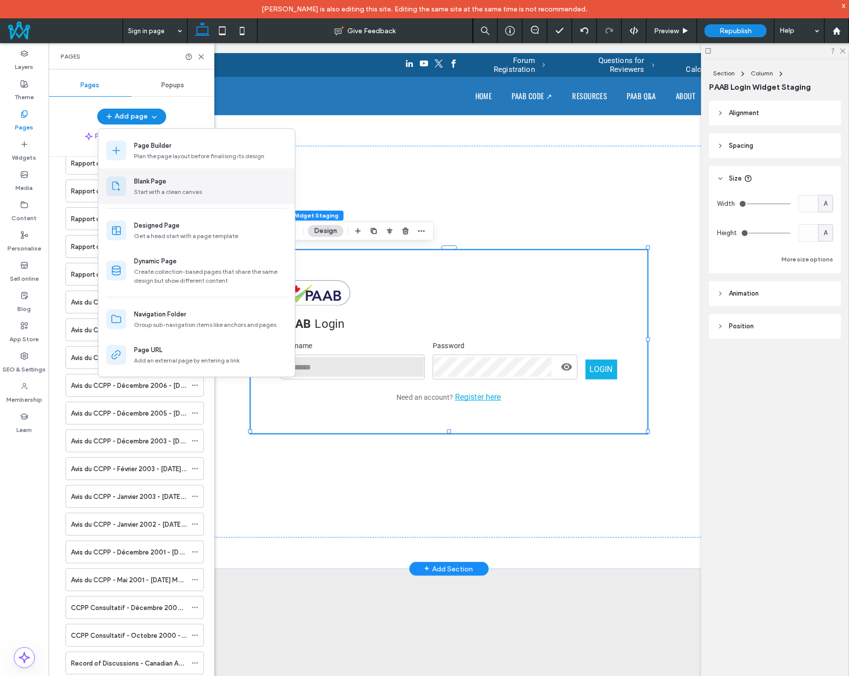
click at [166, 186] on div "Blank Page" at bounding box center [150, 182] width 32 height 10
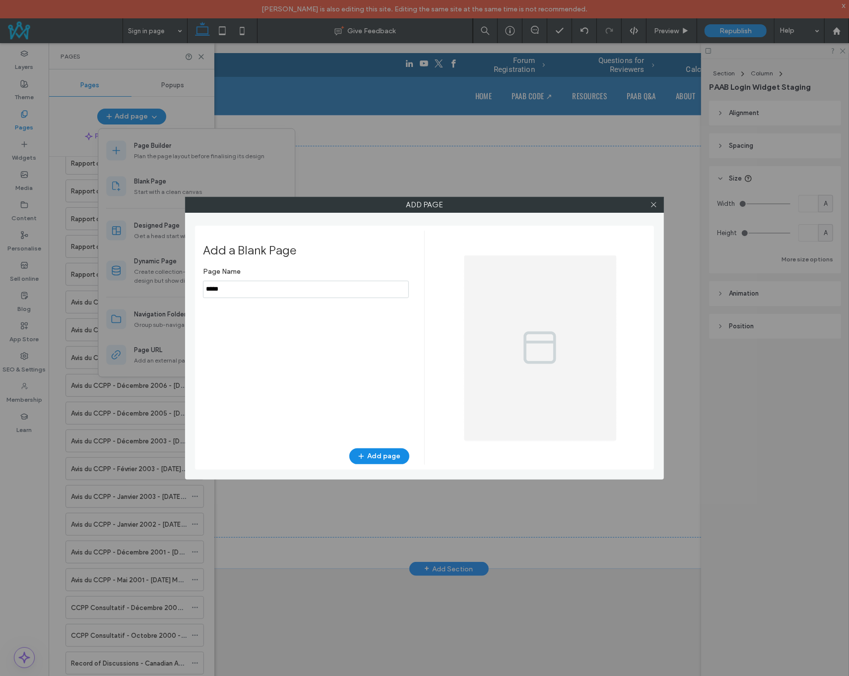
drag, startPoint x: 244, startPoint y: 280, endPoint x: 246, endPoint y: 292, distance: 12.1
click at [239, 284] on input "notEmpty" at bounding box center [306, 289] width 206 height 17
click at [156, 286] on div "Add page Add a Blank Page Page Name Add page" at bounding box center [424, 338] width 849 height 676
click at [246, 292] on input "notEmpty" at bounding box center [306, 289] width 206 height 17
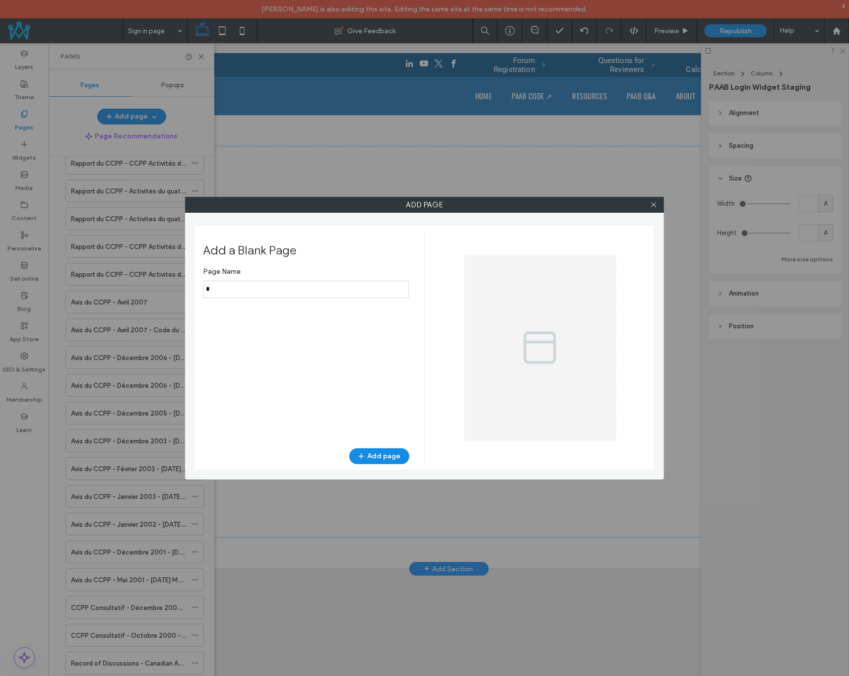
click at [247, 292] on input "notEmpty" at bounding box center [306, 289] width 206 height 17
type input "**********"
click at [389, 454] on button "Add page" at bounding box center [379, 456] width 60 height 16
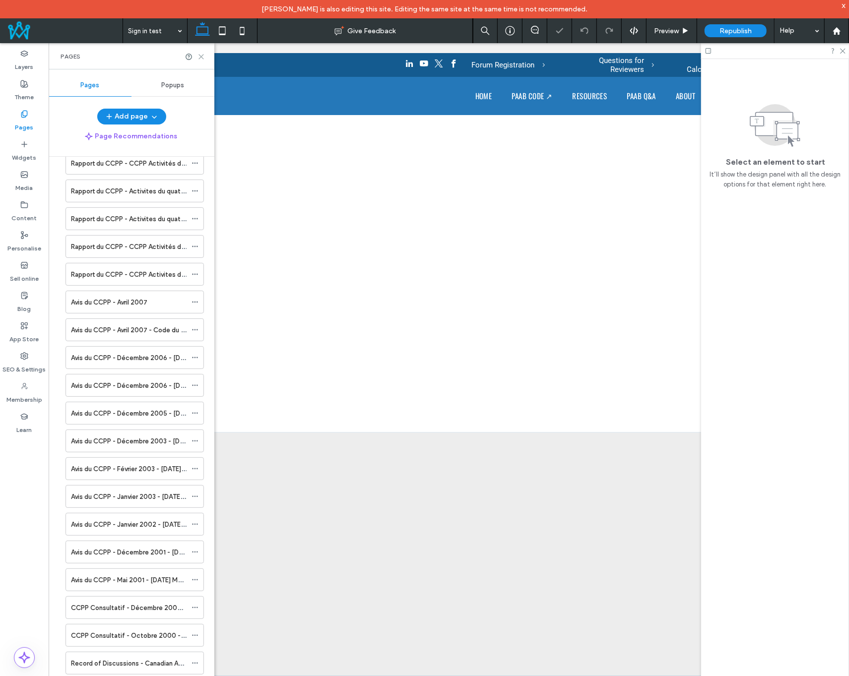
click at [200, 55] on icon at bounding box center [200, 56] width 7 height 7
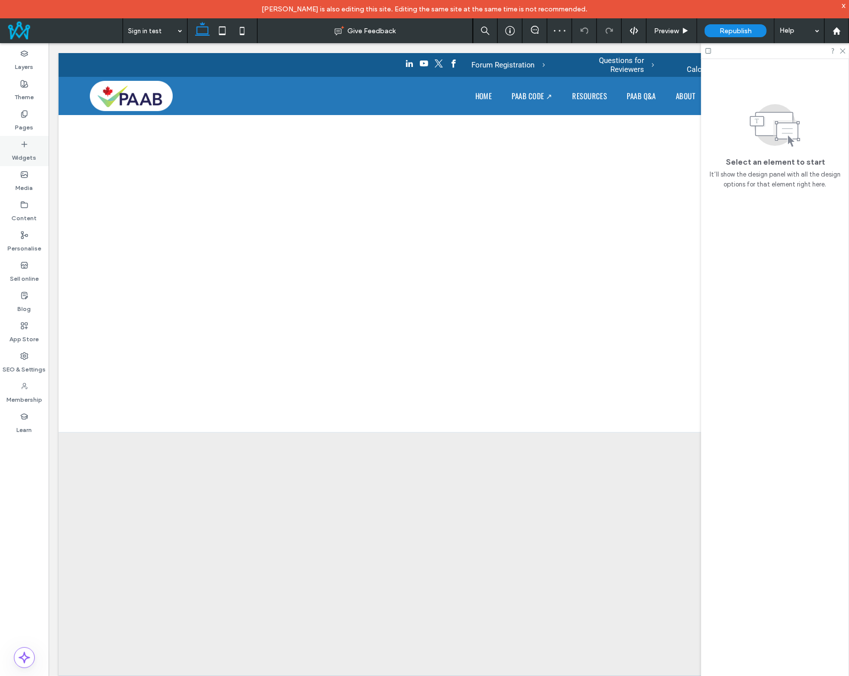
click at [29, 145] on div "Widgets" at bounding box center [24, 151] width 49 height 30
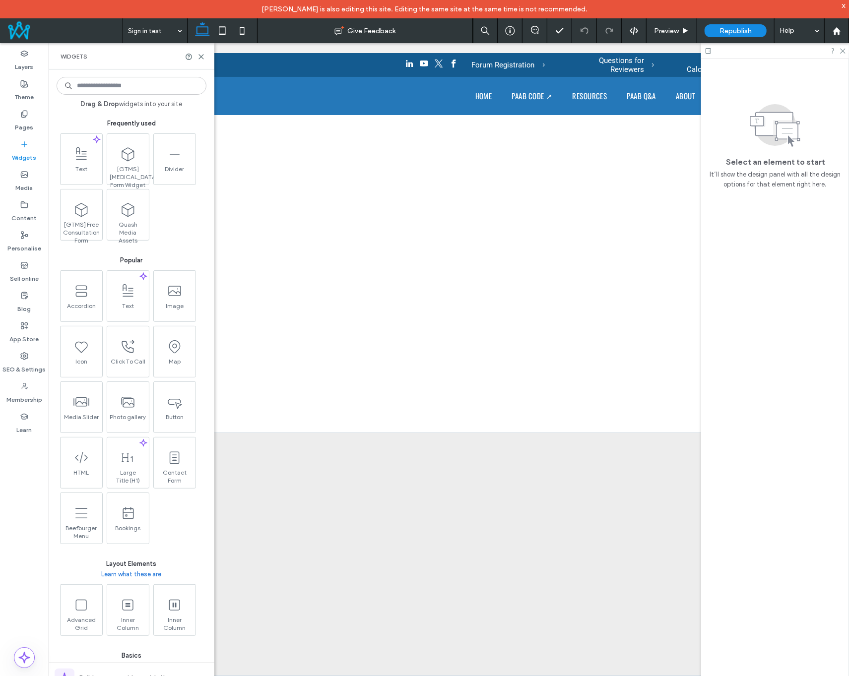
click at [132, 91] on input at bounding box center [132, 86] width 150 height 18
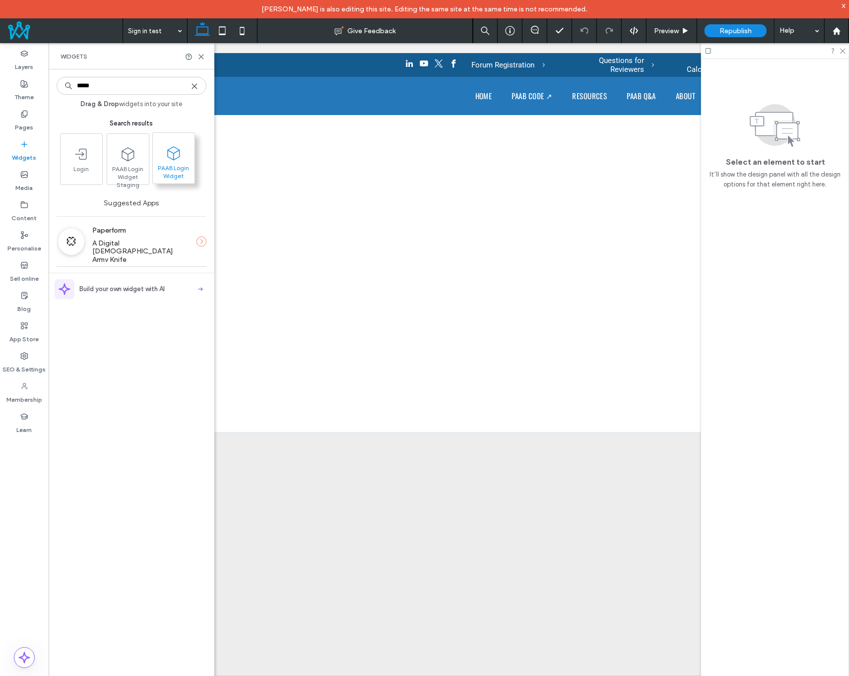
type input "*****"
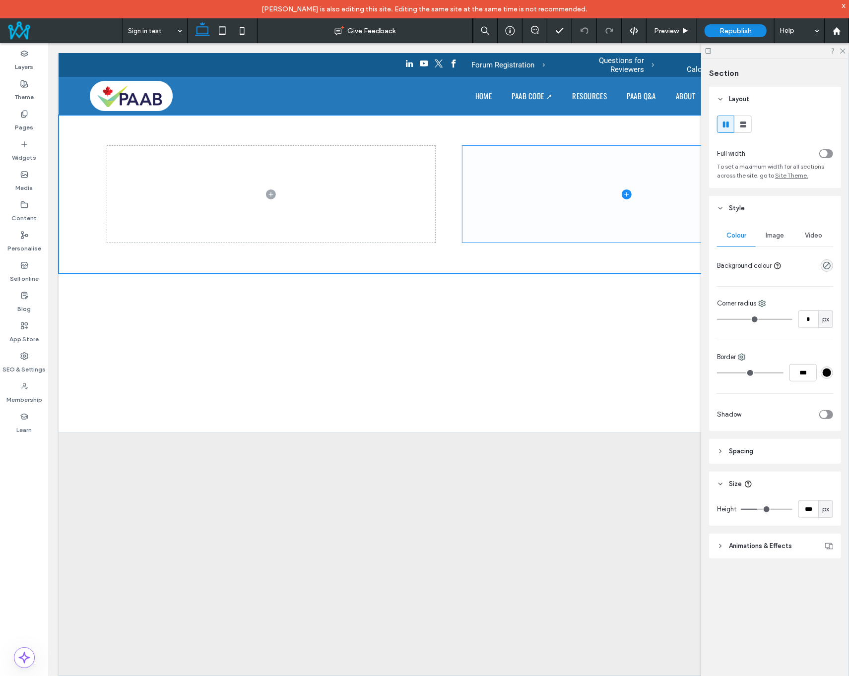
click at [0, 0] on div at bounding box center [0, 0] width 0 height 0
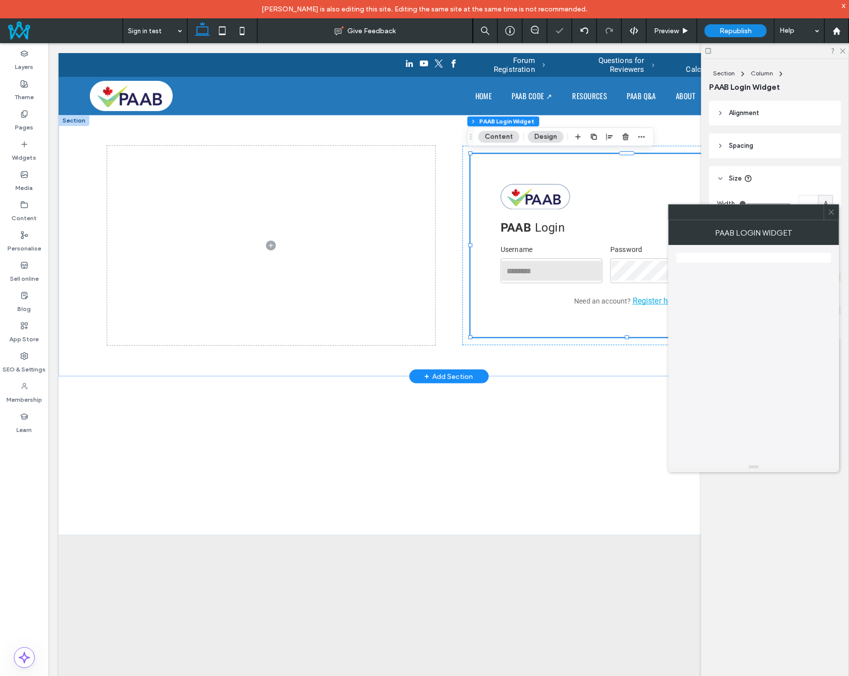
click at [75, 120] on div at bounding box center [73, 120] width 31 height 11
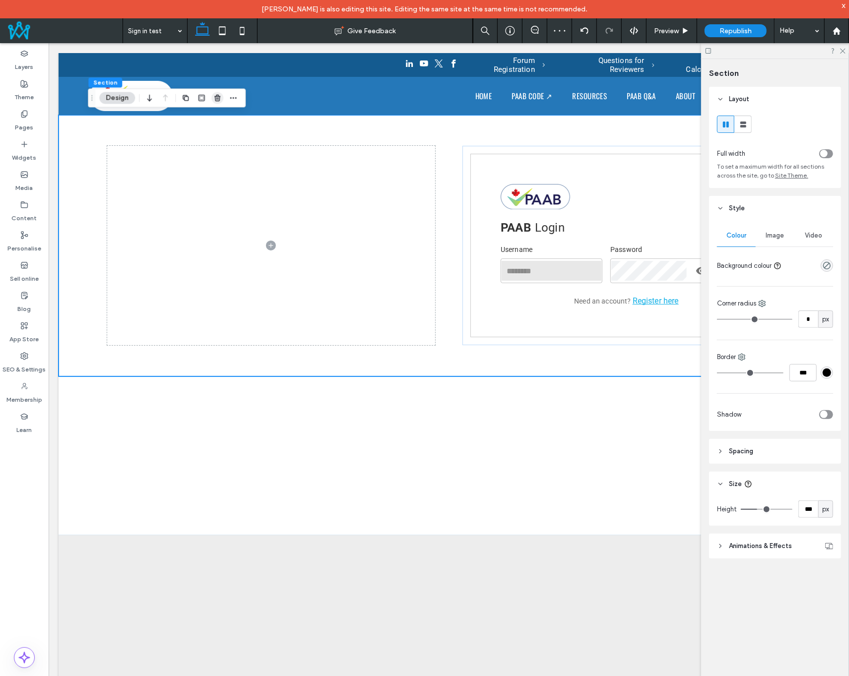
click at [216, 93] on span "button" at bounding box center [217, 98] width 12 height 12
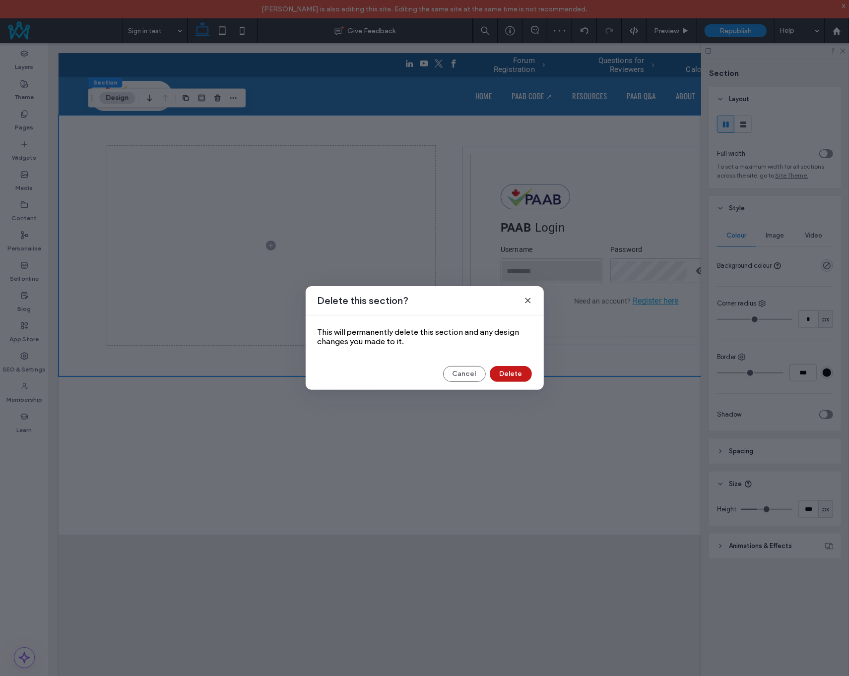
click at [506, 372] on button "Delete" at bounding box center [511, 374] width 42 height 16
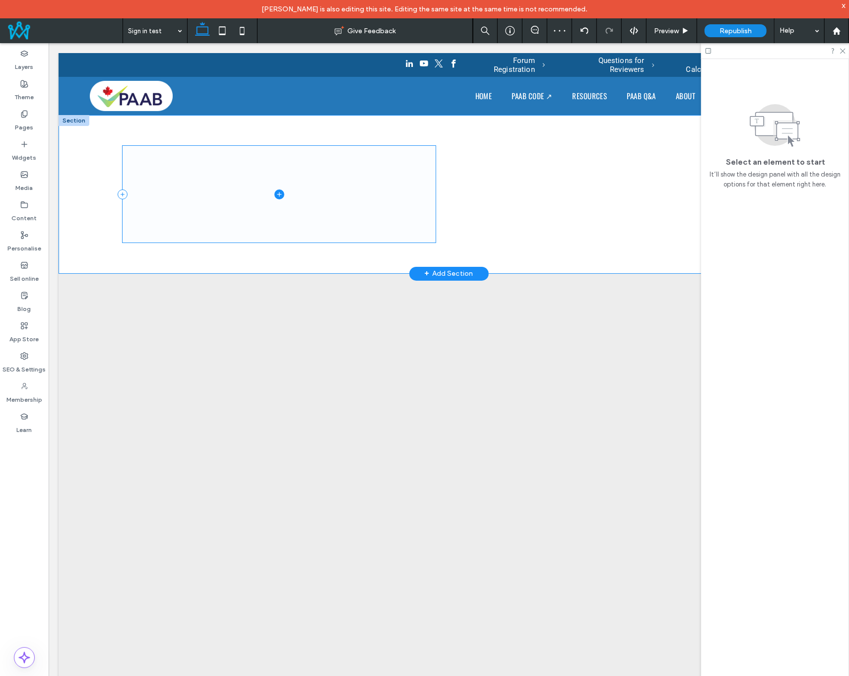
drag, startPoint x: 204, startPoint y: 158, endPoint x: 194, endPoint y: 172, distance: 17.5
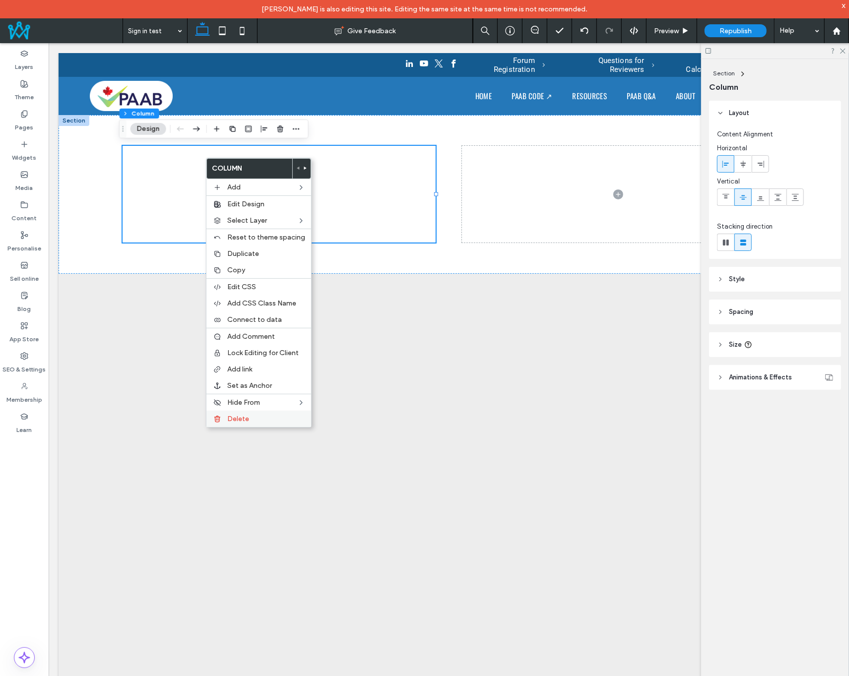
click at [247, 416] on span "Delete" at bounding box center [238, 419] width 22 height 8
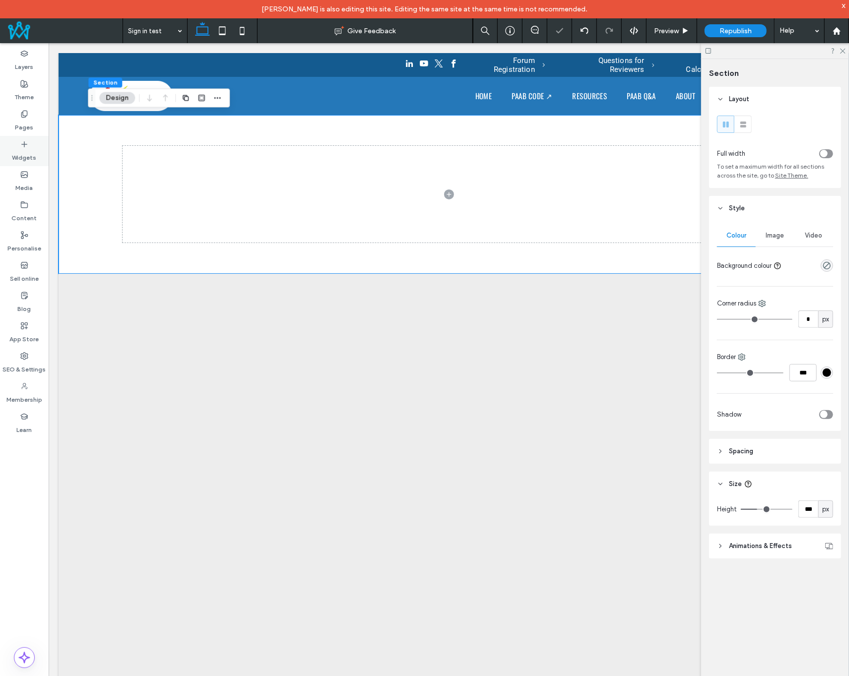
drag, startPoint x: 7, startPoint y: 184, endPoint x: 43, endPoint y: 163, distance: 41.8
click at [28, 154] on label "Widgets" at bounding box center [24, 155] width 24 height 14
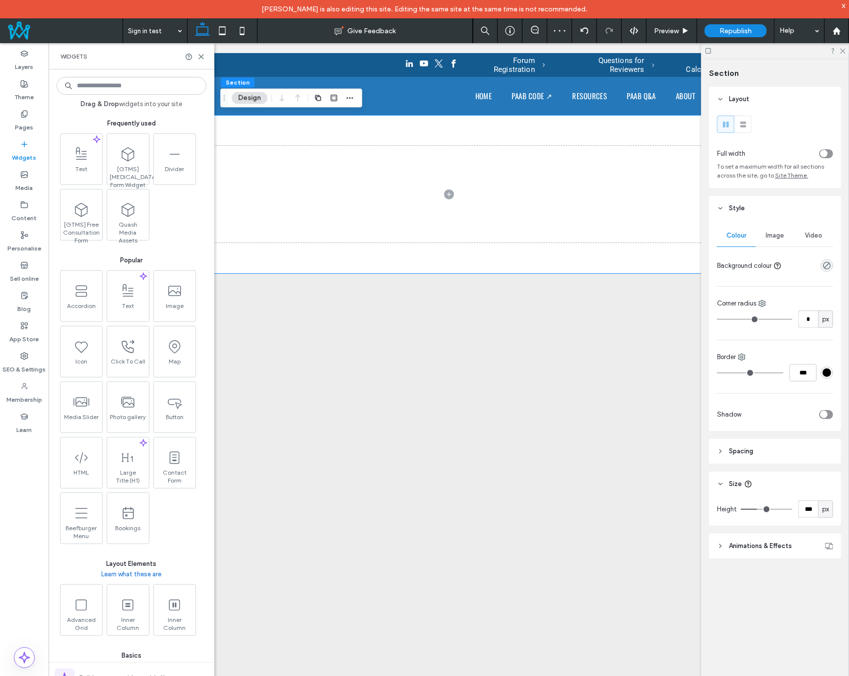
click at [129, 88] on input at bounding box center [132, 86] width 150 height 18
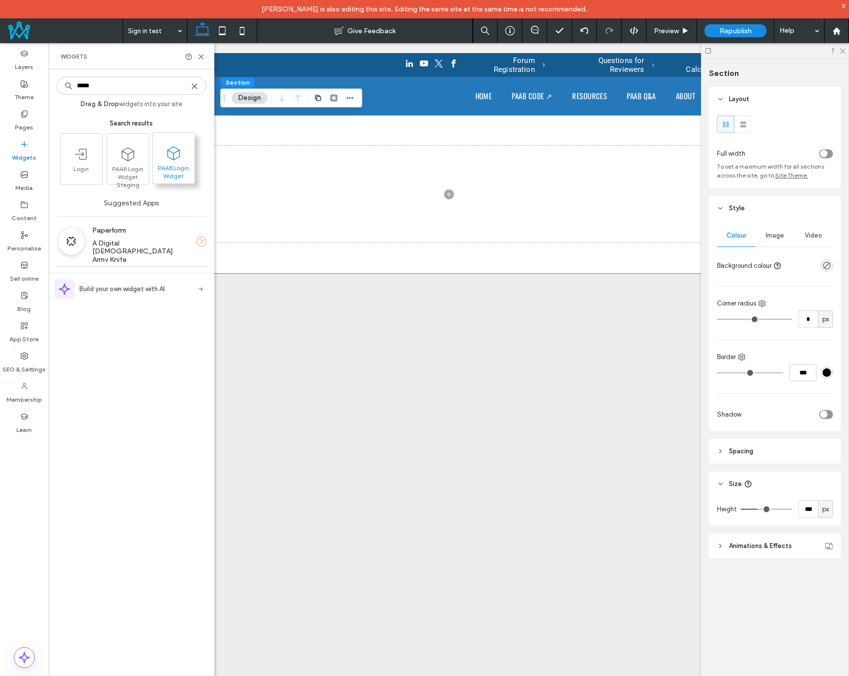
type input "*****"
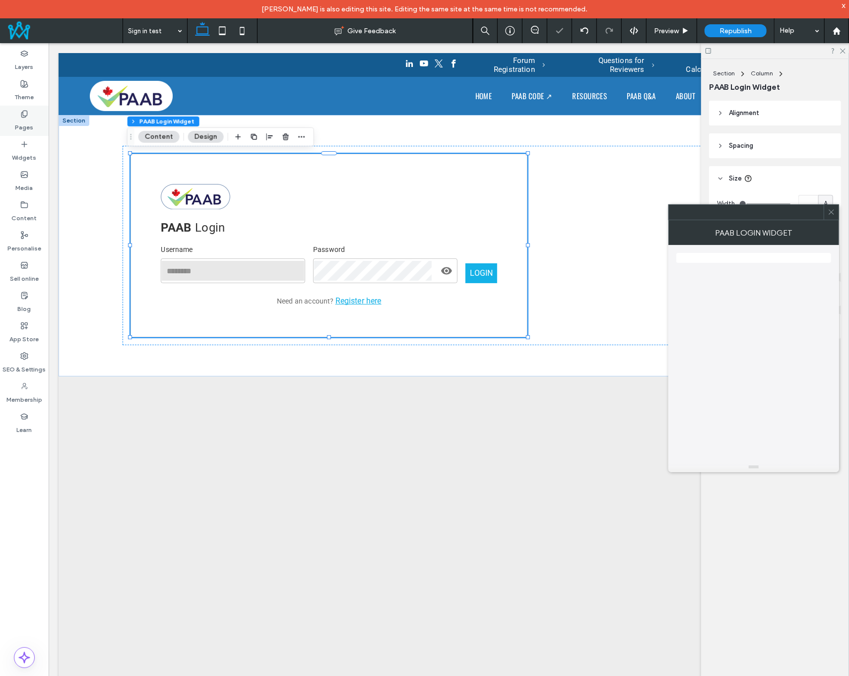
drag, startPoint x: 23, startPoint y: 119, endPoint x: 276, endPoint y: 208, distance: 267.7
click at [23, 119] on label "Pages" at bounding box center [24, 125] width 18 height 14
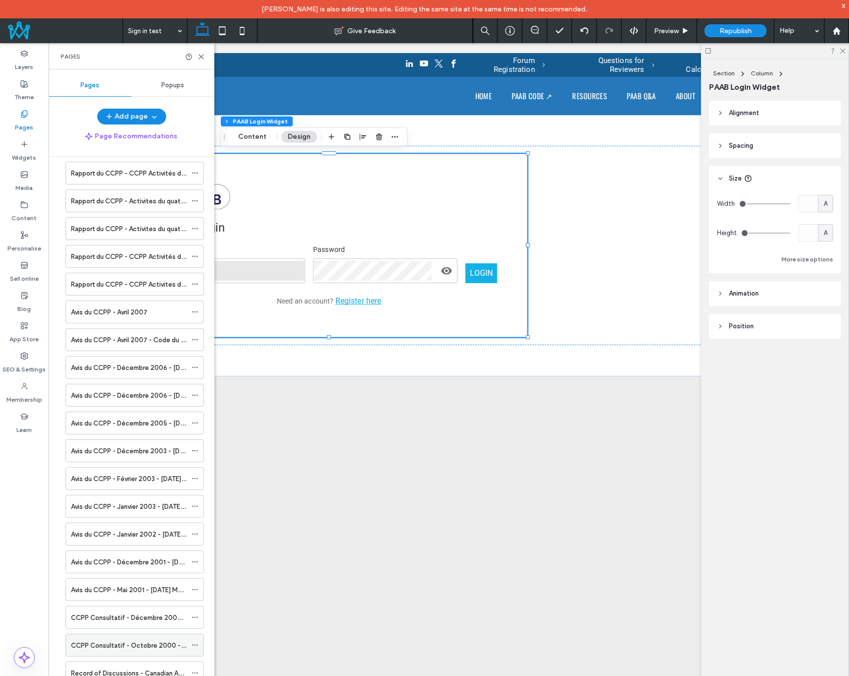
scroll to position [13578, 0]
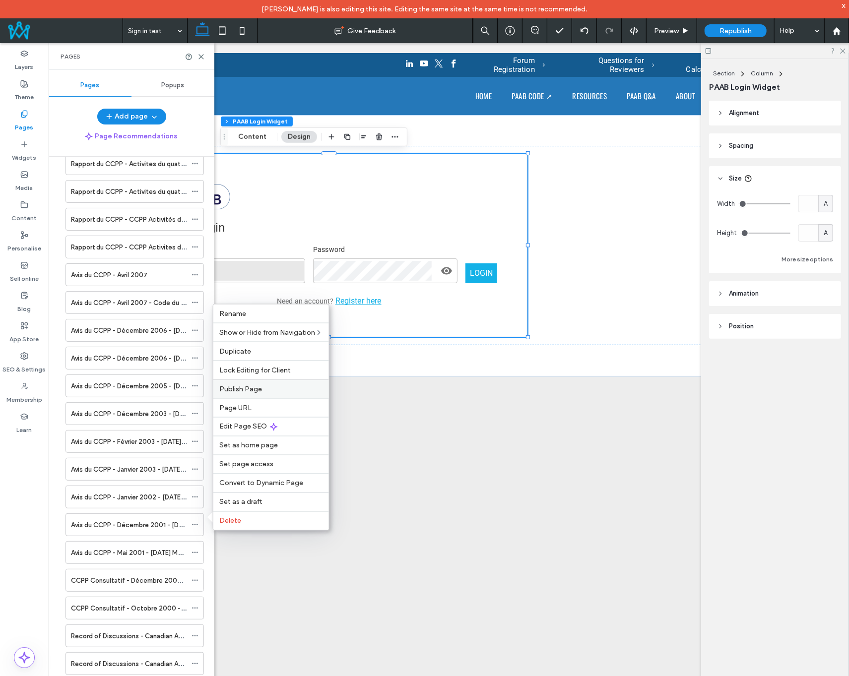
click at [262, 388] on label "Publish Page" at bounding box center [271, 389] width 104 height 8
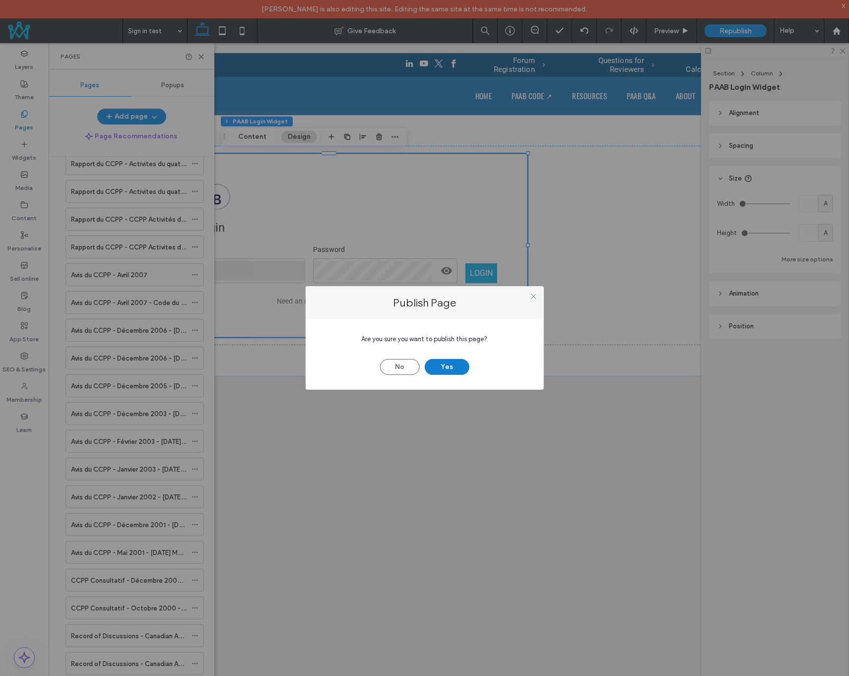
click at [448, 367] on button "Yes" at bounding box center [447, 367] width 45 height 16
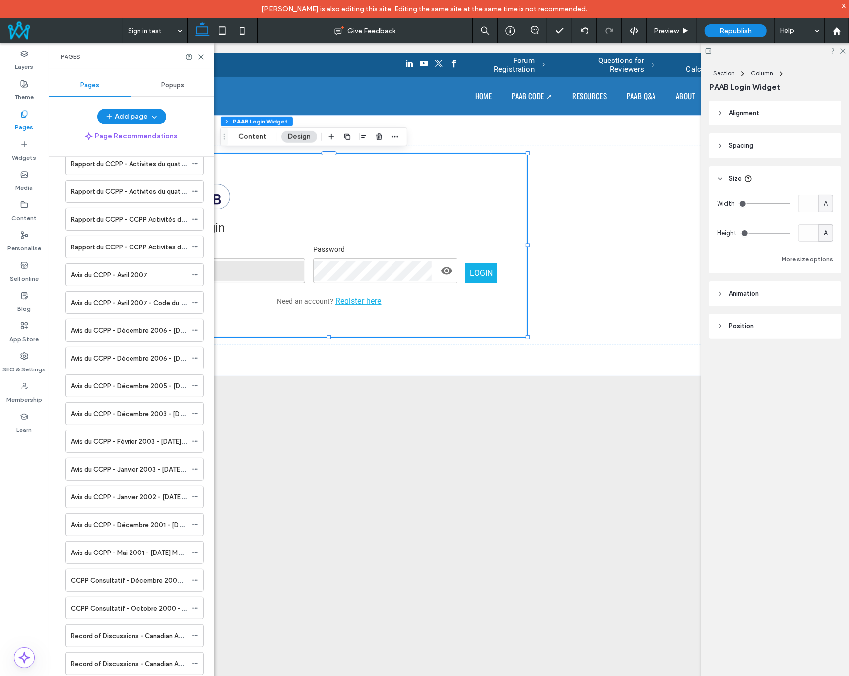
click at [735, 28] on span "Republish" at bounding box center [735, 31] width 32 height 8
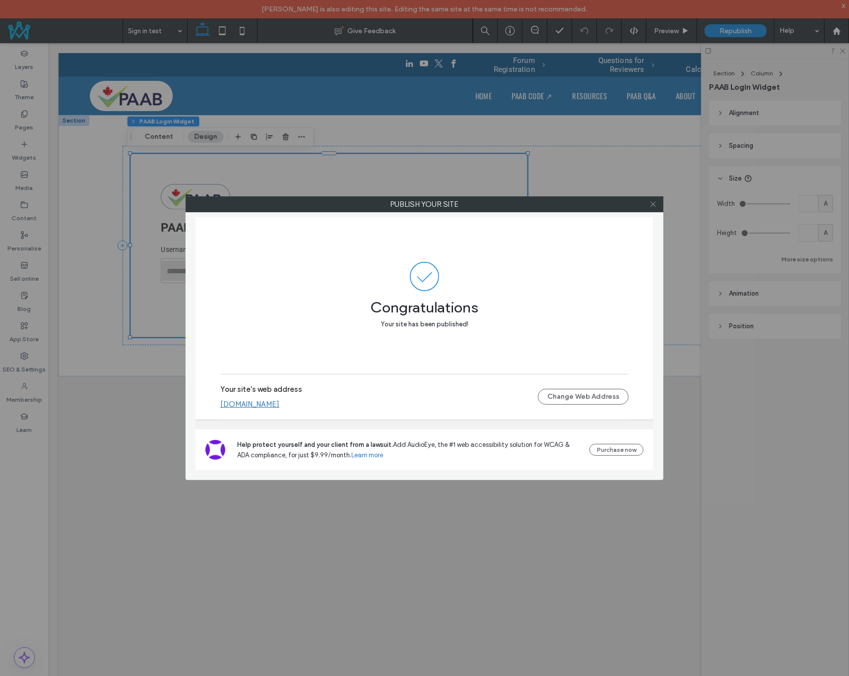
click at [654, 200] on icon at bounding box center [652, 203] width 7 height 7
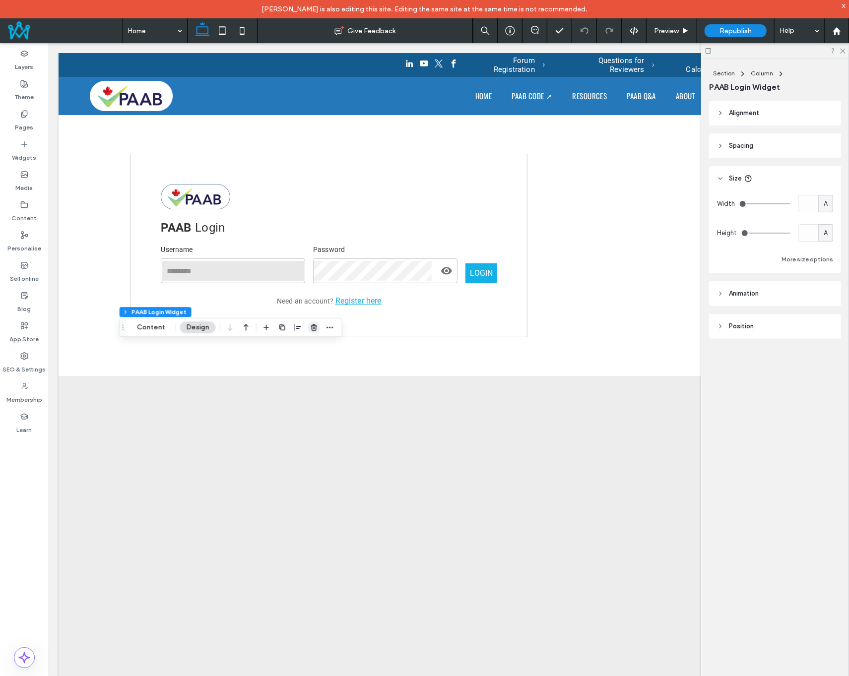
click at [315, 328] on use "button" at bounding box center [314, 327] width 6 height 6
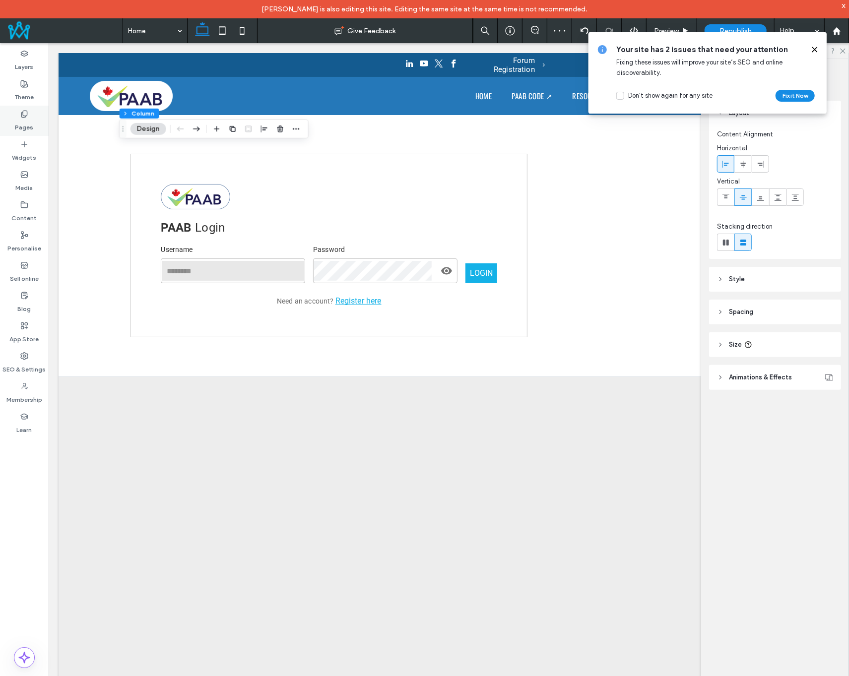
click at [22, 122] on label "Pages" at bounding box center [24, 125] width 18 height 14
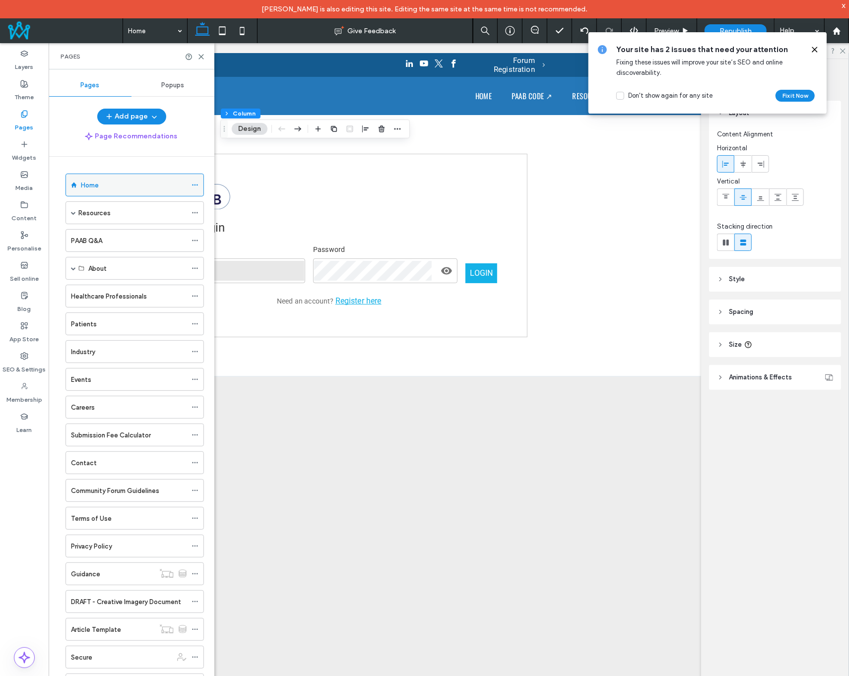
click at [195, 183] on icon at bounding box center [194, 185] width 7 height 7
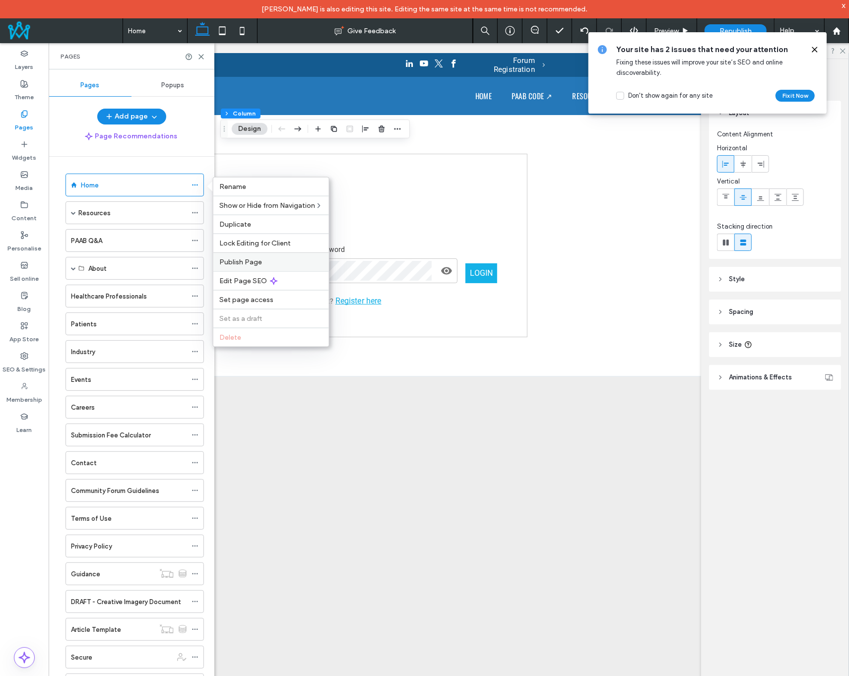
click at [253, 264] on span "Publish Page" at bounding box center [240, 262] width 43 height 8
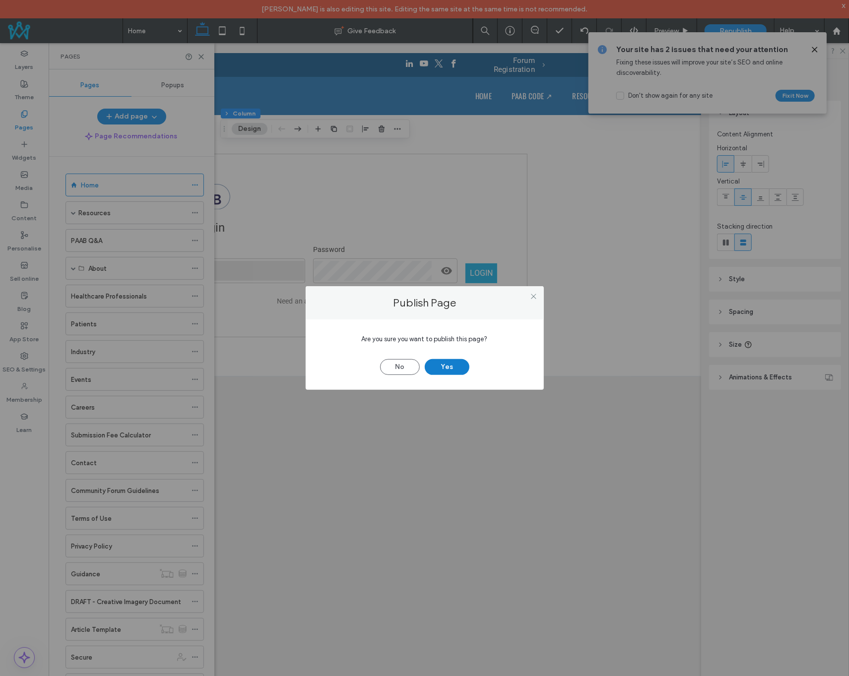
click at [448, 370] on button "Yes" at bounding box center [447, 367] width 45 height 16
